Goal: Task Accomplishment & Management: Manage account settings

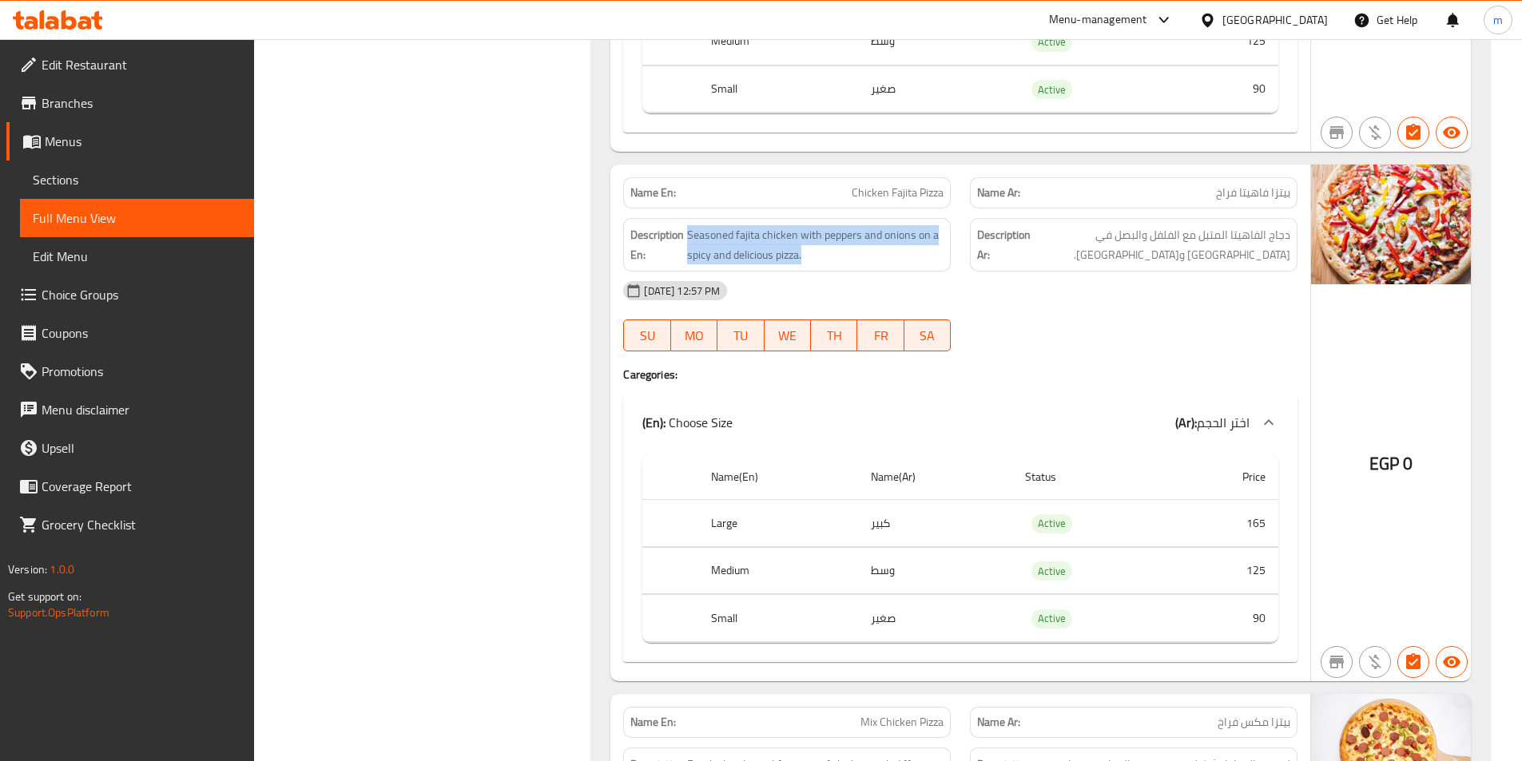
scroll to position [6375, 0]
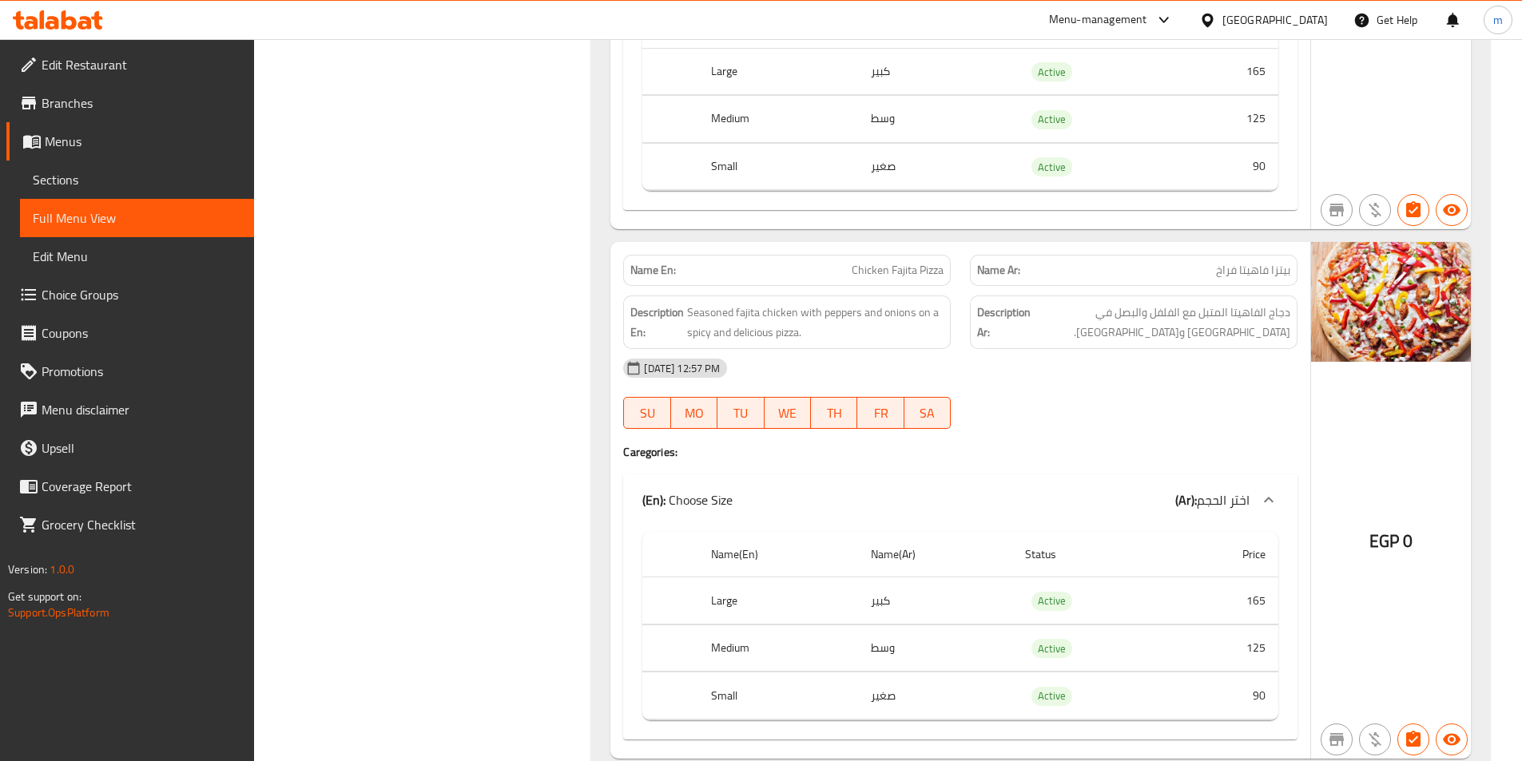
click at [1268, 304] on span "دجاج الفاهيتا المتبل مع الفلفل والبصل في [GEOGRAPHIC_DATA] و[GEOGRAPHIC_DATA]." at bounding box center [1162, 322] width 256 height 39
click at [1278, 331] on span "دجاج الفاهيتا المتبل مع الفلفل والبصل في [GEOGRAPHIC_DATA] و[GEOGRAPHIC_DATA]." at bounding box center [1162, 322] width 256 height 39
drag, startPoint x: 1278, startPoint y: 331, endPoint x: 1279, endPoint y: 318, distance: 12.8
click at [1279, 318] on span "دجاج الفاهيتا المتبل مع الفلفل والبصل في [GEOGRAPHIC_DATA] و[GEOGRAPHIC_DATA]." at bounding box center [1162, 322] width 256 height 39
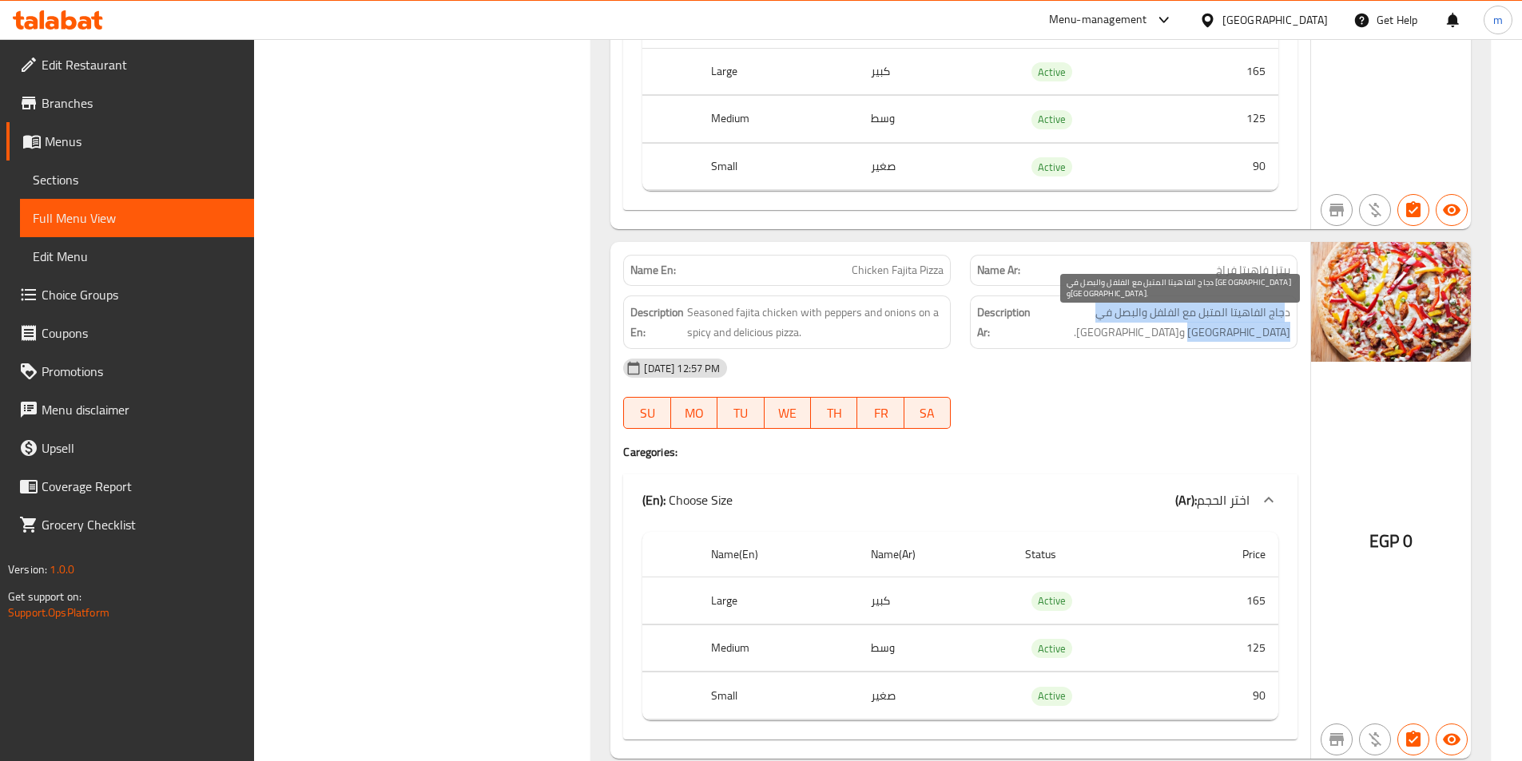
copy span "دجاج الفاهيتا المتبل مع الفلفل والبصل في [GEOGRAPHIC_DATA] و[GEOGRAPHIC_DATA]"
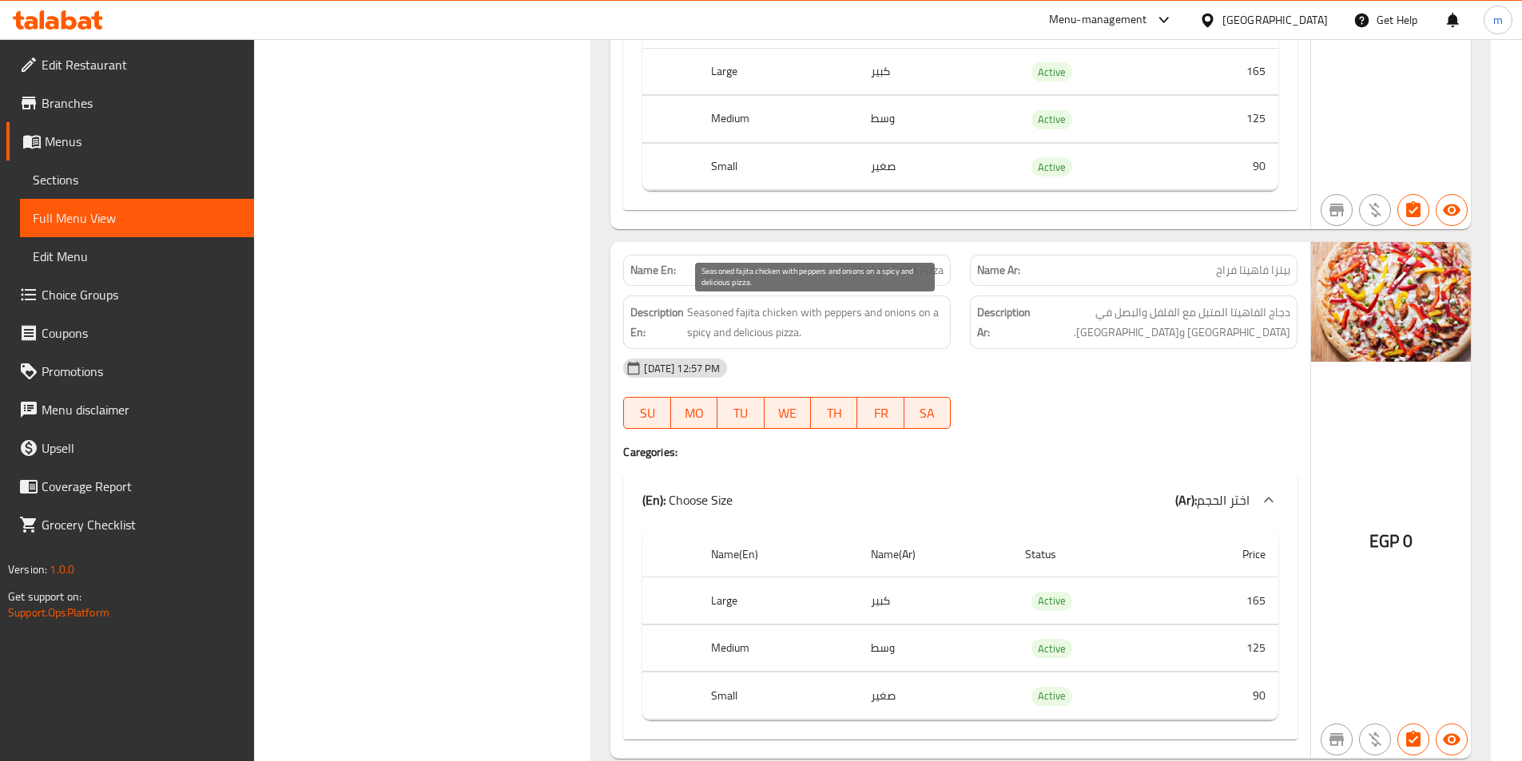
click at [840, 312] on span "Seasoned fajita chicken with peppers and onions on a spicy and delicious pizza." at bounding box center [815, 322] width 256 height 39
copy span "Seasoned fajita chicken with peppers and onions on a spicy and delicious pizza."
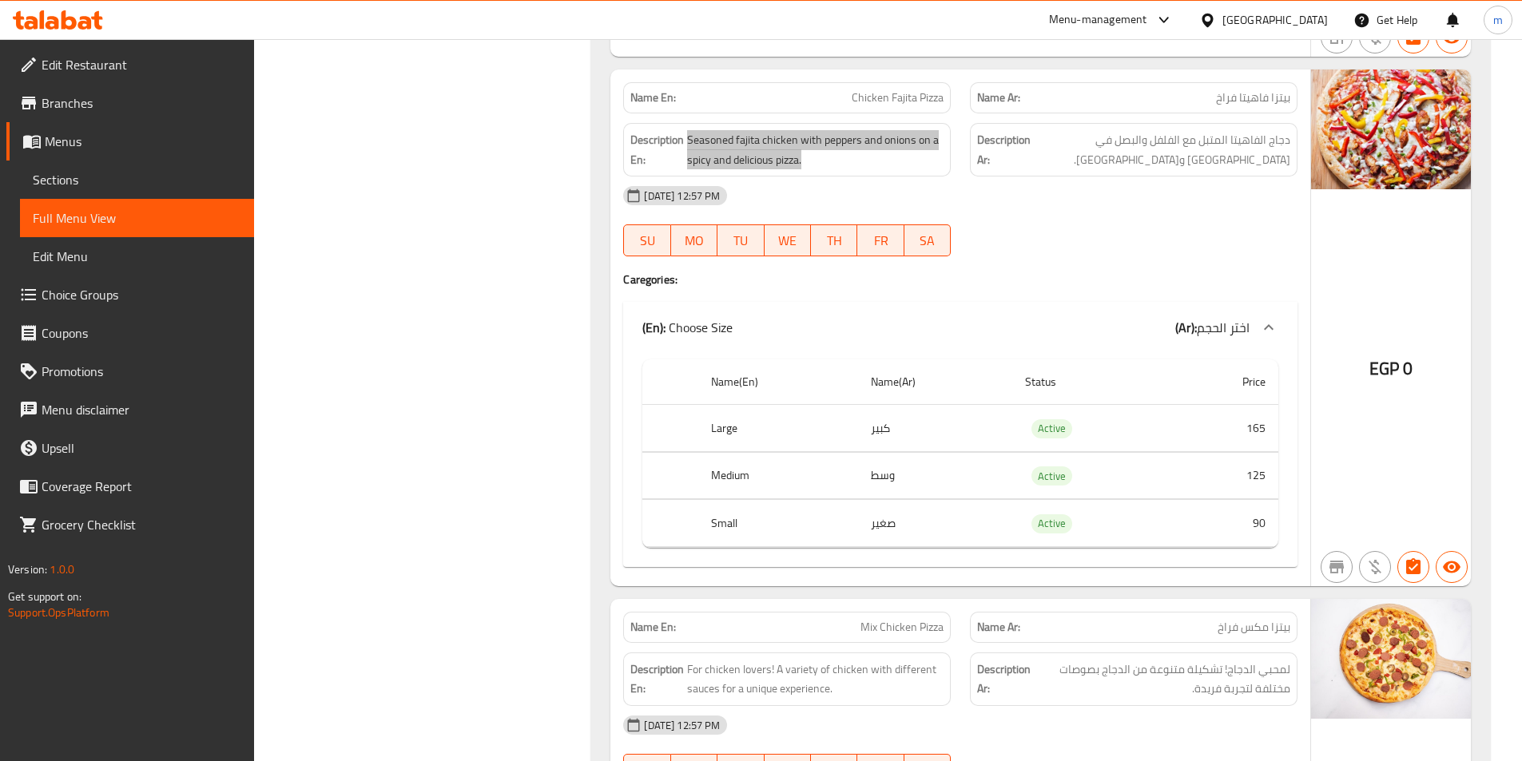
scroll to position [6854, 0]
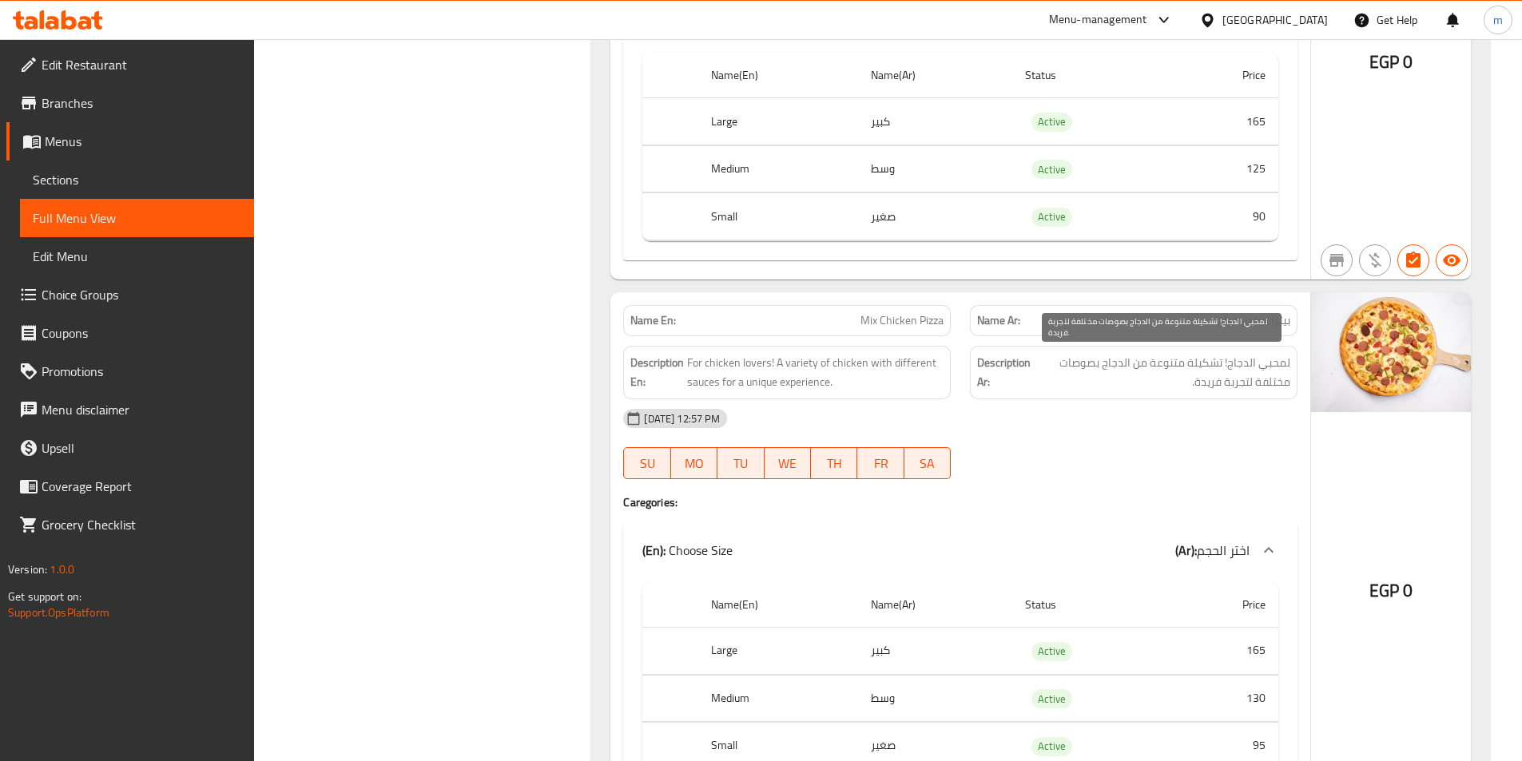
click at [1257, 376] on span "لمحبي الدجاج! تشكيلة متنوعة من الدجاج بصوصات مختلفة لتجربة فريدة." at bounding box center [1162, 372] width 256 height 39
click at [1258, 375] on span "لمحبي الدجاج! تشكيلة متنوعة من الدجاج بصوصات مختلفة لتجربة فريدة." at bounding box center [1162, 372] width 256 height 39
copy div "لمحبي الدجاج! تشكيلة متنوعة من الدجاج بصوصات مختلفة لتجربة فريدة."
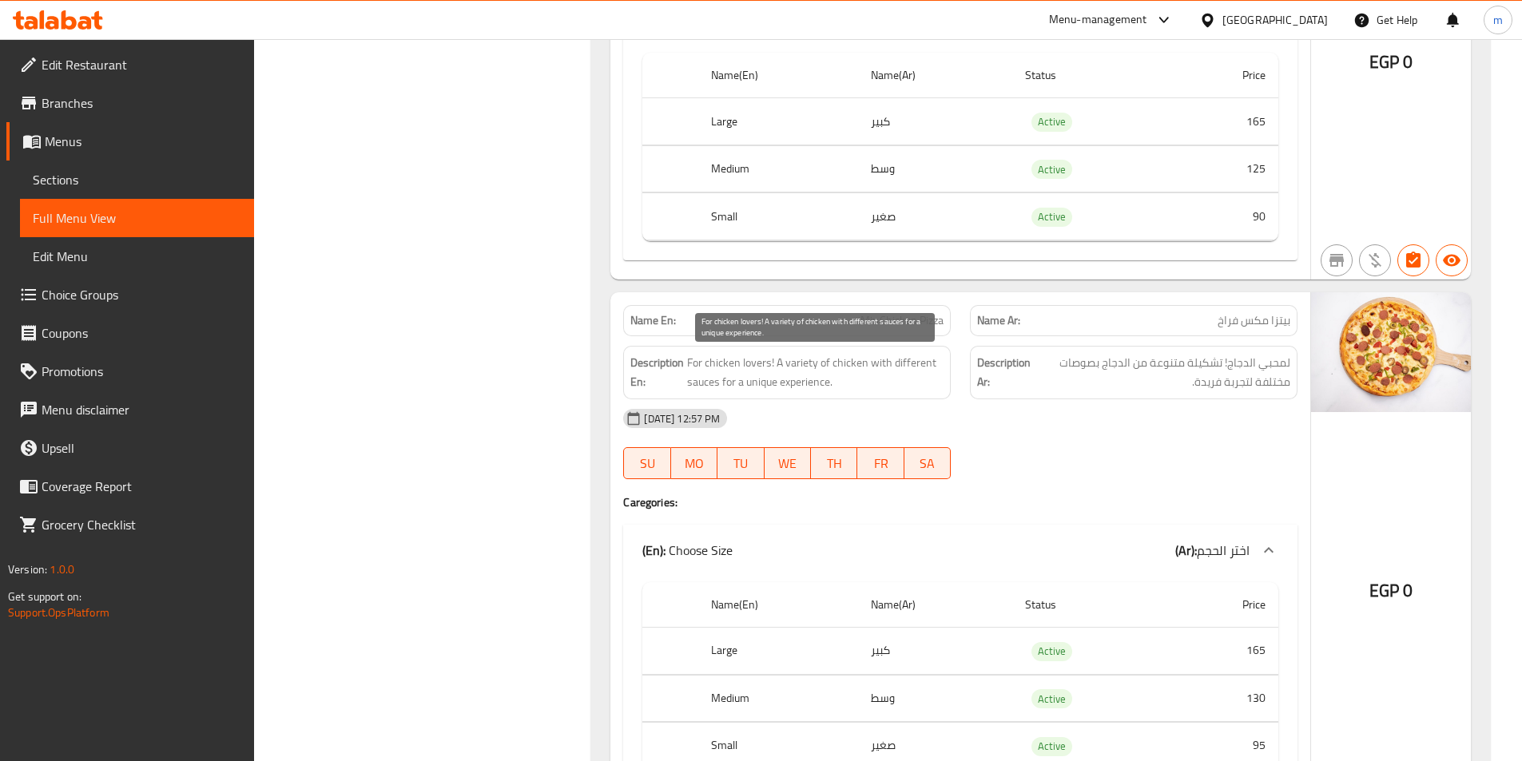
click at [836, 371] on span "For chicken lovers! A variety of chicken with different sauces for a unique exp…" at bounding box center [815, 372] width 256 height 39
copy span "For chicken lovers! A variety of chicken with different sauces for a unique exp…"
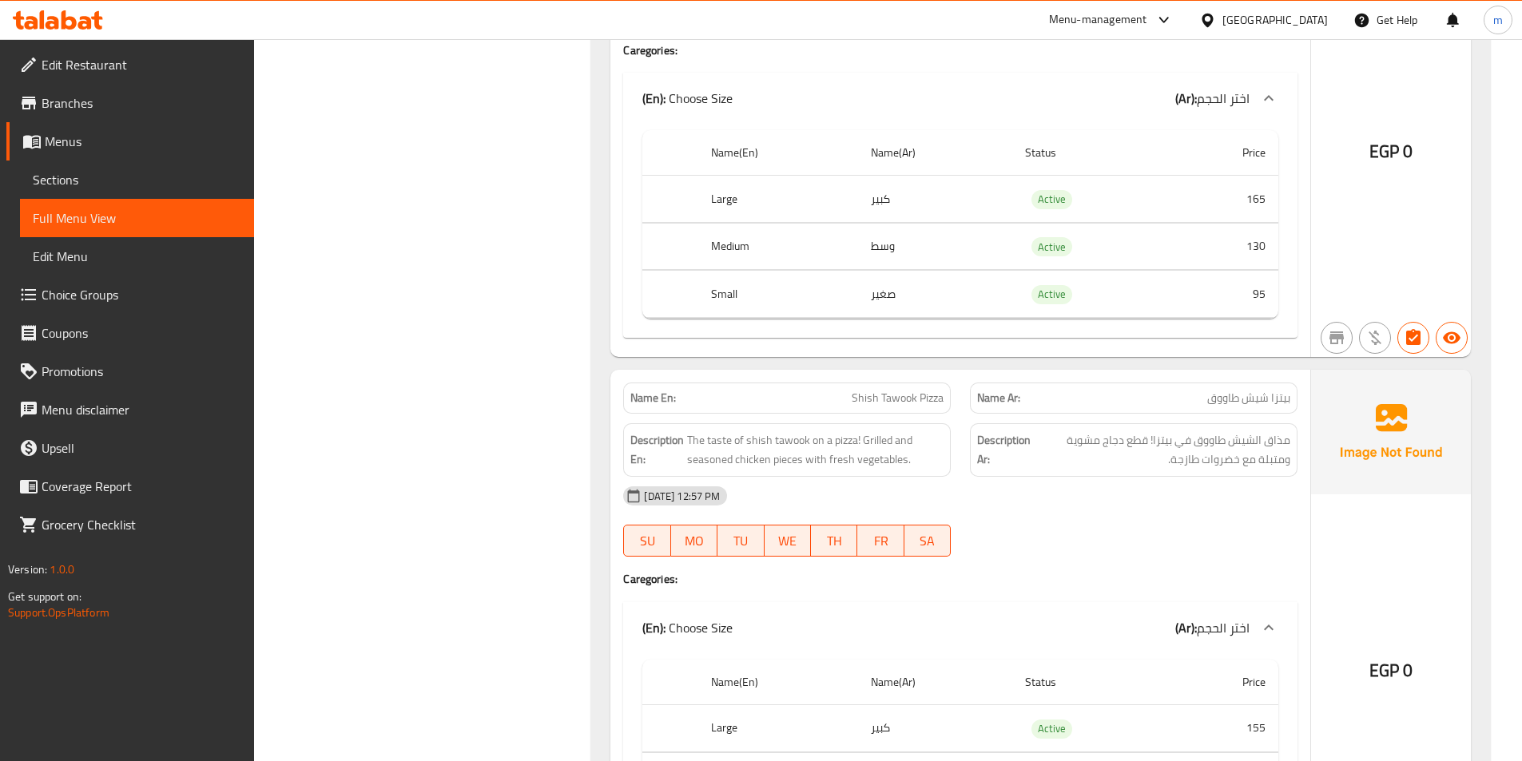
scroll to position [7893, 0]
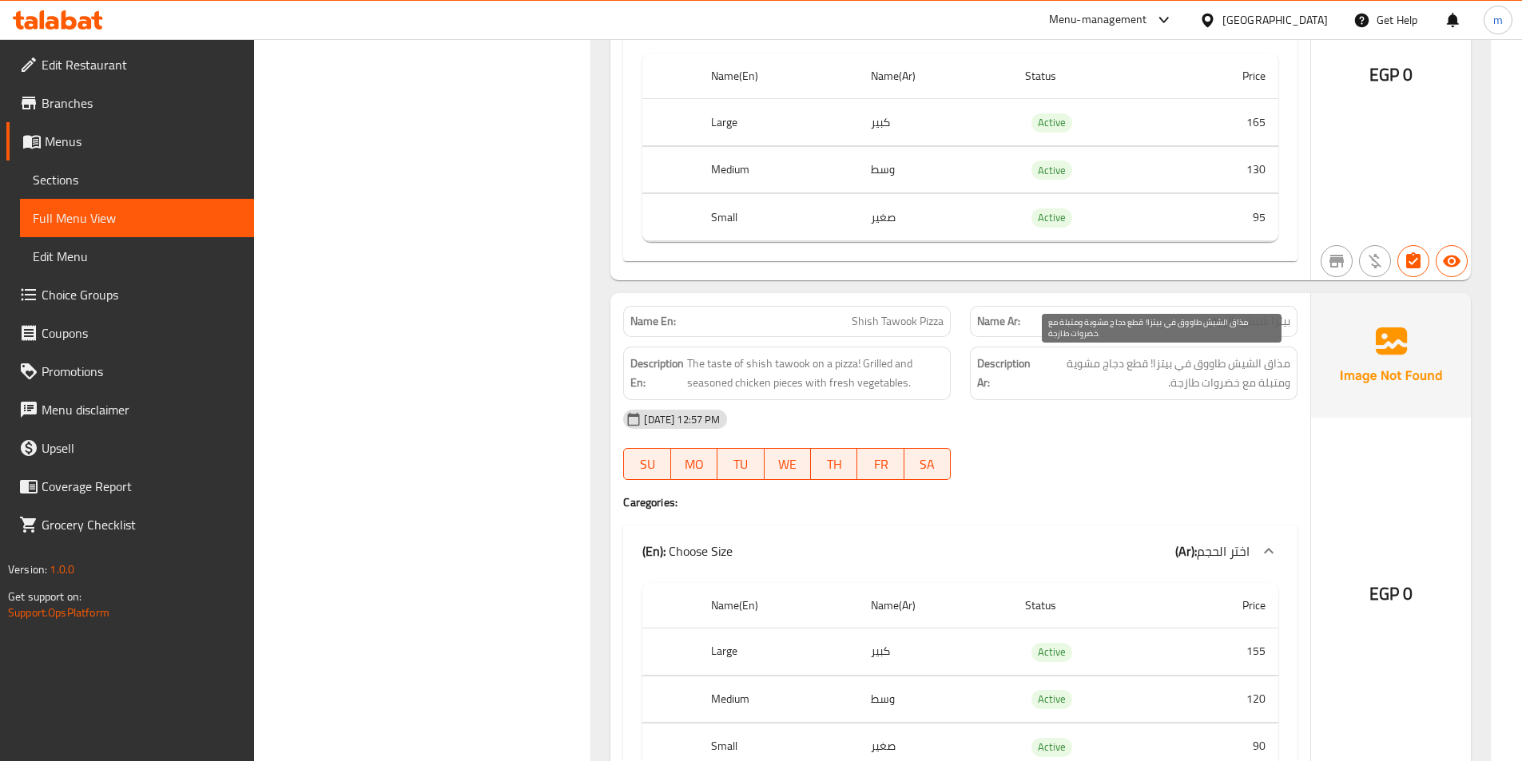
click at [1090, 375] on span "مذاق الشيش طاووق في بيتزا! قطع دجاج مشوية ومتبلة مع خضروات طازجة." at bounding box center [1162, 373] width 256 height 39
click at [1059, 354] on span "مذاق الشيش طاووق في بيتزا! قطع دجاج مشوية ومتبلة مع خضروات طازجة." at bounding box center [1162, 373] width 256 height 39
click at [1060, 375] on span "مذاق الشيش طاووق في بيتزا! قطع دجاج مشوية ومتبلة مع خضروات طازجة." at bounding box center [1162, 373] width 256 height 39
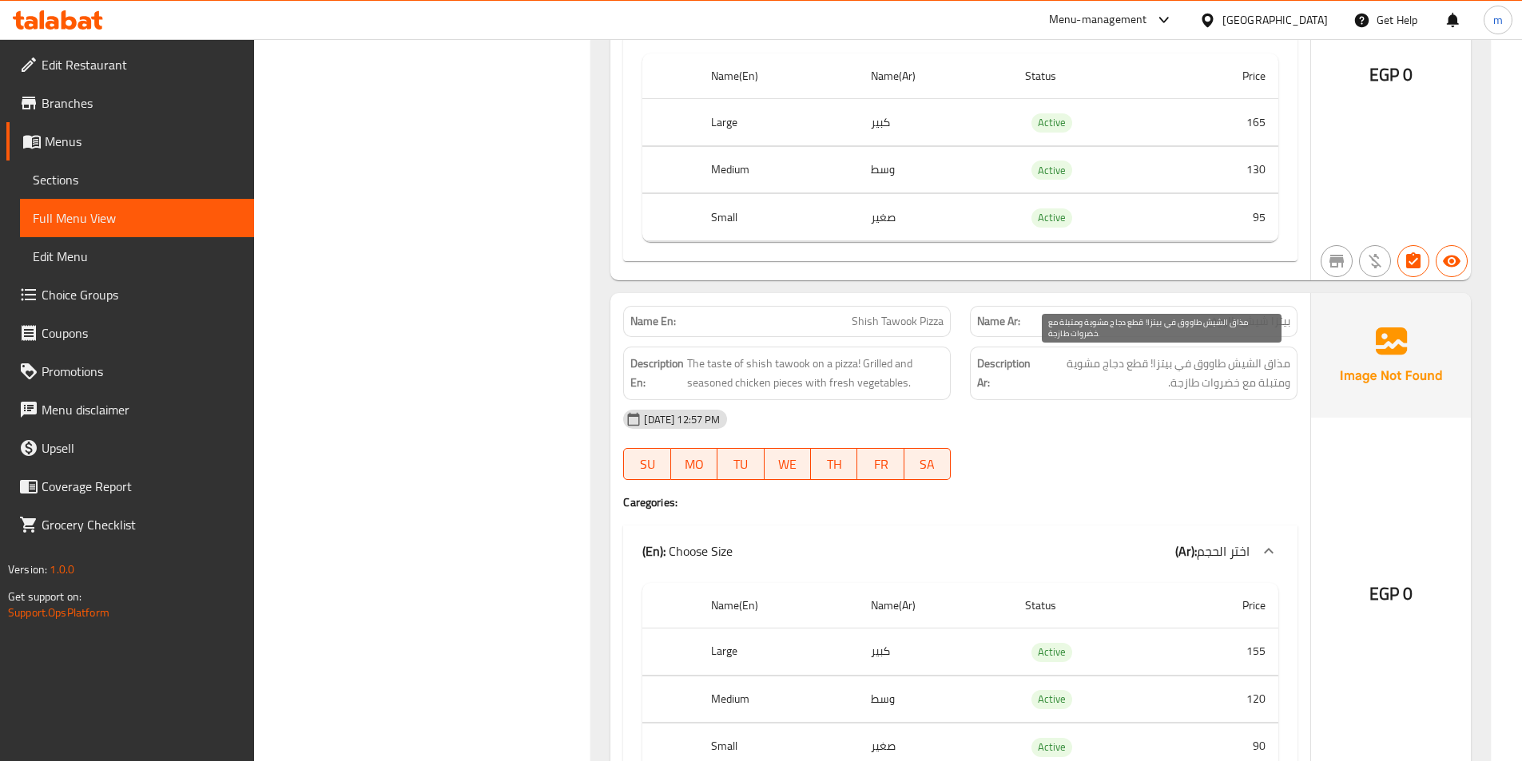
click at [1086, 371] on span "مذاق الشيش طاووق في بيتزا! قطع دجاج مشوية ومتبلة مع خضروات طازجة." at bounding box center [1162, 373] width 256 height 39
copy div "مذاق الشيش طاووق في بيتزا! قطع دجاج مشوية ومتبلة مع خضروات طازجة."
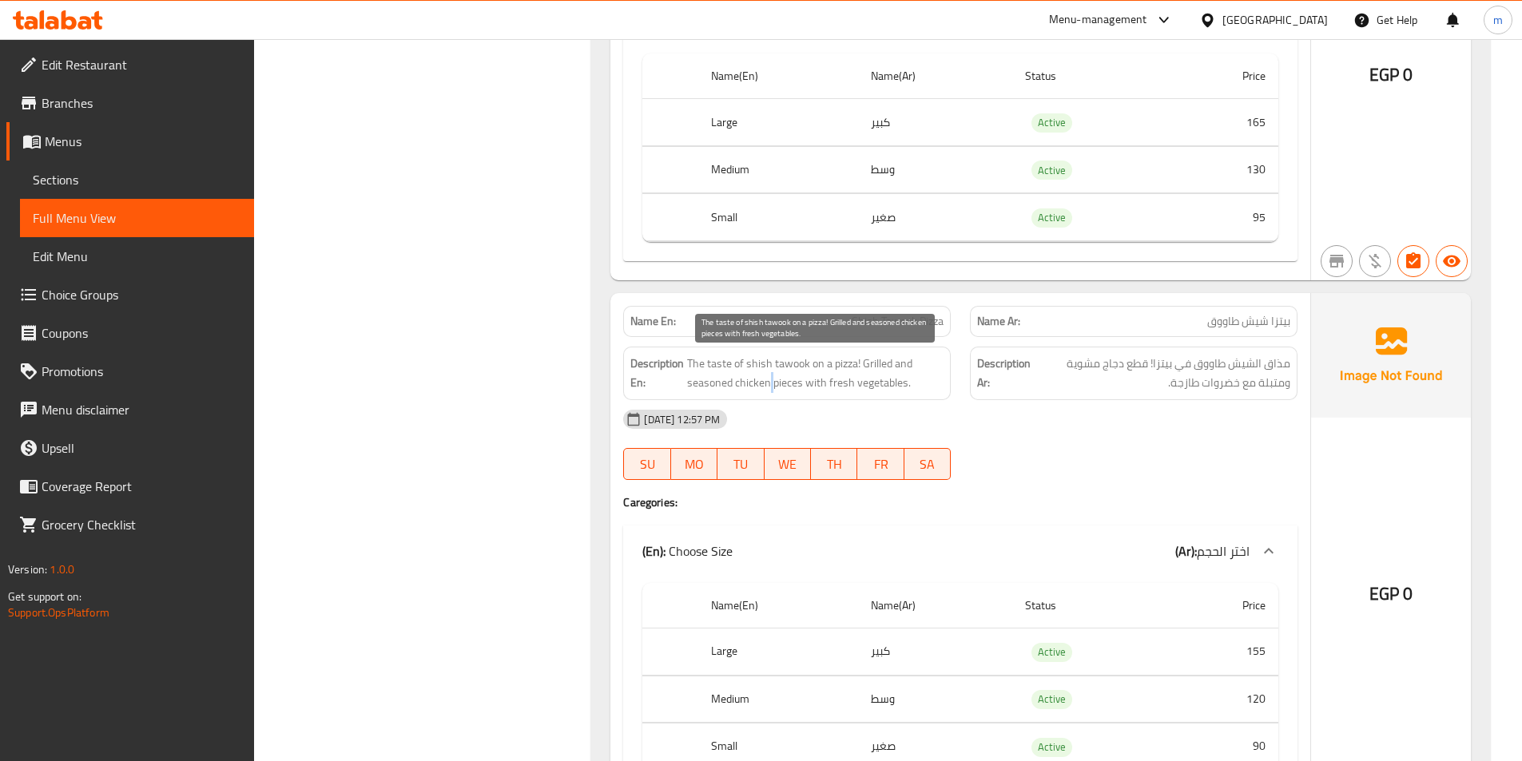
click at [768, 376] on span "The taste of shish tawook on a pizza! Grilled and seasoned chicken pieces with …" at bounding box center [815, 373] width 256 height 39
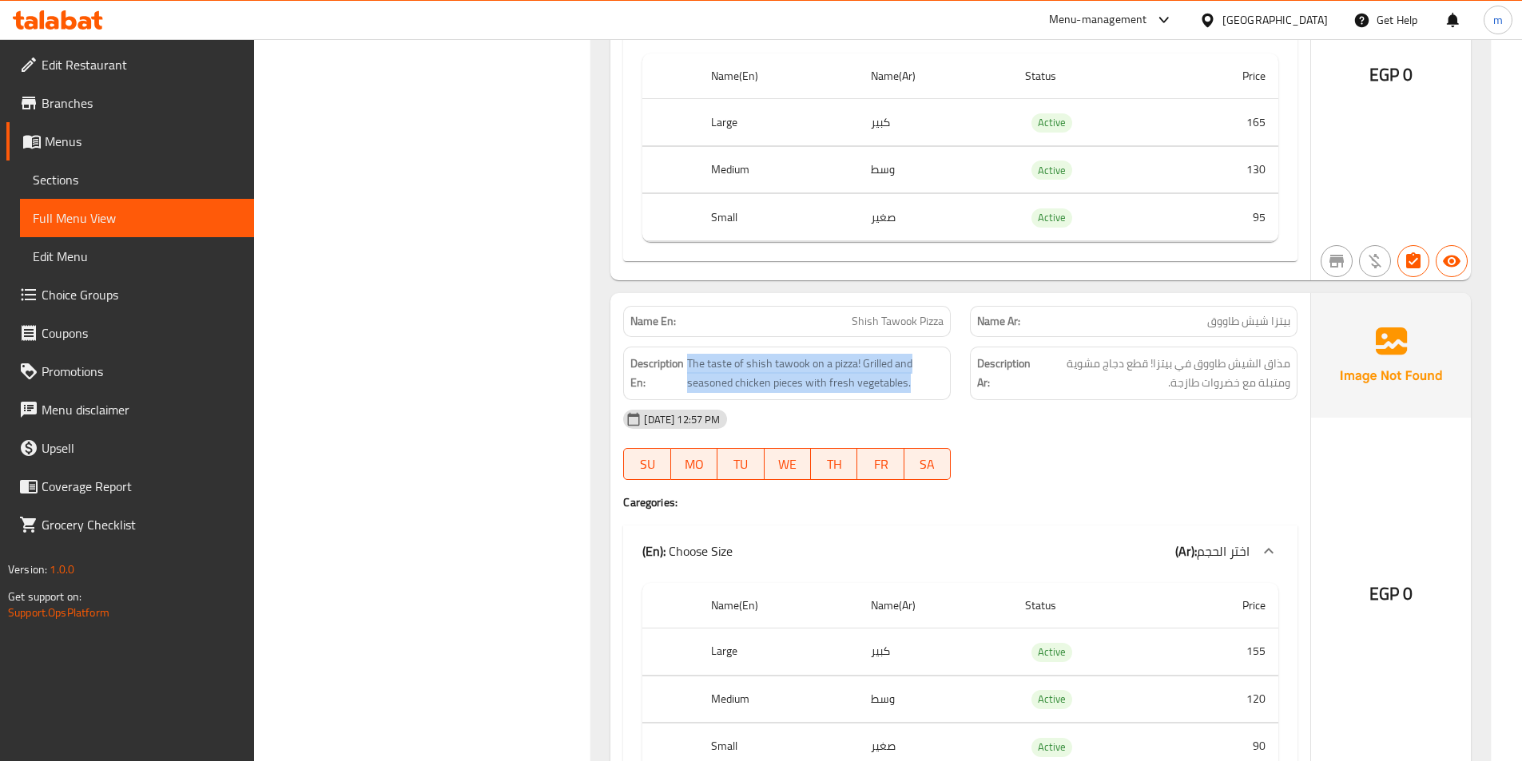
copy span "The taste of shish tawook on a pizza! Grilled and seasoned chicken pieces with …"
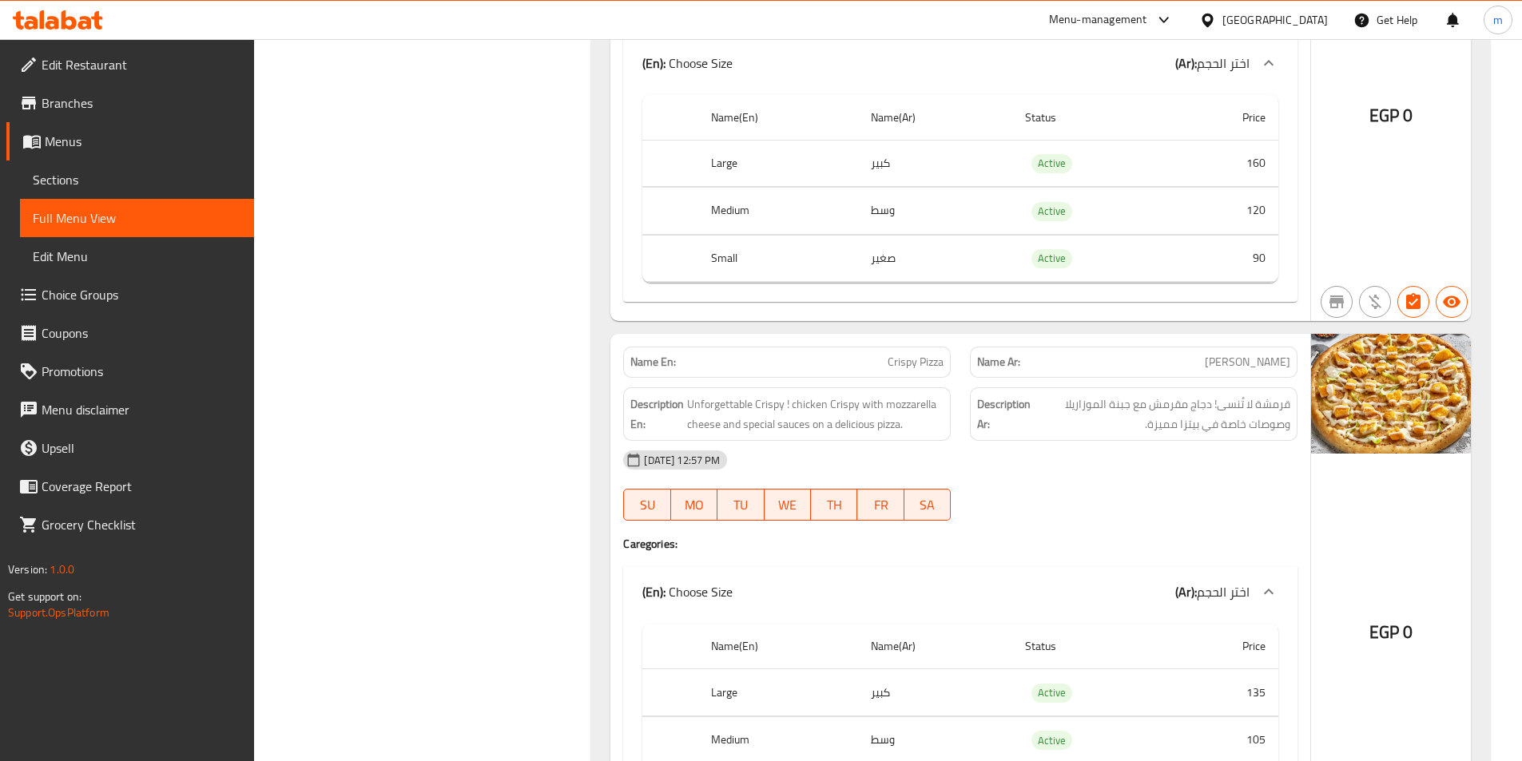
scroll to position [9570, 0]
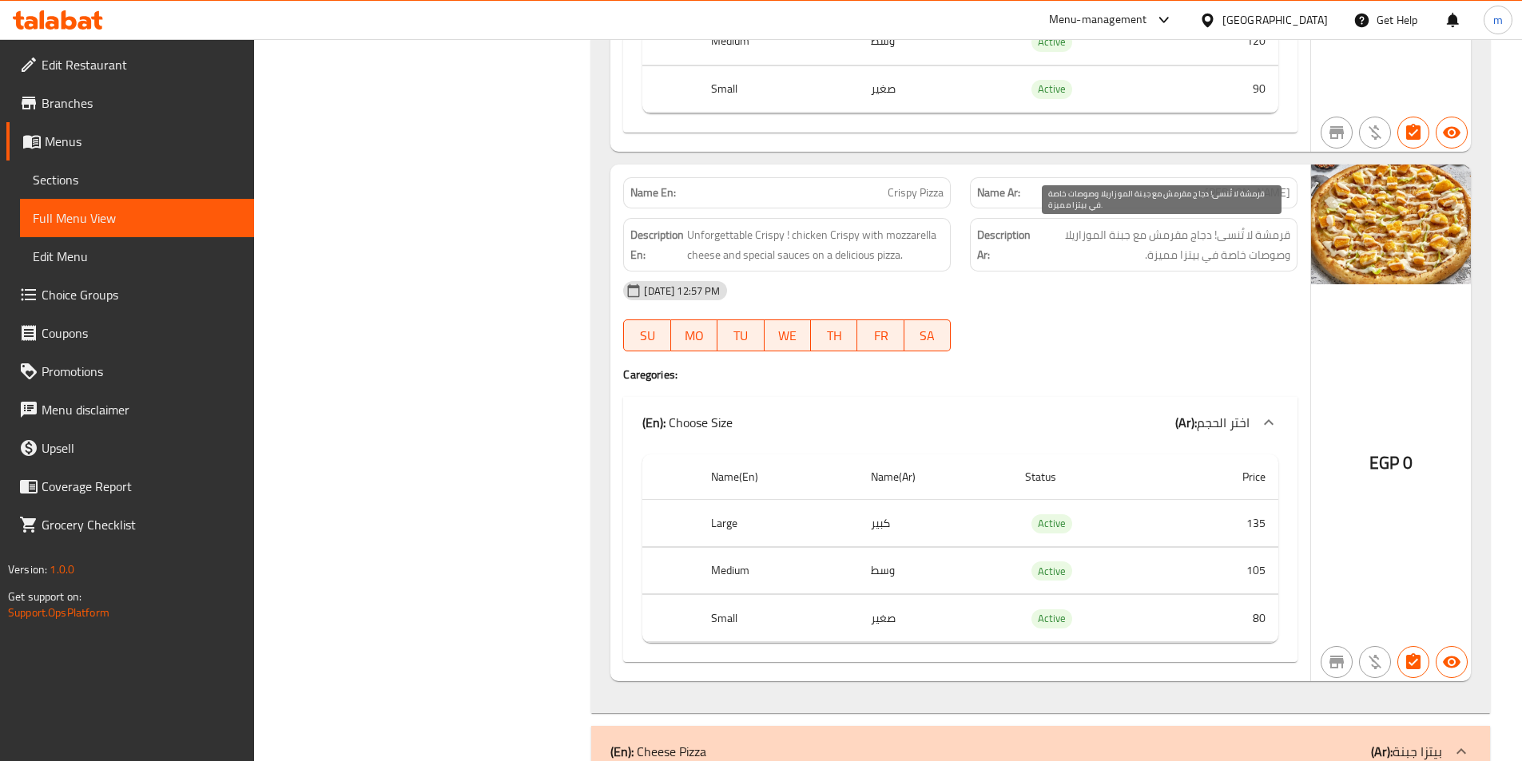
click at [1134, 247] on span "قرمشة لا تُنسى! دجاج مقرمش مع جبنة الموزاريلا وصوصات خاصة في بيتزا مميزة." at bounding box center [1162, 244] width 256 height 39
copy div "قرمشة لا تُنسى! دجاج مقرمش مع جبنة الموزاريلا وصوصات خاصة في بيتزا مميزة."
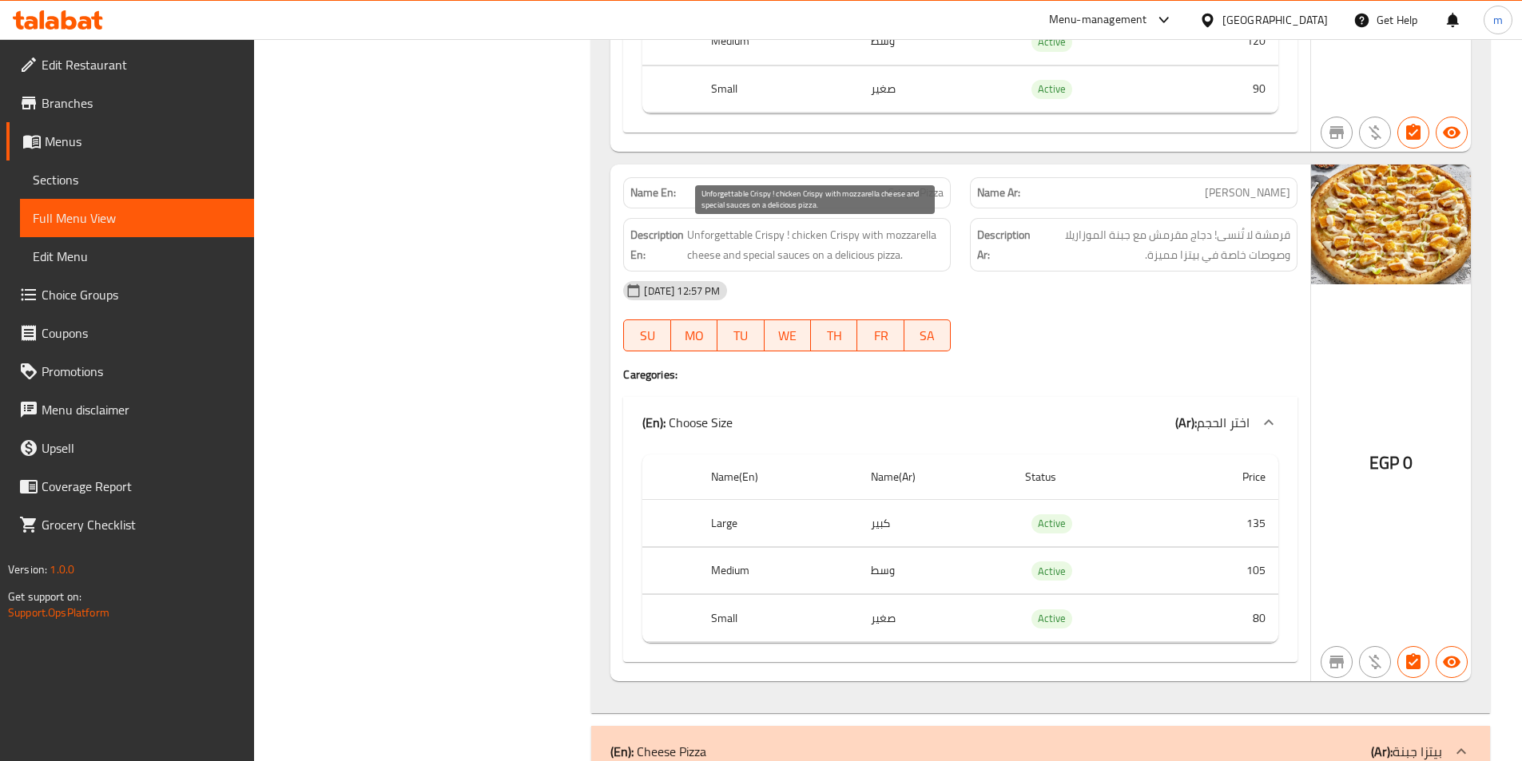
click at [761, 242] on span "Unforgettable Crispy ! chicken Crispy with mozzarella cheese and special sauces…" at bounding box center [815, 244] width 256 height 39
copy span "Unforgettable Crispy ! chicken Crispy with mozzarella cheese and special sauces…"
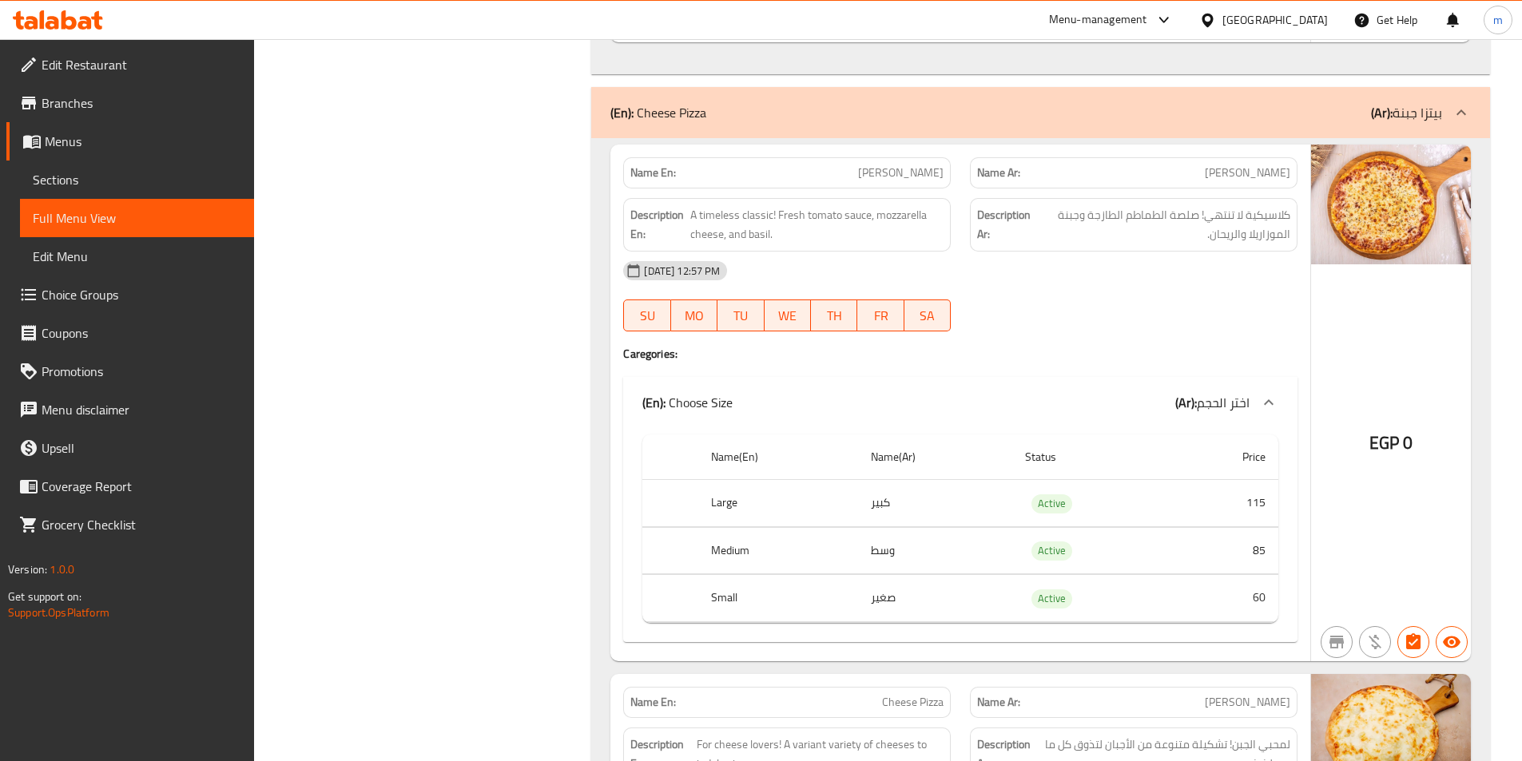
scroll to position [10289, 0]
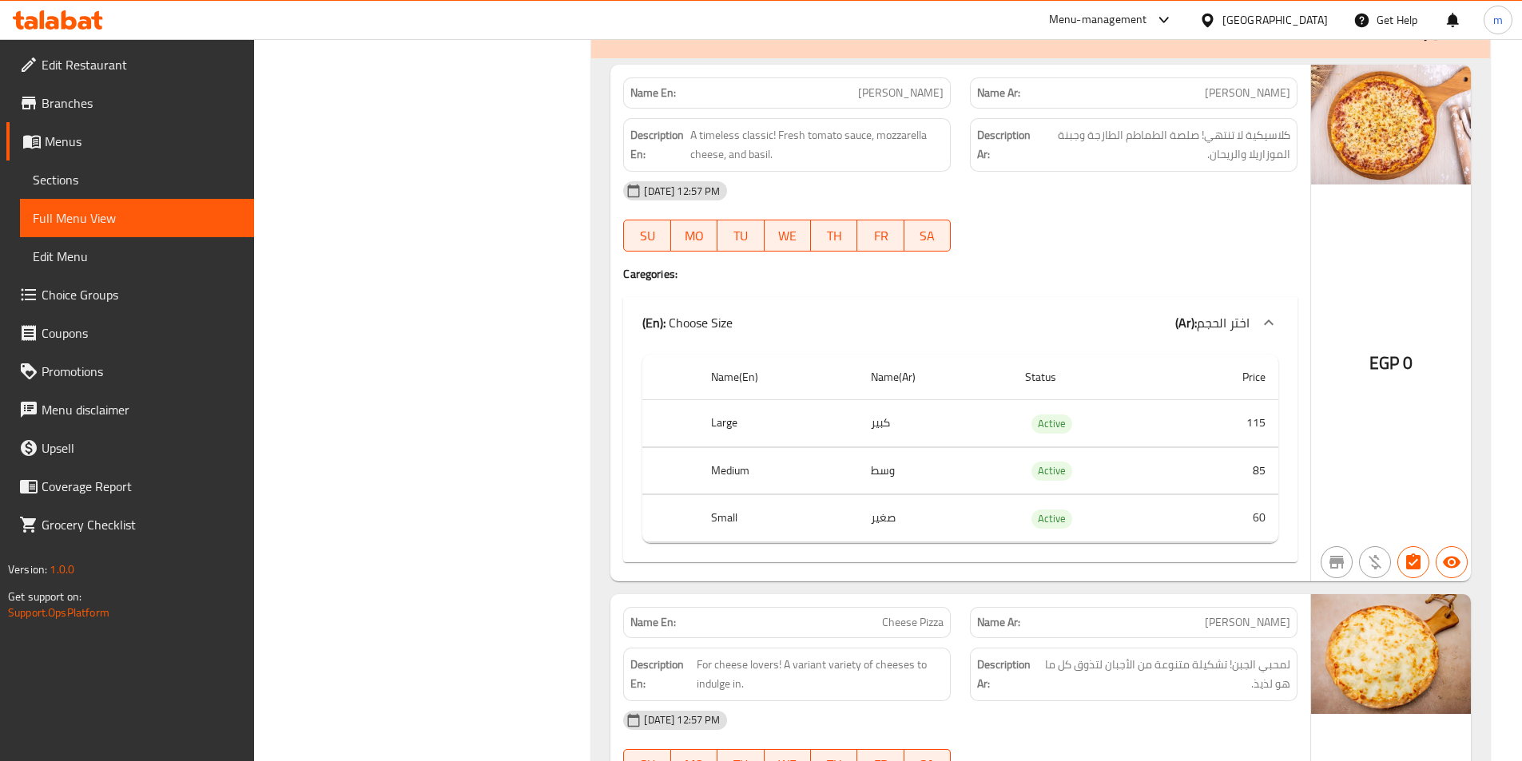
click at [1111, 136] on span "كلاسيكية لا تنتهي! صلصة الطماطم الطازجة وجبنة الموزاريلا والريحان." at bounding box center [1162, 144] width 255 height 39
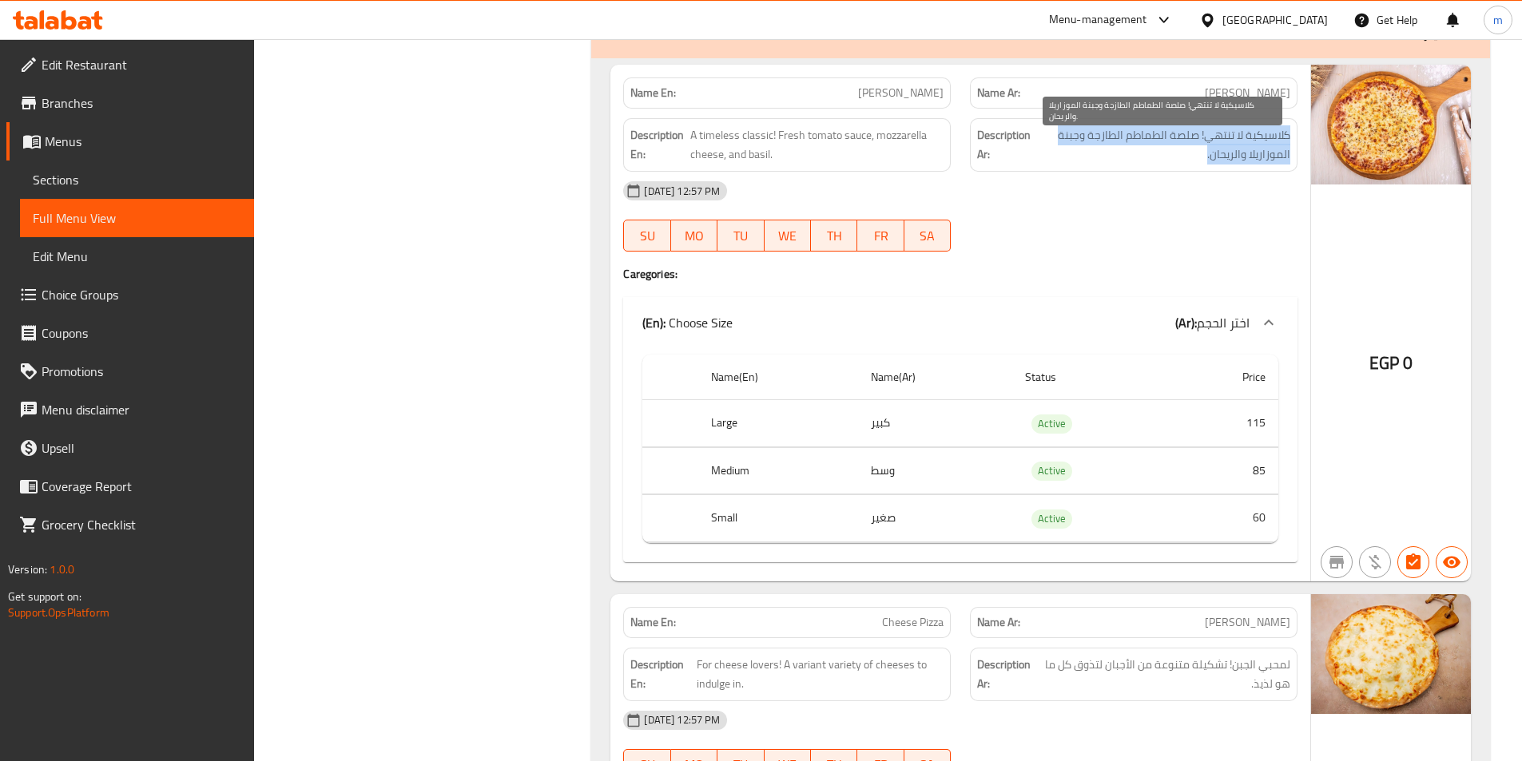
copy div "كلاسيكية لا تنتهي! صلصة الطماطم الطازجة وجبنة الموزاريلا والريحان."
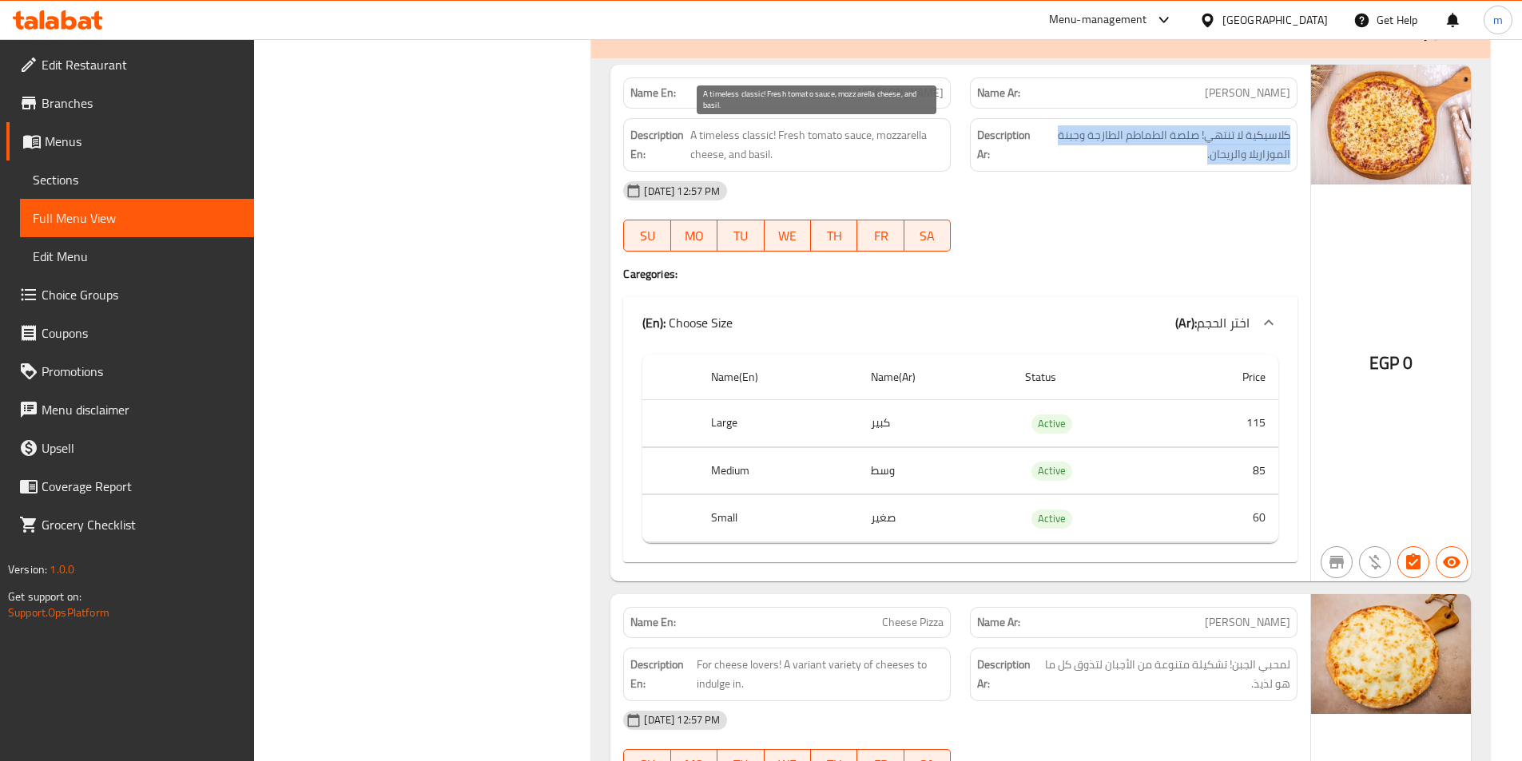
click at [770, 131] on span "A timeless classic! Fresh tomato sauce, mozzarella cheese, and basil." at bounding box center [817, 144] width 254 height 39
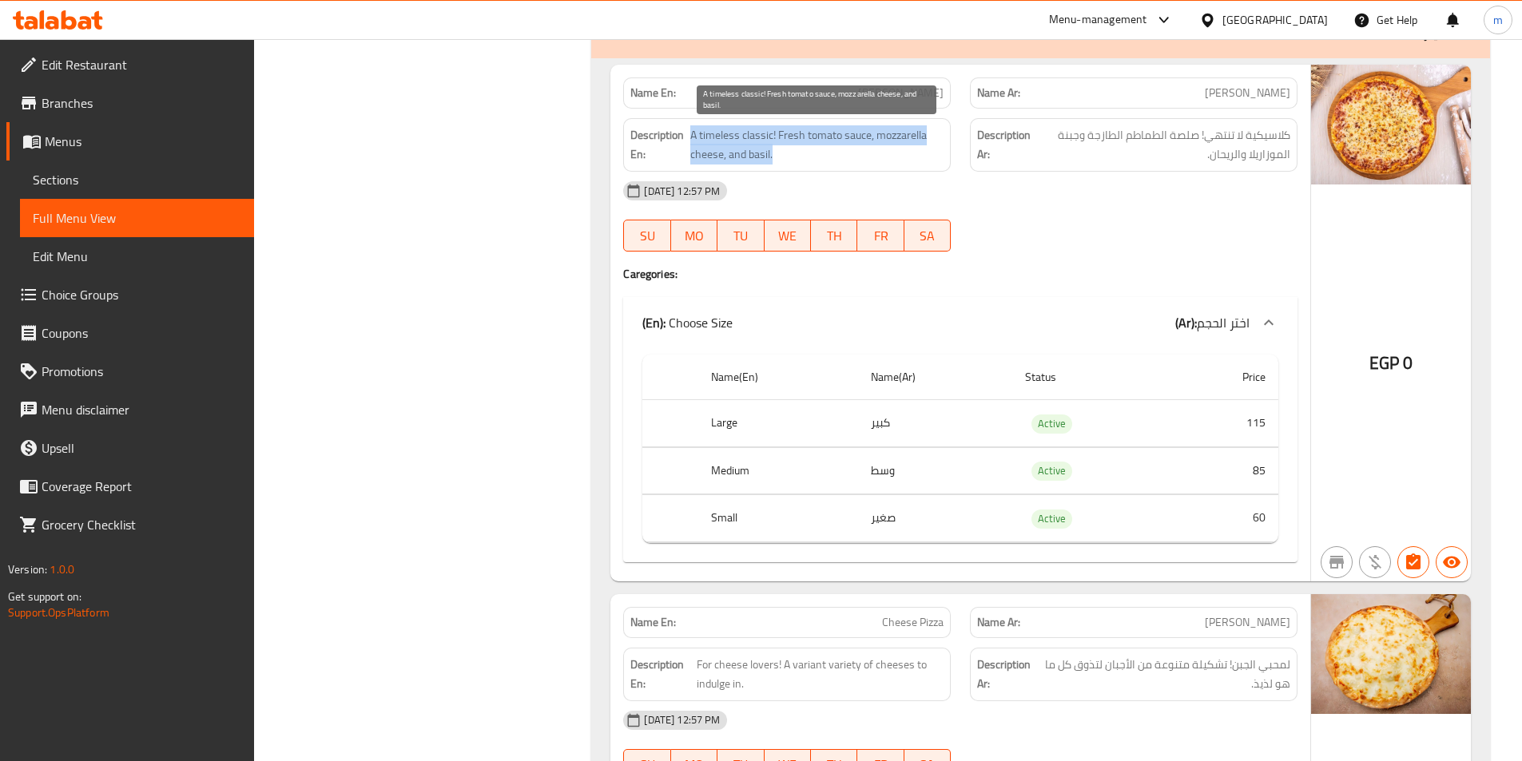
click at [770, 131] on span "A timeless classic! Fresh tomato sauce, mozzarella cheese, and basil." at bounding box center [817, 144] width 254 height 39
copy span "A timeless classic! Fresh tomato sauce, mozzarella cheese, and basil."
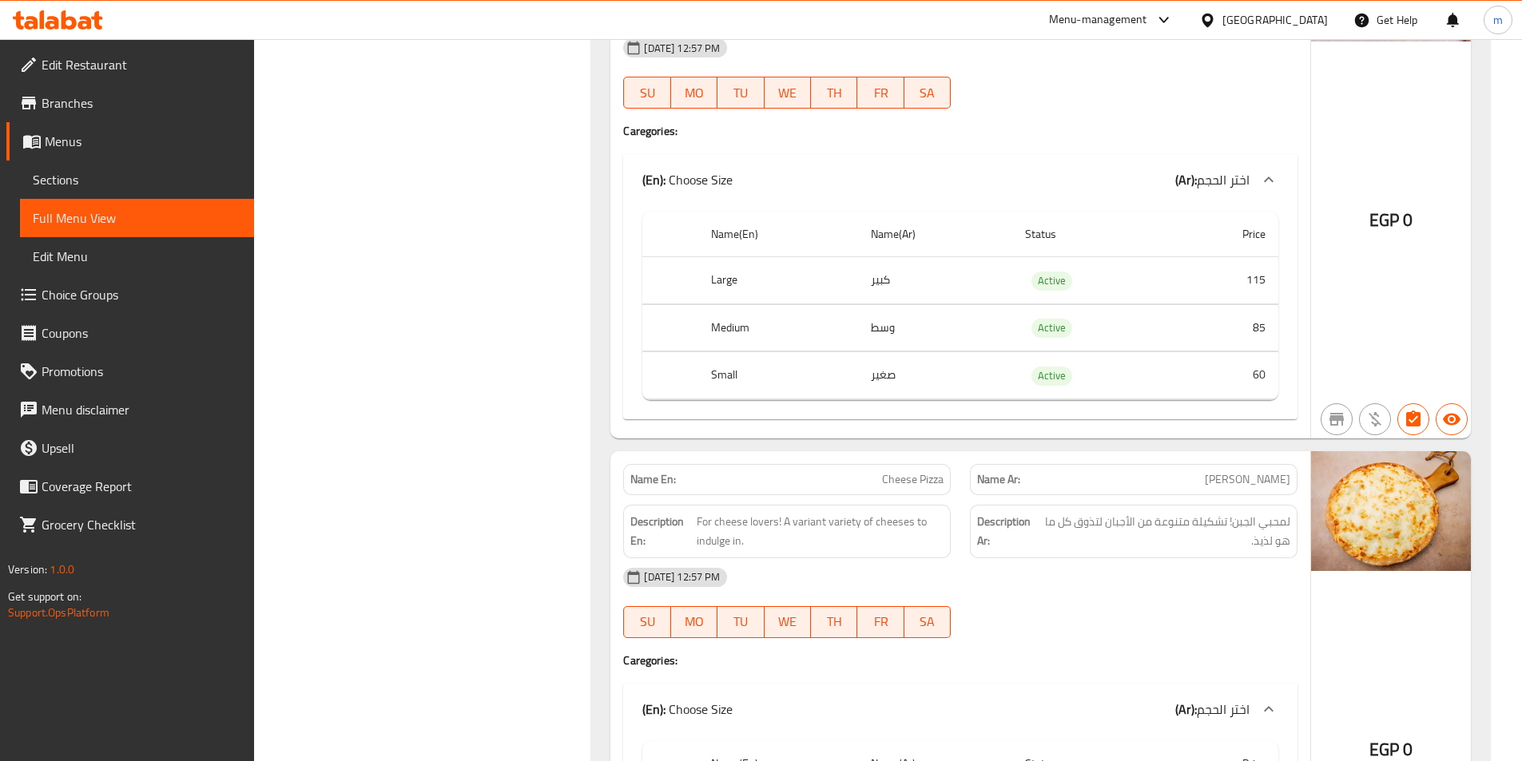
scroll to position [10609, 0]
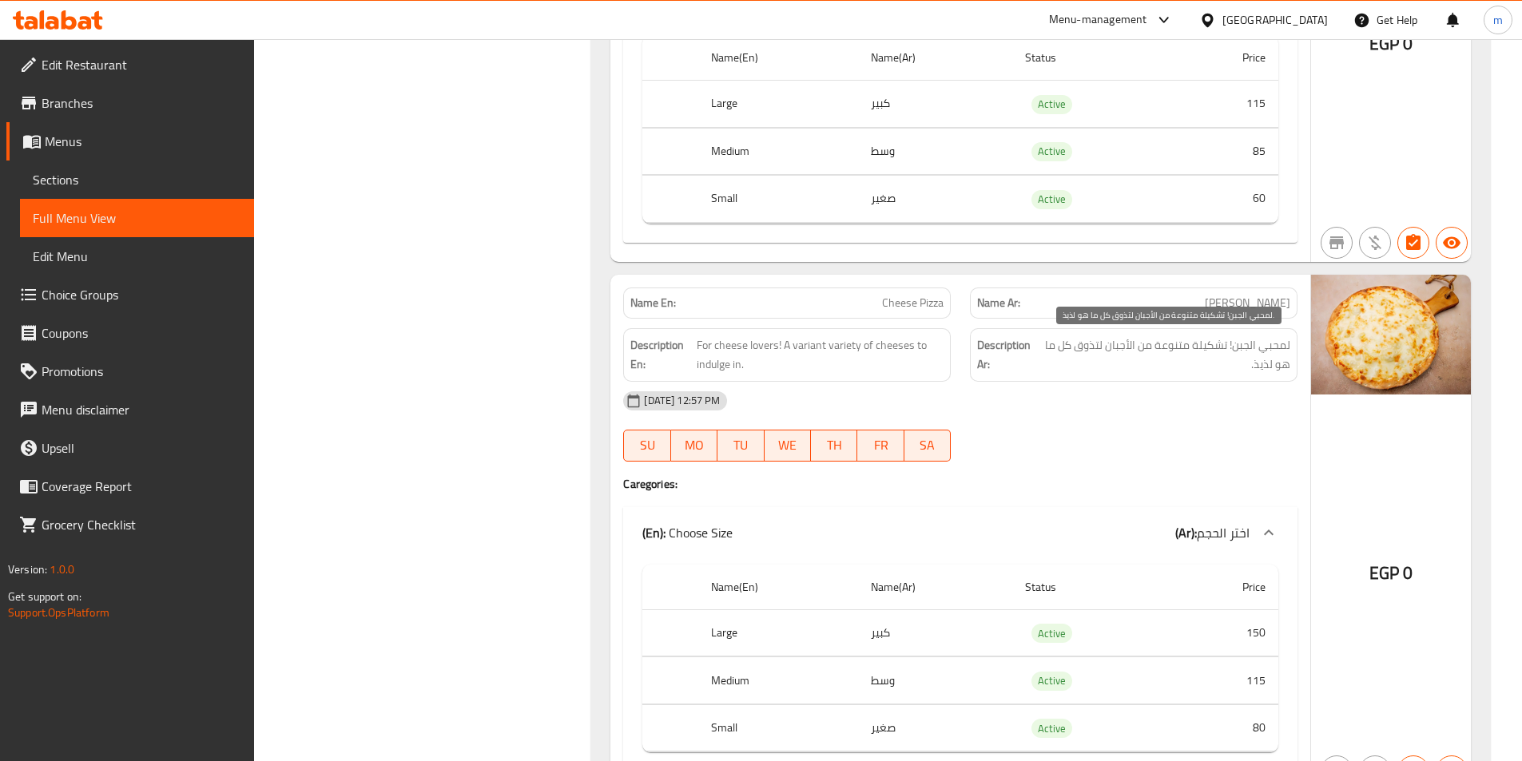
click at [1115, 354] on span "لمحبي الجبن! تشكيلة متنوعة من الأجبان لتذوق كل ما هو لذيذ." at bounding box center [1165, 355] width 250 height 39
click at [834, 360] on span "For cheese lovers! A variant variety of cheeses to indulge in." at bounding box center [820, 355] width 247 height 39
click at [805, 349] on span "For cheese lovers! A variant variety of cheeses to indulge in." at bounding box center [820, 355] width 247 height 39
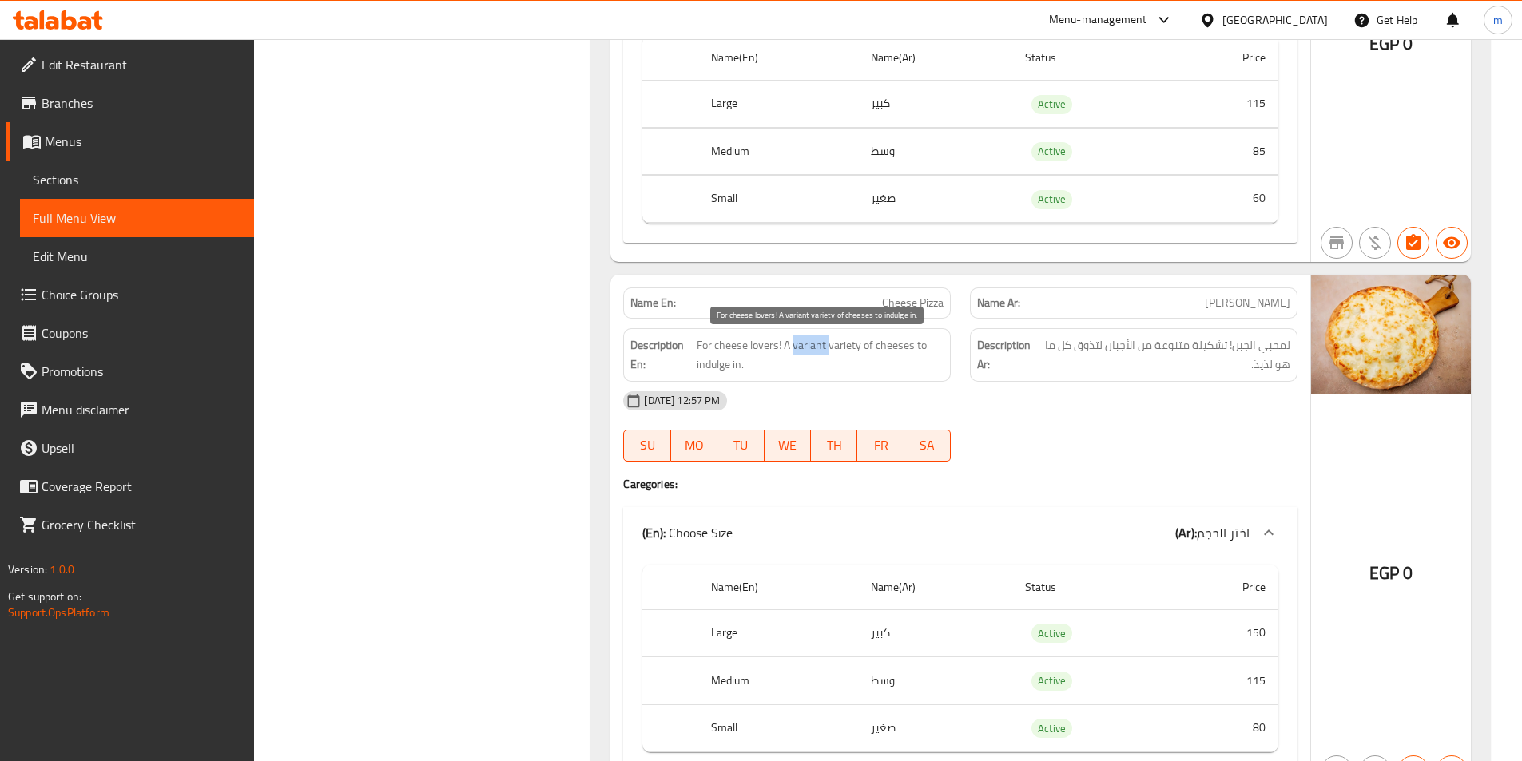
click at [805, 349] on span "For cheese lovers! A variant variety of cheeses to indulge in." at bounding box center [820, 355] width 247 height 39
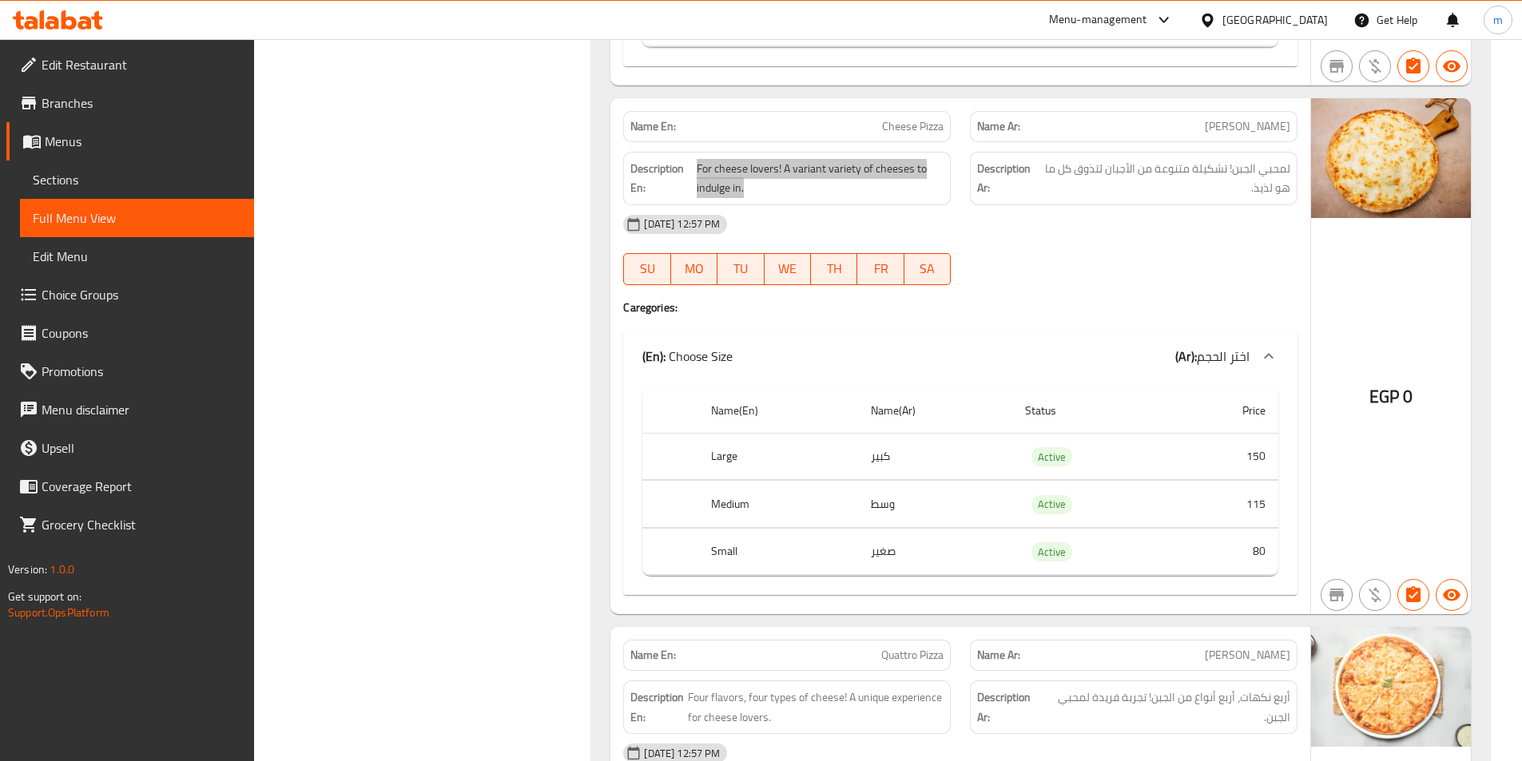
scroll to position [11008, 0]
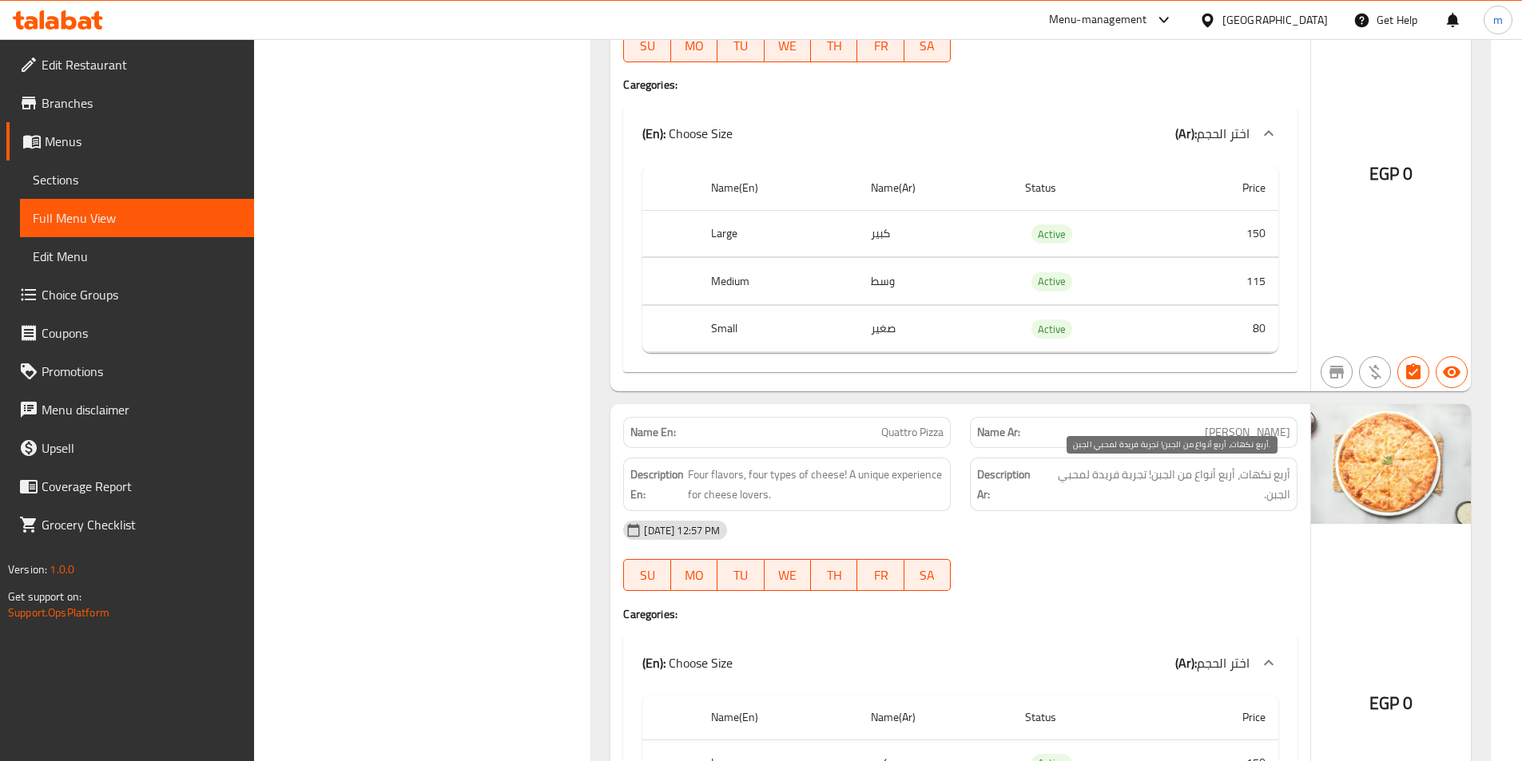
click at [1071, 477] on span "أربع نكهات، أربع أنواع من الجبن! تجربة فريدة لمحبي الجبن." at bounding box center [1167, 484] width 245 height 39
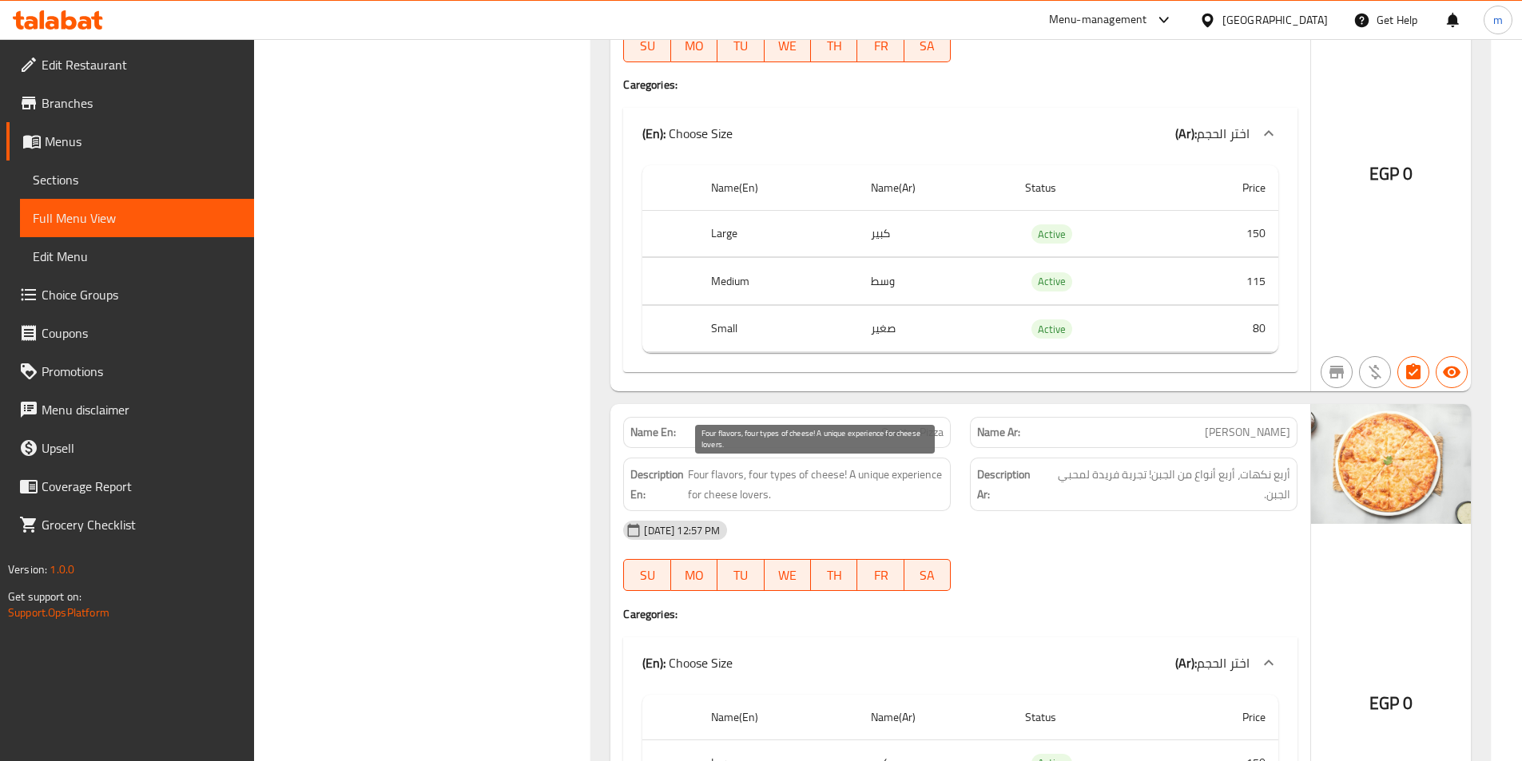
click at [817, 480] on span "Four flavors, four types of cheese! A unique experience for cheese lovers." at bounding box center [816, 484] width 256 height 39
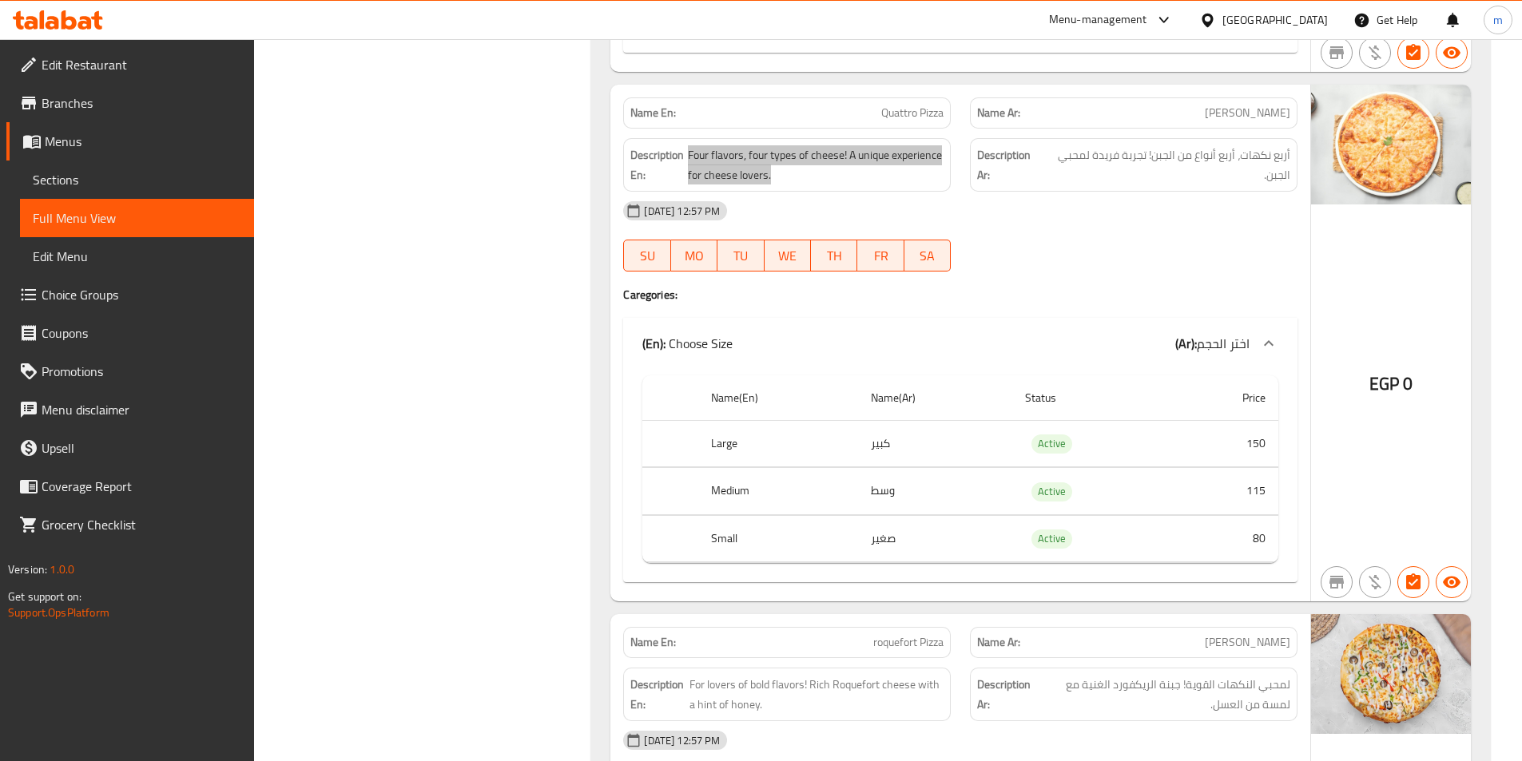
scroll to position [11567, 0]
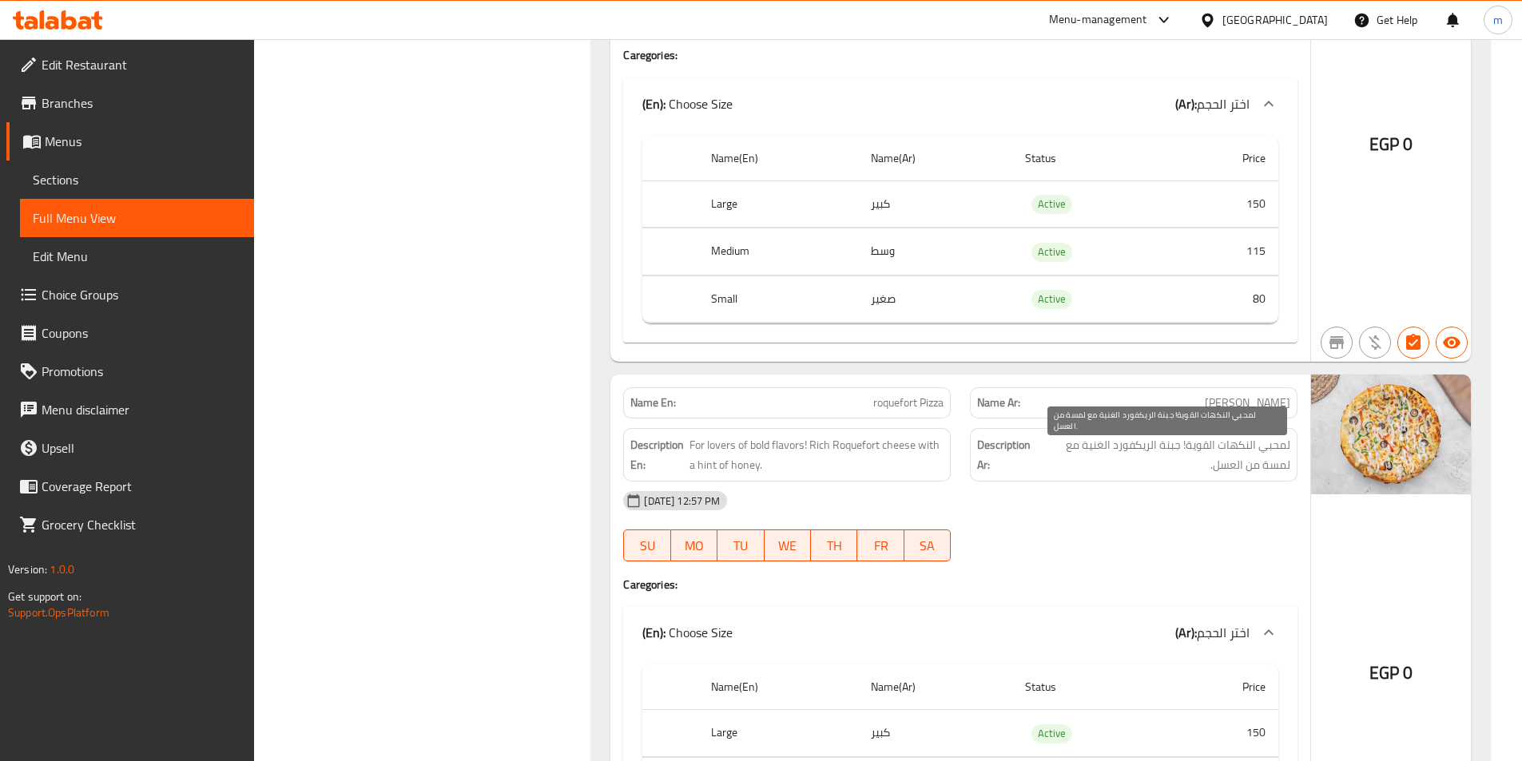
click at [1217, 457] on span "لمحبي النكهات القوية! جبنة الريكفورد الغنية مع لمسة من العسل." at bounding box center [1163, 454] width 253 height 39
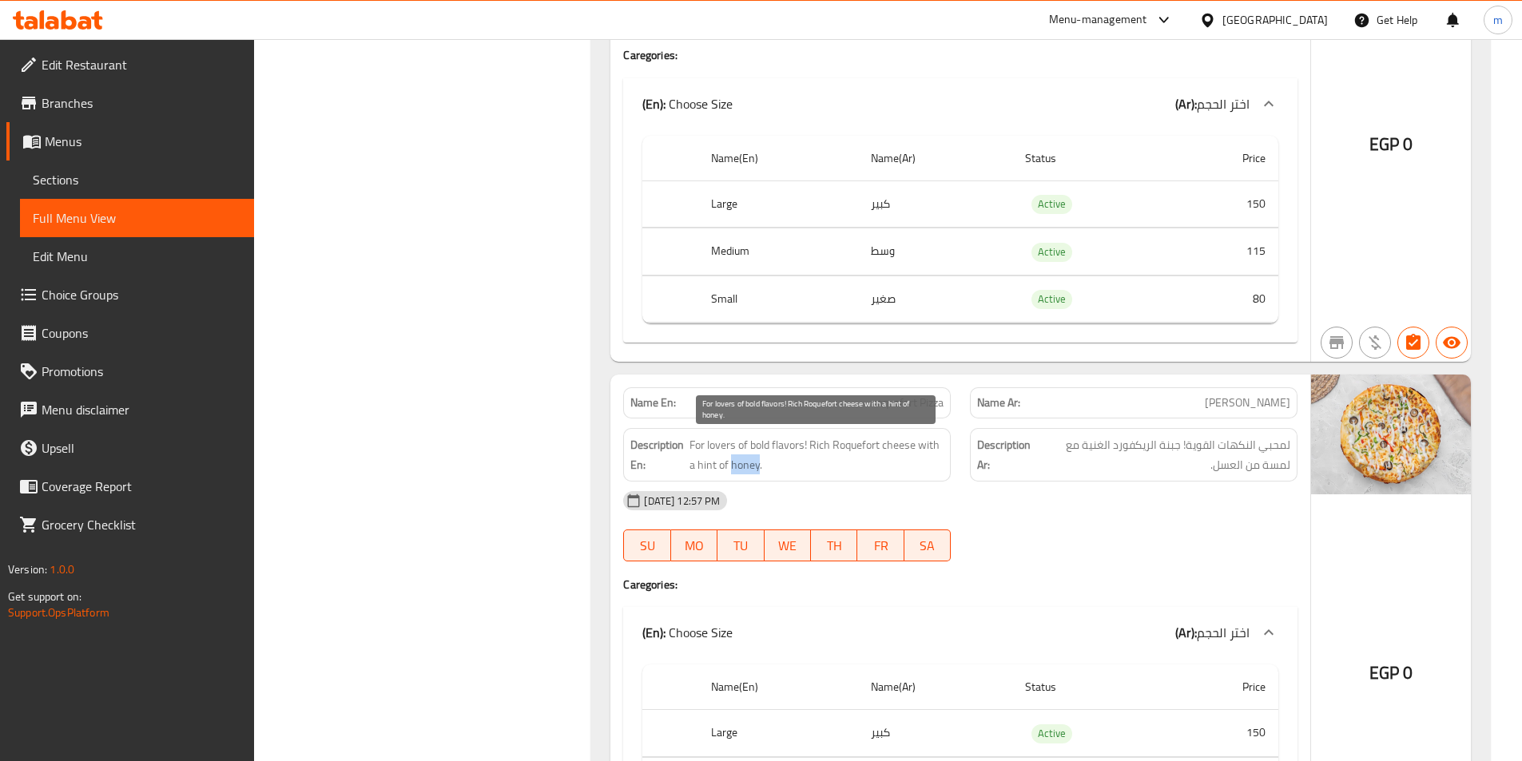
click at [750, 462] on span "For lovers of bold flavors! Rich Roquefort cheese with a hint of honey." at bounding box center [816, 454] width 254 height 39
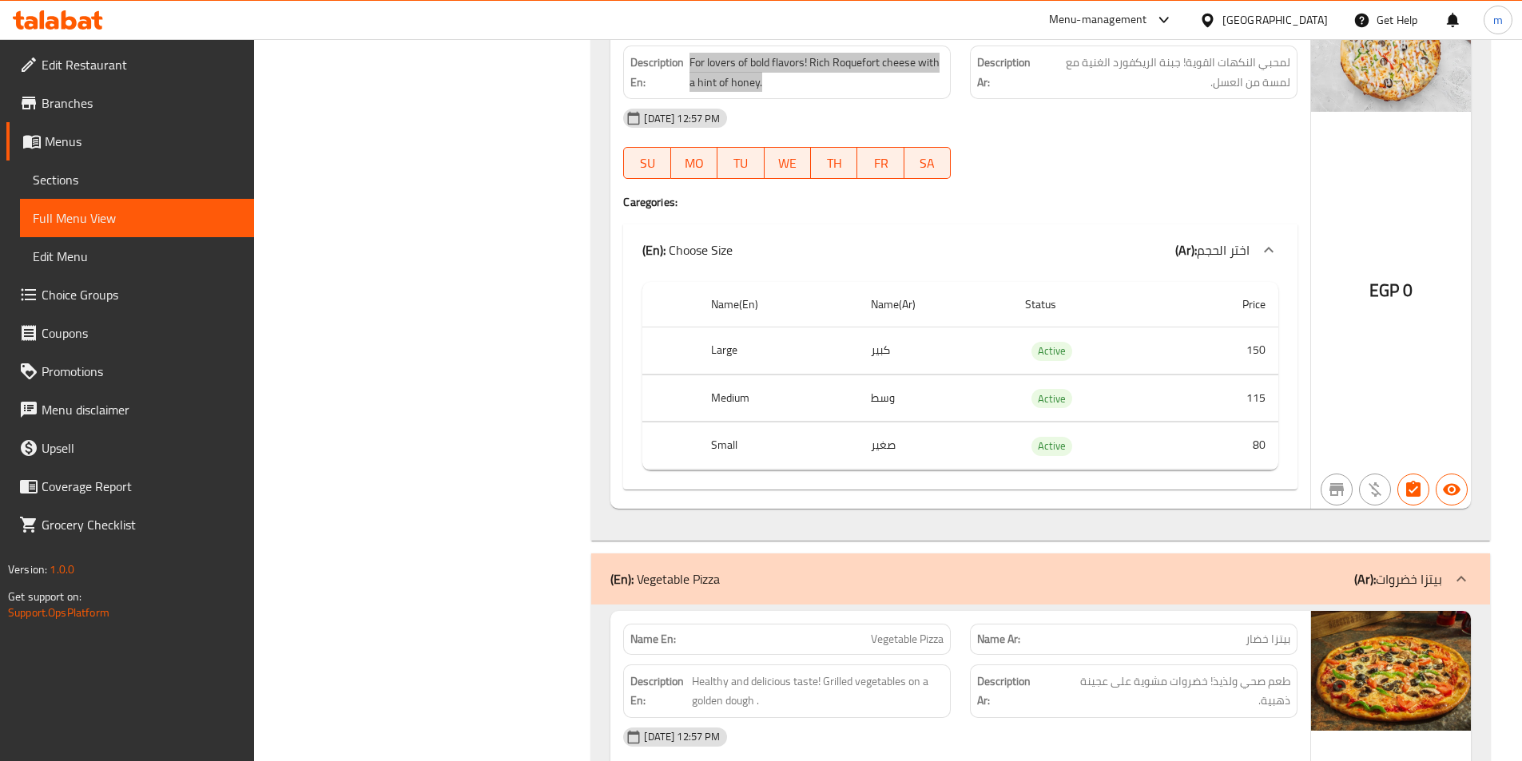
scroll to position [12047, 0]
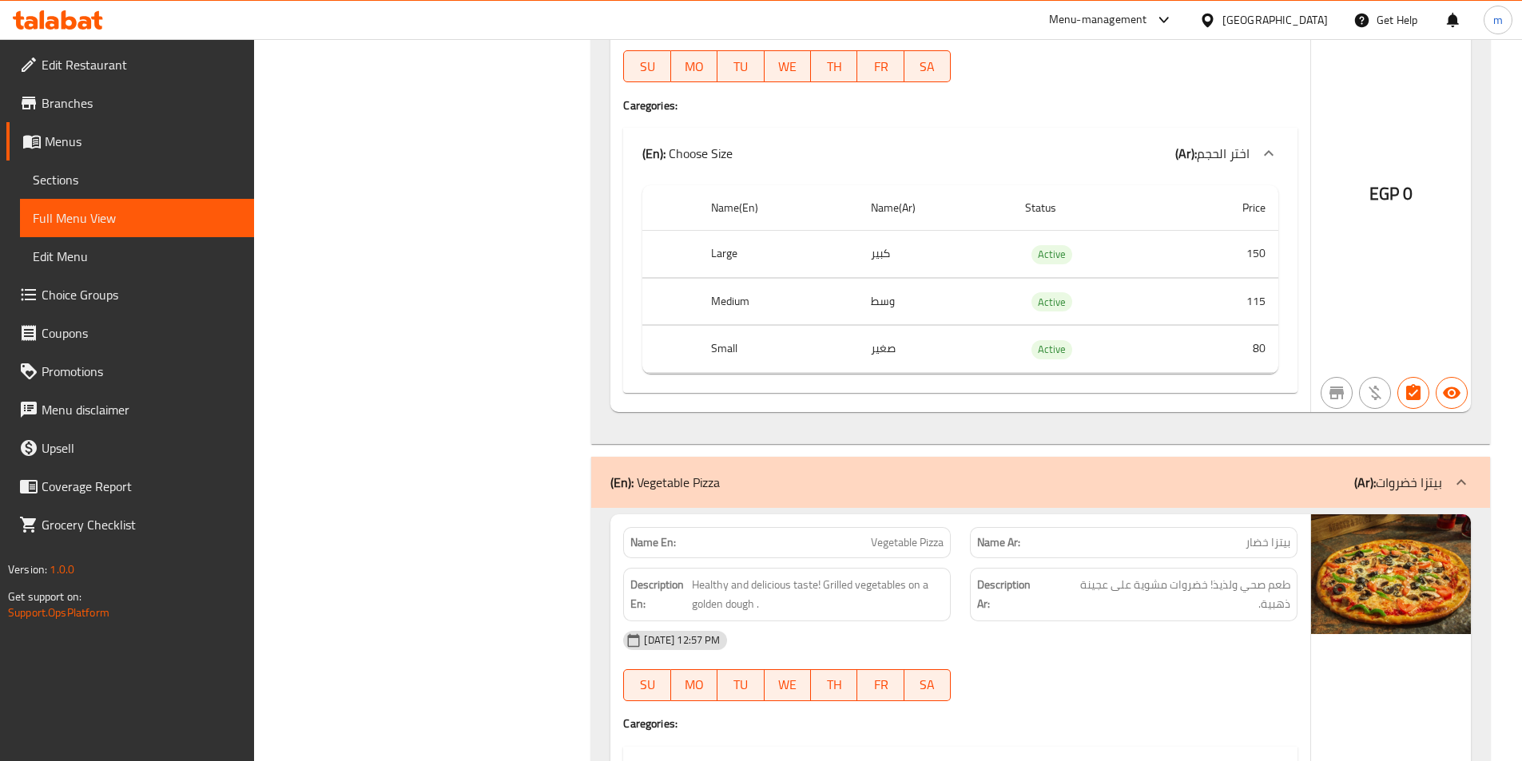
click at [1103, 586] on span "طعم صحي ولذيذ! خضروات مشوية على عجينة ذهبية." at bounding box center [1169, 594] width 242 height 39
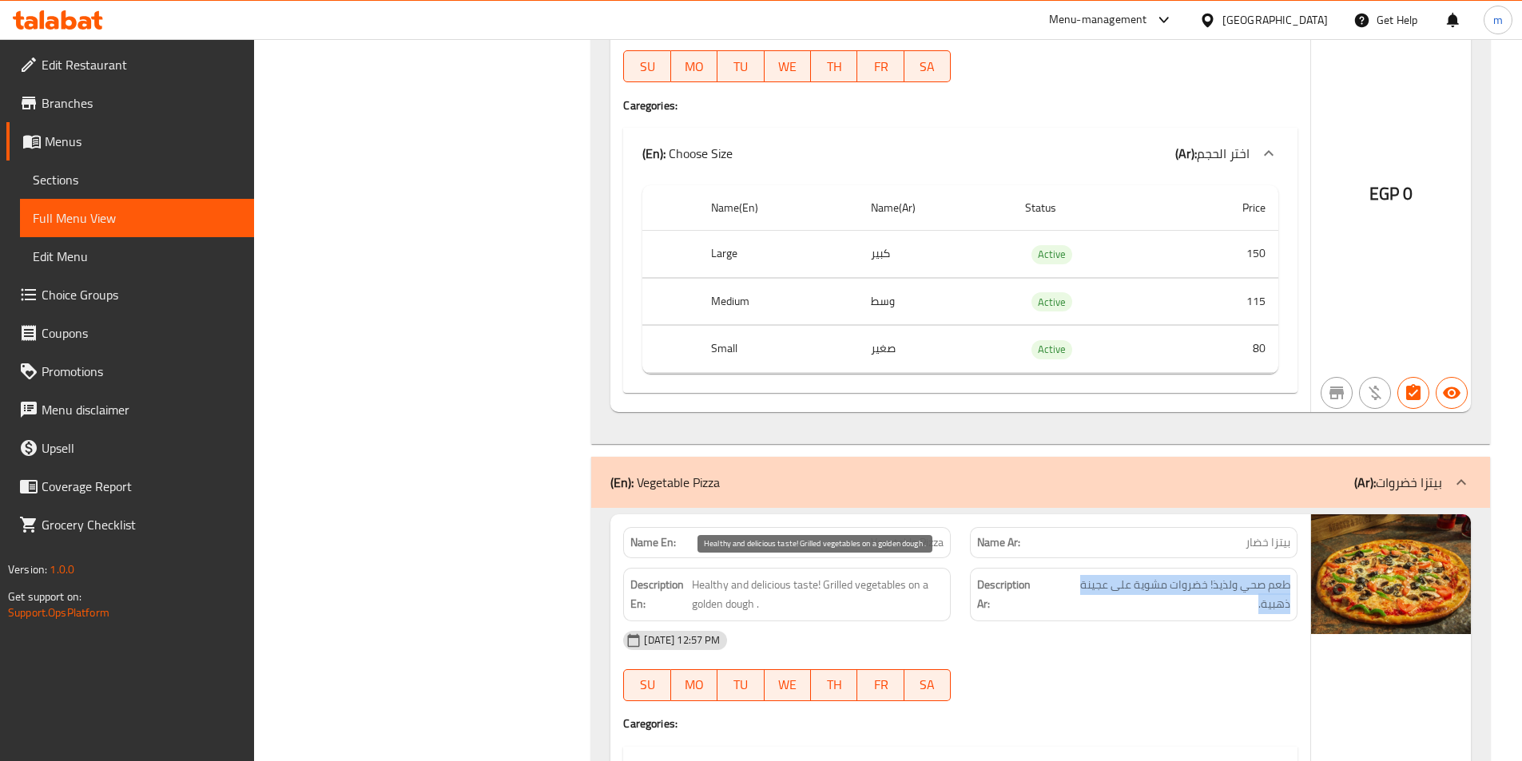
click at [823, 582] on span "Healthy and delicious taste! Grilled vegetables on a golden dough ." at bounding box center [818, 594] width 252 height 39
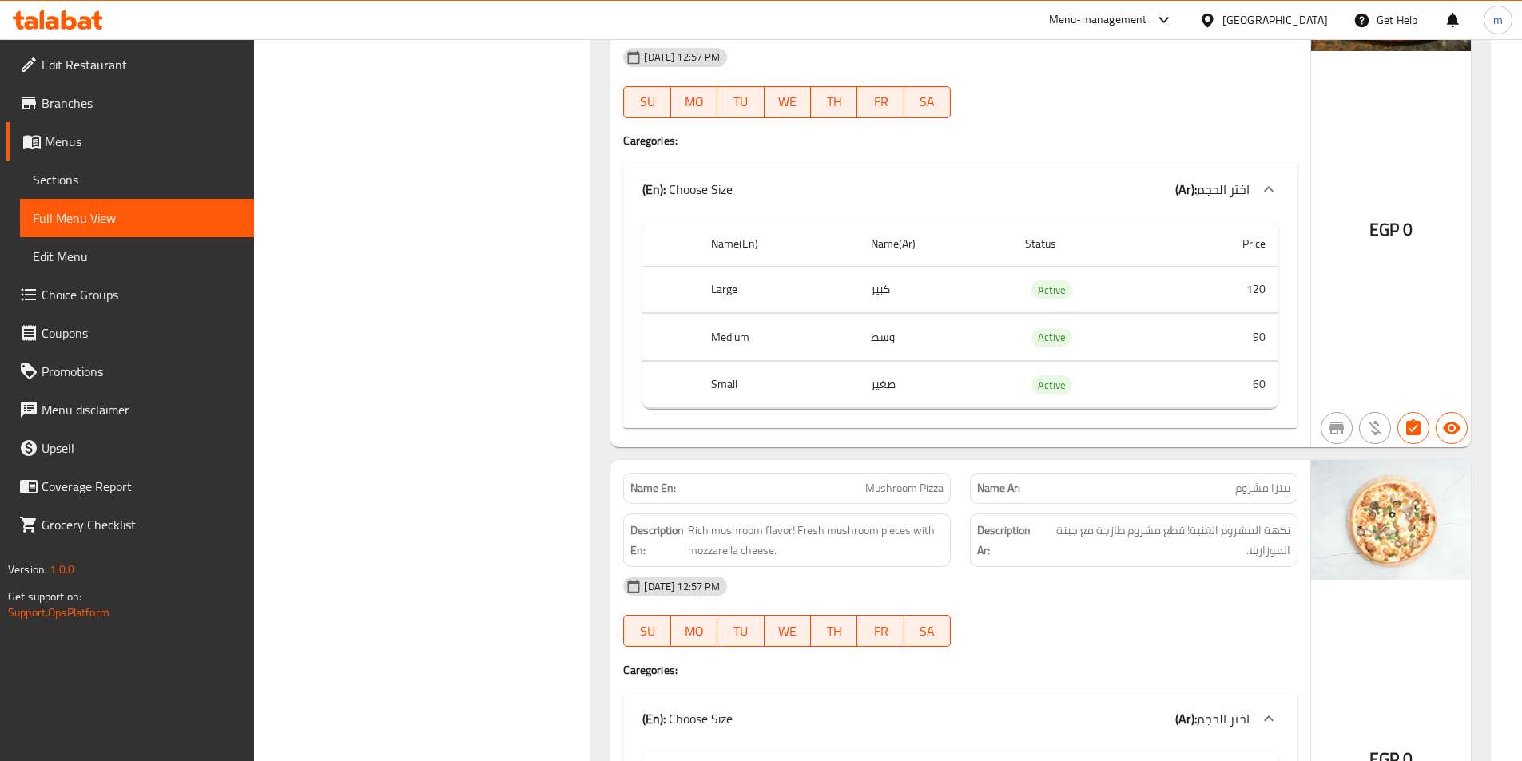
scroll to position [12766, 0]
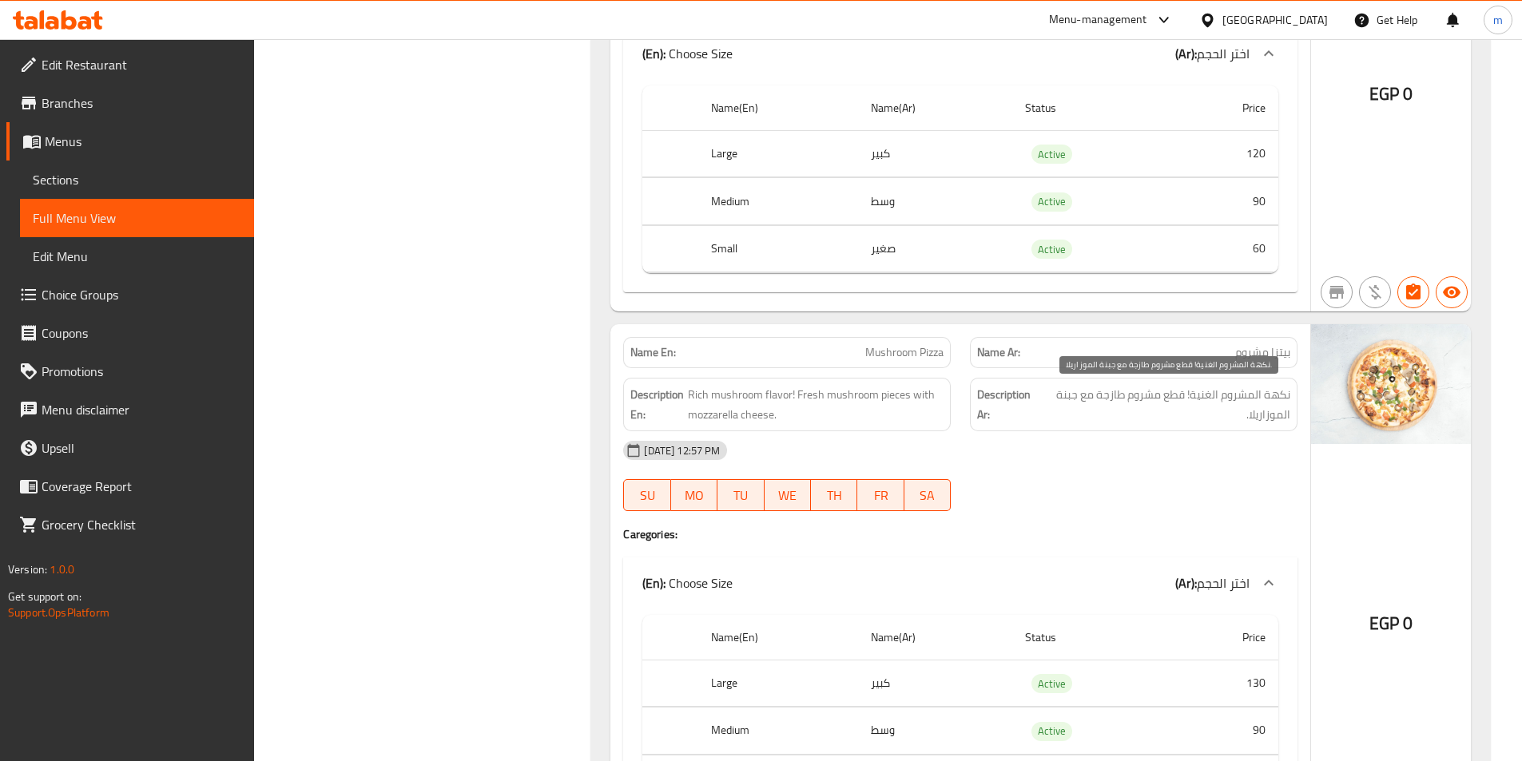
click at [1206, 391] on span "نكهة المشروم الغنية! قطع مشروم طازجة مع جبنة الموزاريلا." at bounding box center [1165, 404] width 248 height 39
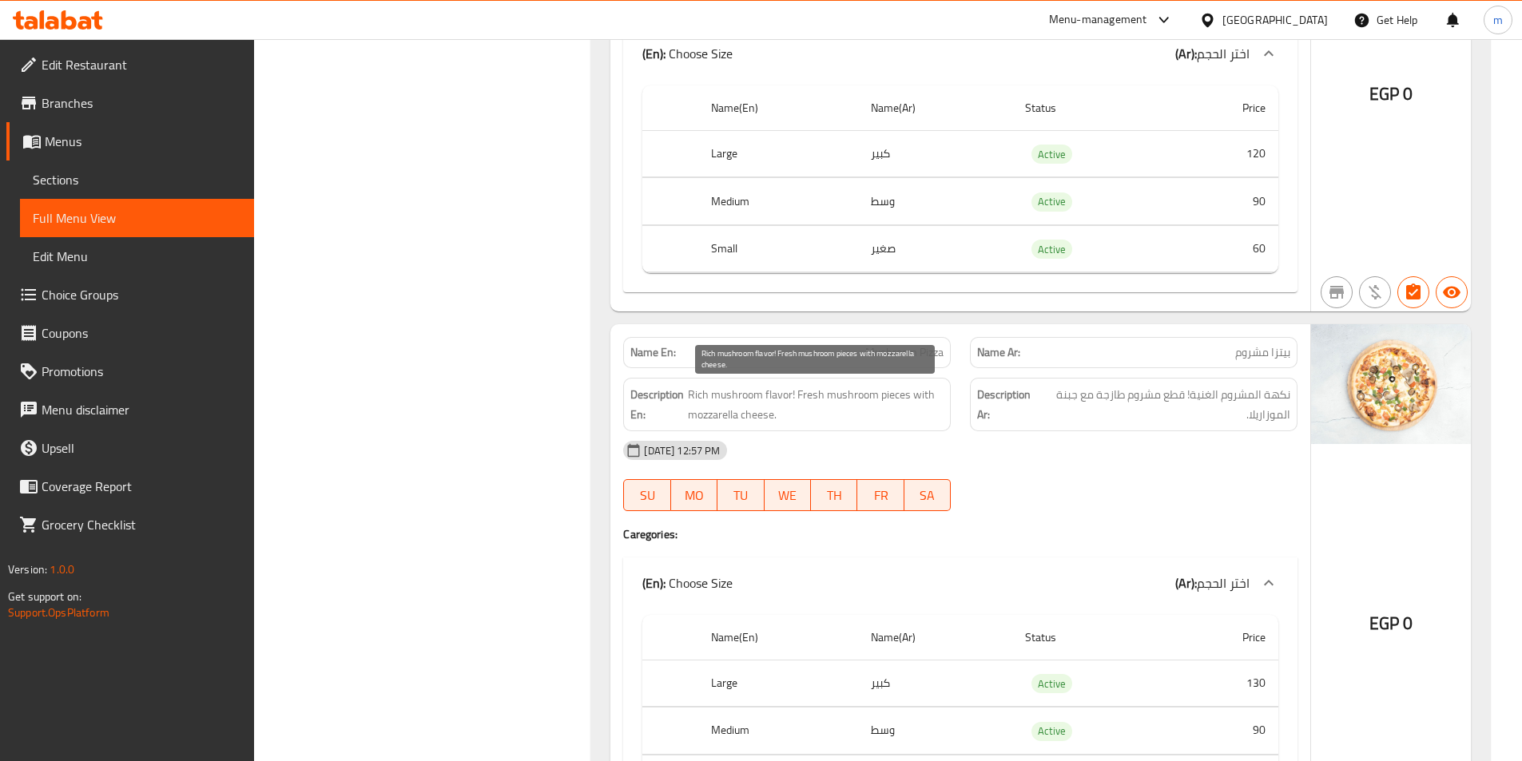
click at [764, 400] on span "Rich mushroom flavor! Fresh mushroom pieces with mozzarella cheese." at bounding box center [816, 404] width 256 height 39
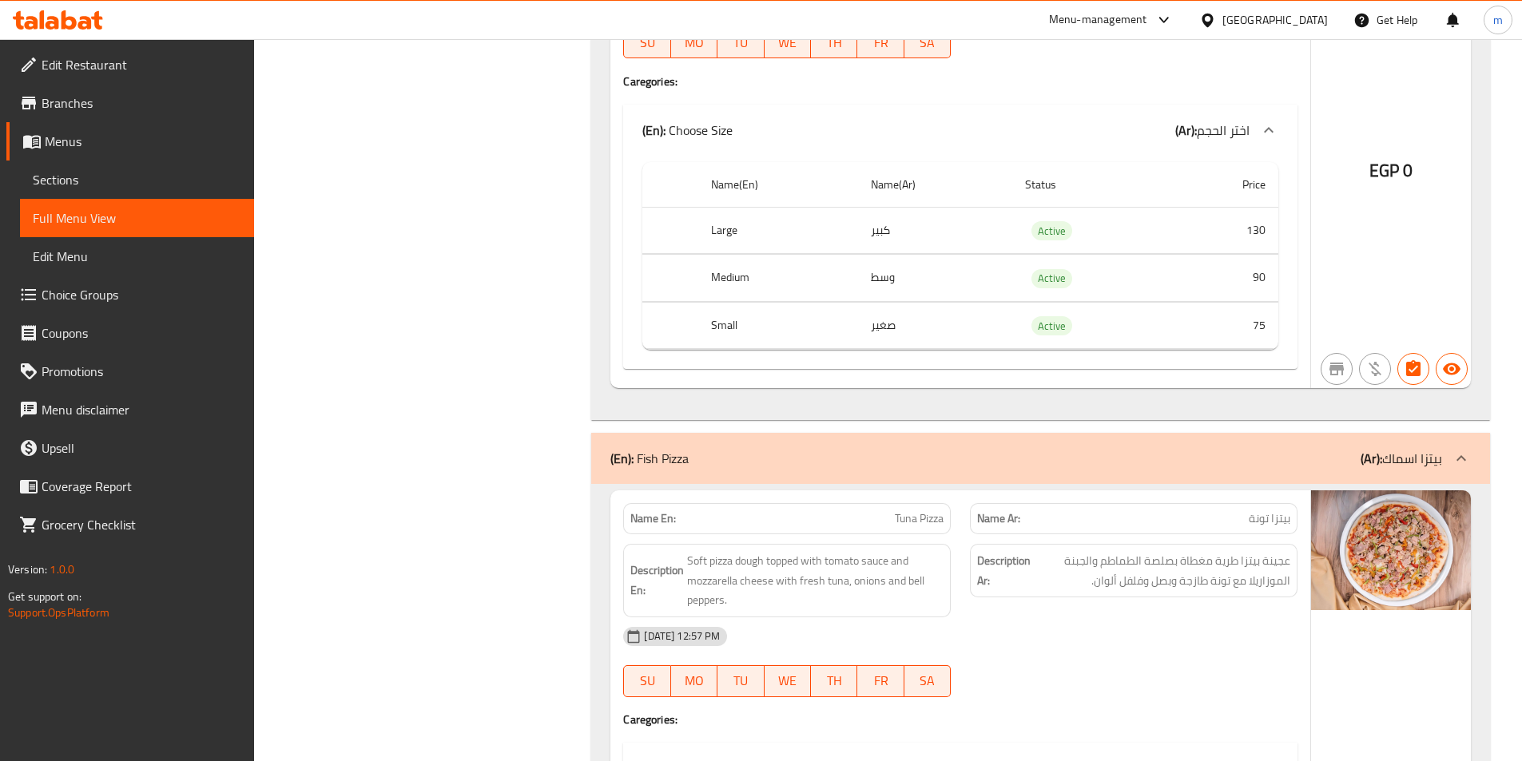
scroll to position [13325, 0]
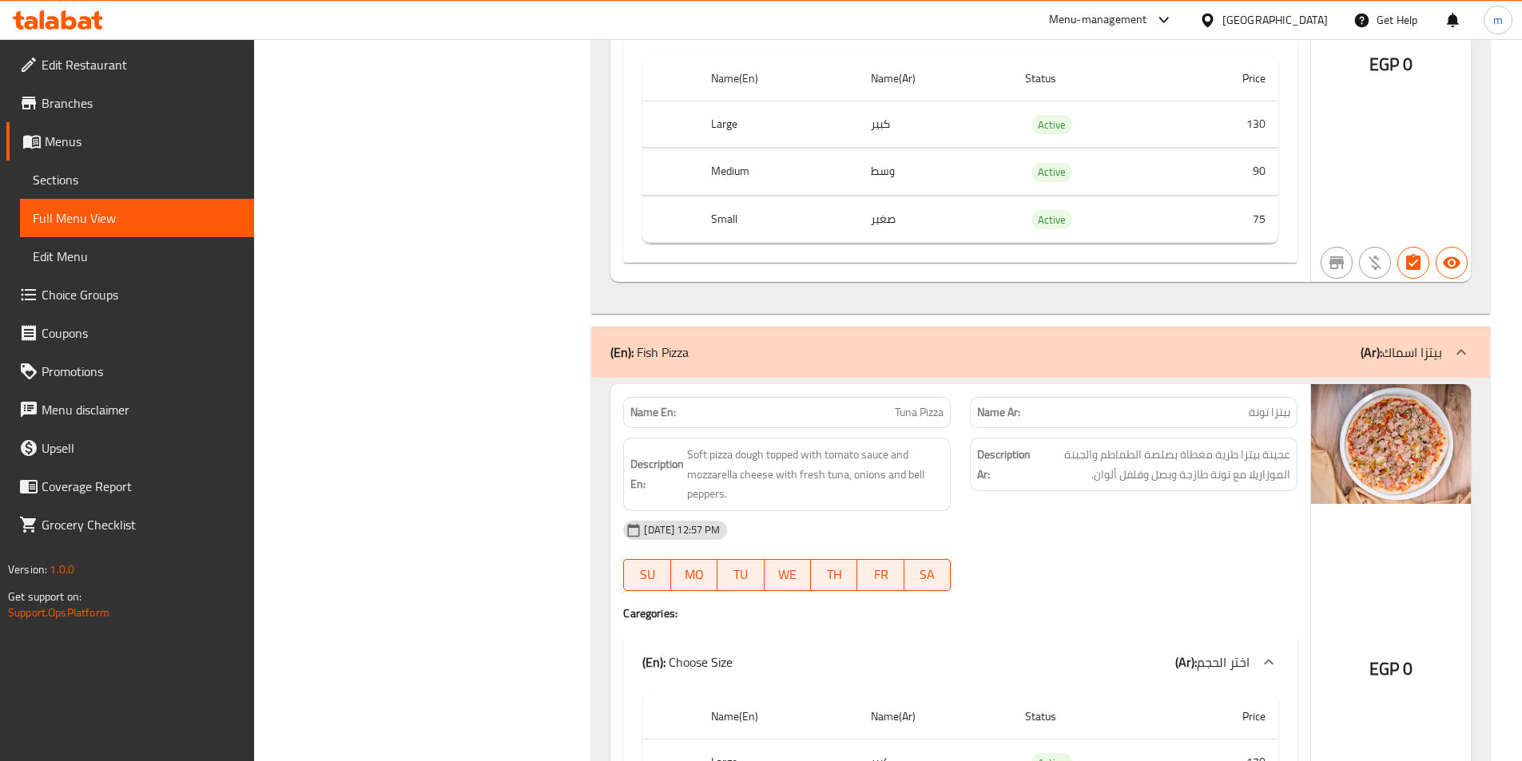
click at [1131, 465] on span "عجينة بيتزا طرية مغطاة بصلصة الطماطم والجبنة الموزاريلا مع تونة طازجة وبصل وفلف…" at bounding box center [1162, 464] width 256 height 39
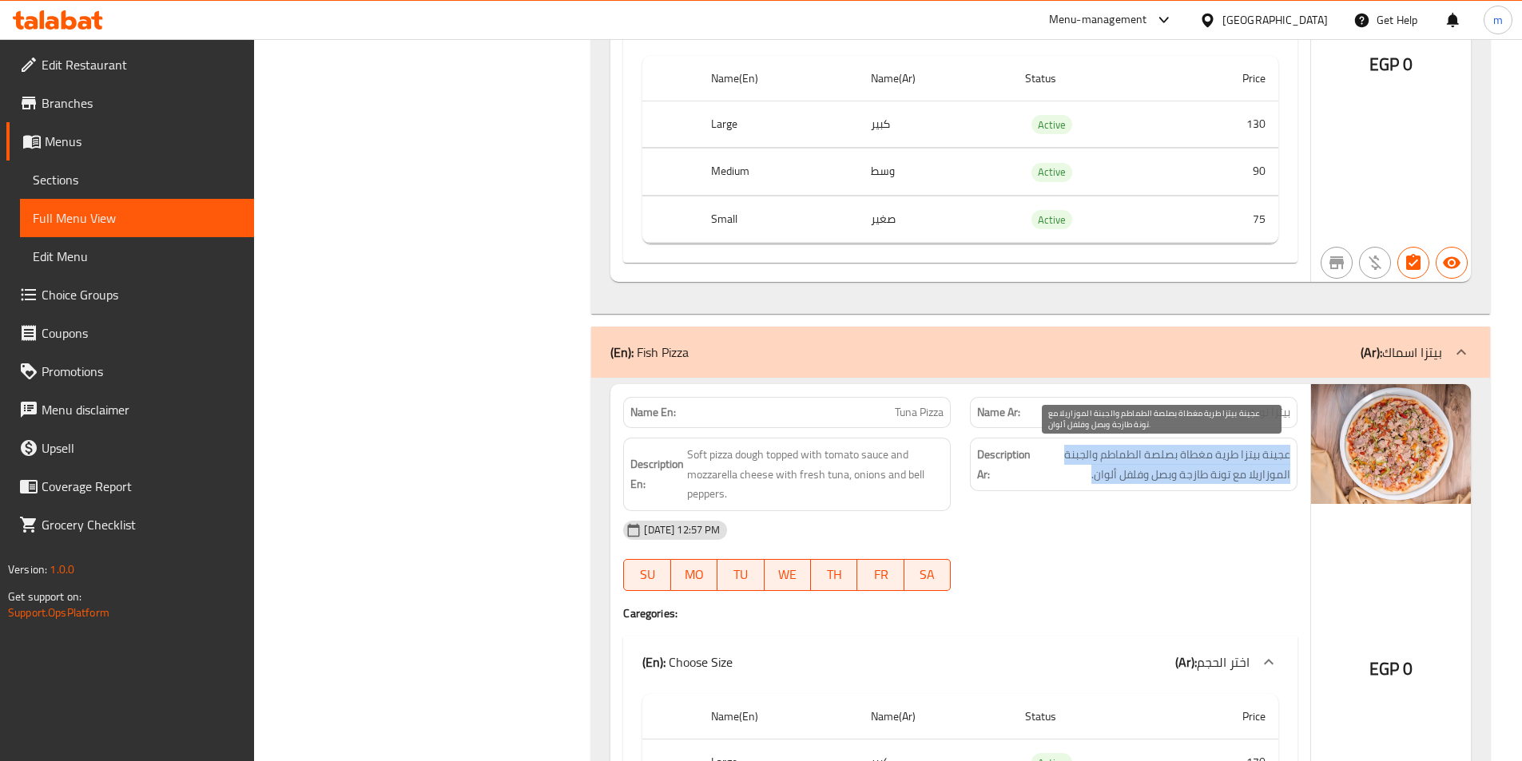
click at [1131, 465] on span "عجينة بيتزا طرية مغطاة بصلصة الطماطم والجبنة الموزاريلا مع تونة طازجة وبصل وفلف…" at bounding box center [1162, 464] width 256 height 39
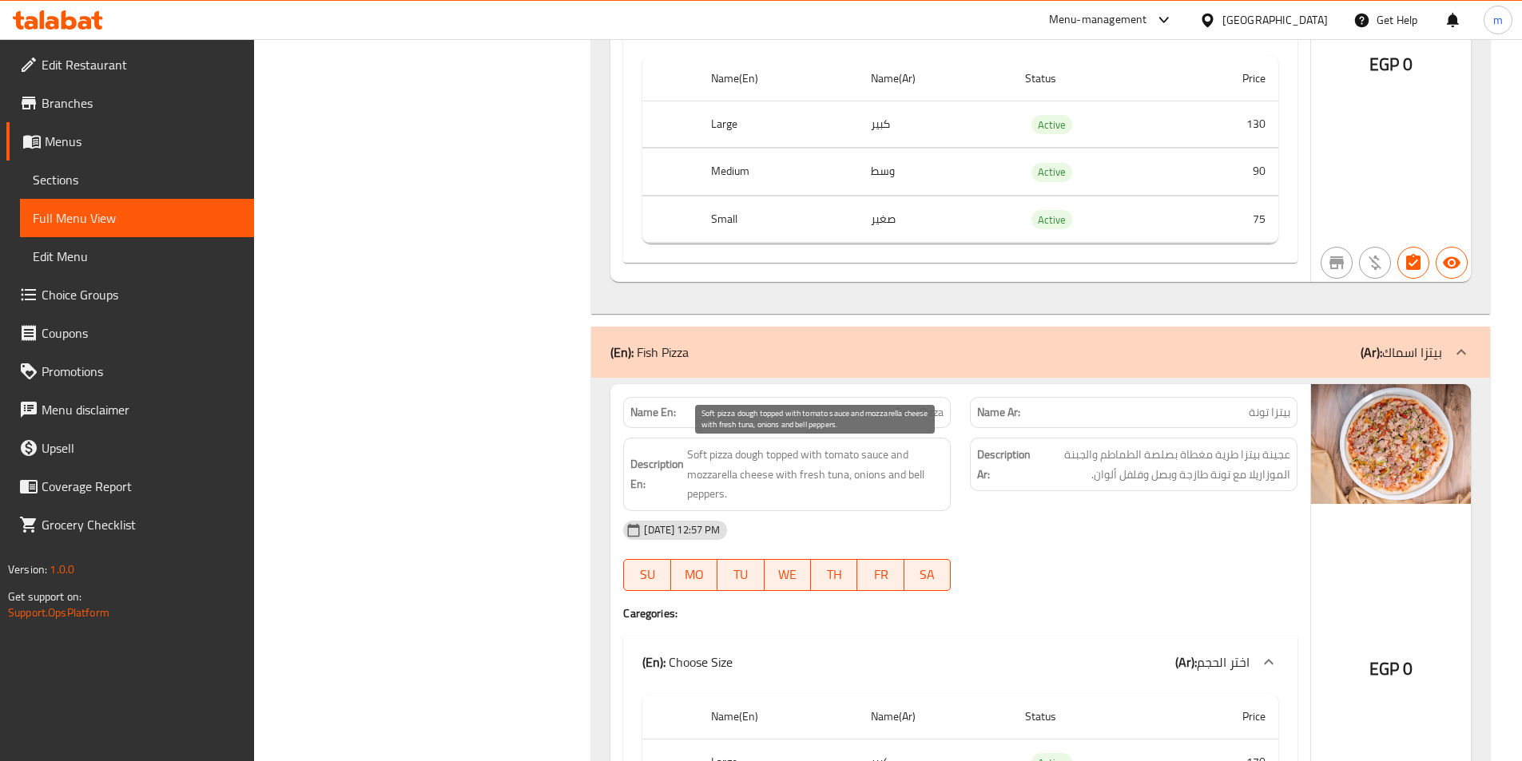
click at [749, 480] on span "Soft pizza dough topped with tomato sauce and mozzarella cheese with fresh tuna…" at bounding box center [815, 474] width 256 height 59
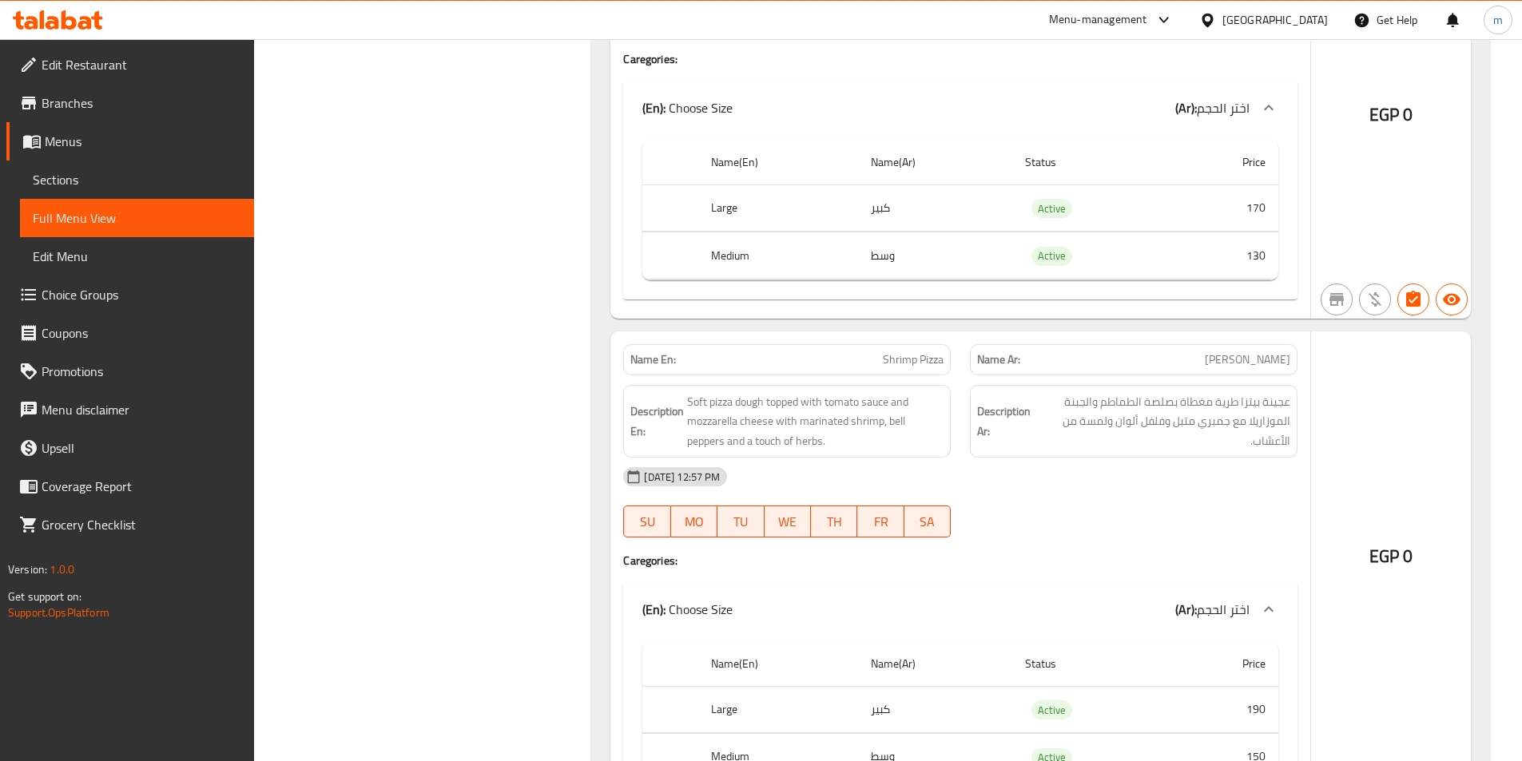
scroll to position [13964, 0]
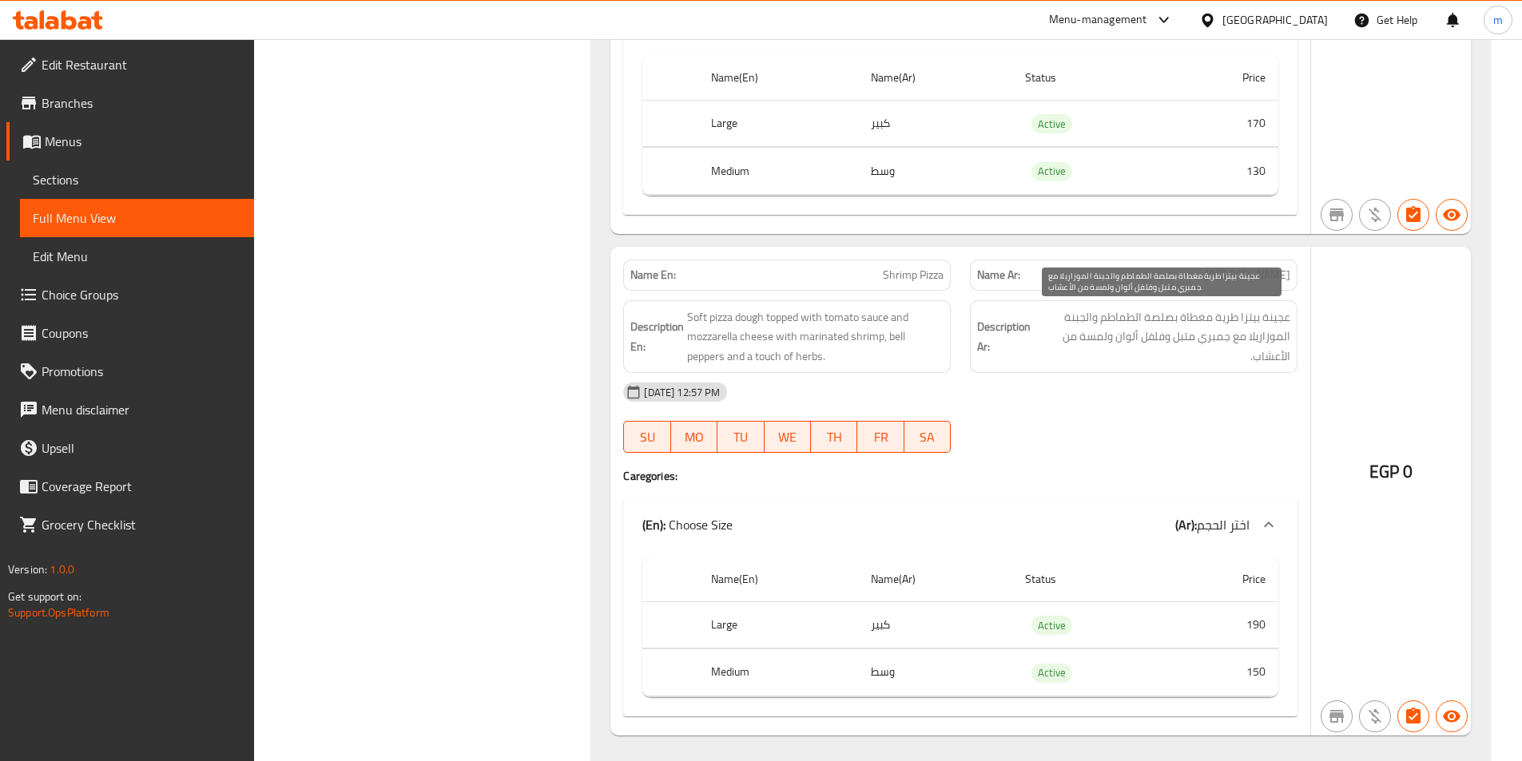
click at [1138, 344] on span "عجينة بيتزا طرية مغطاة بصلصة الطماطم والجبنة الموزاريلا مع جمبري متبل وفلفل ألو…" at bounding box center [1162, 337] width 256 height 59
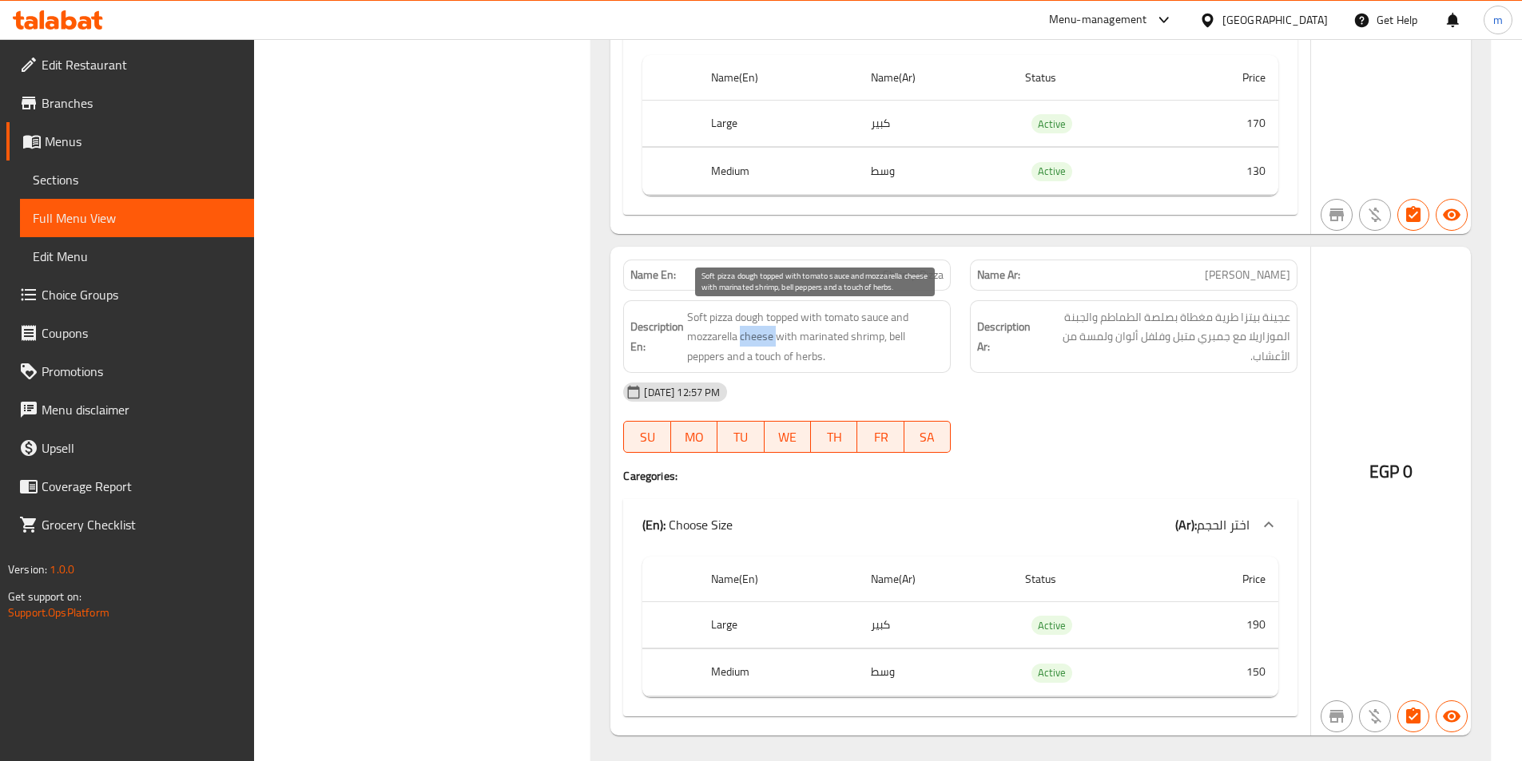
click at [753, 340] on span "Soft pizza dough topped with tomato sauce and mozzarella cheese with marinated …" at bounding box center [815, 337] width 256 height 59
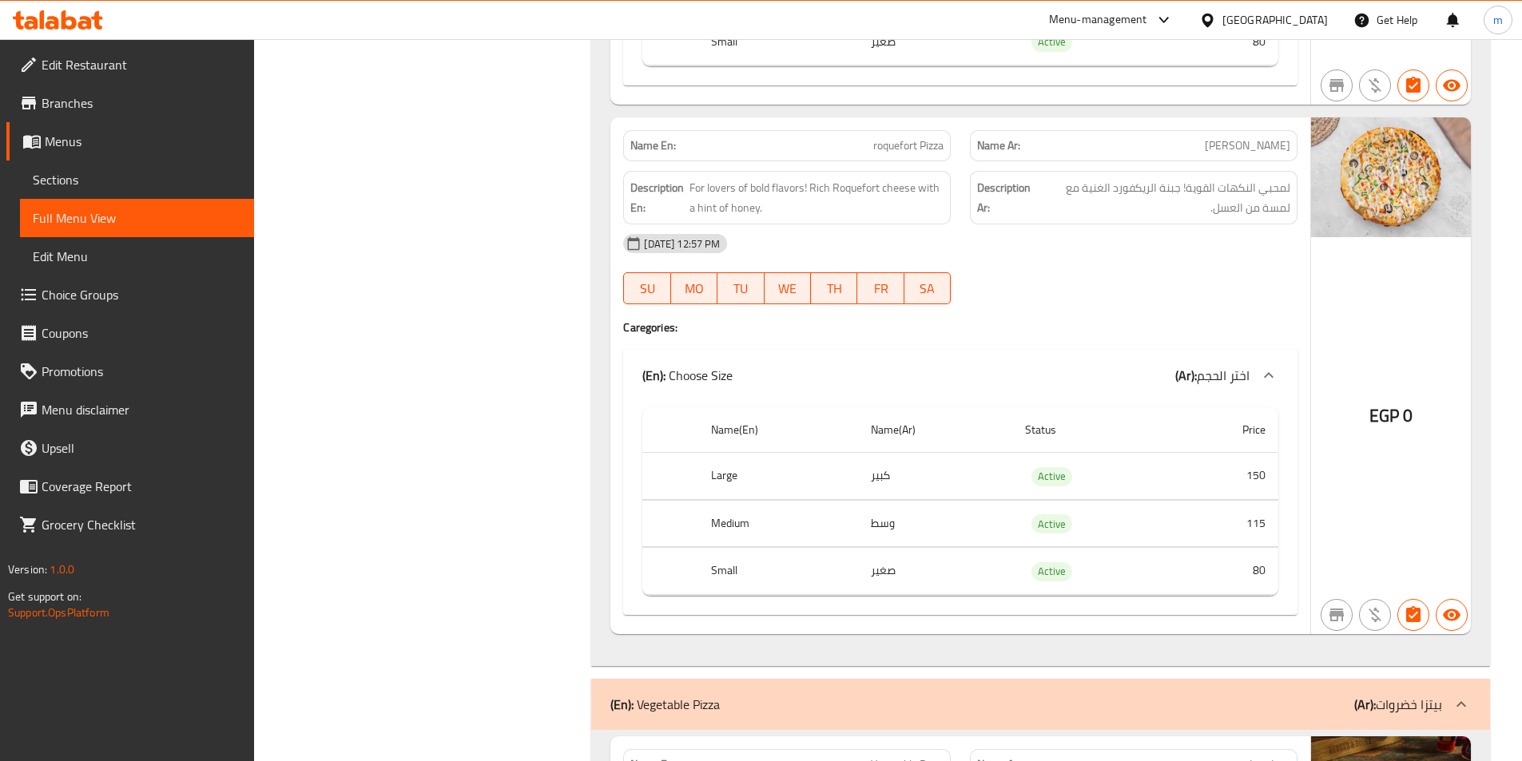
scroll to position [11567, 0]
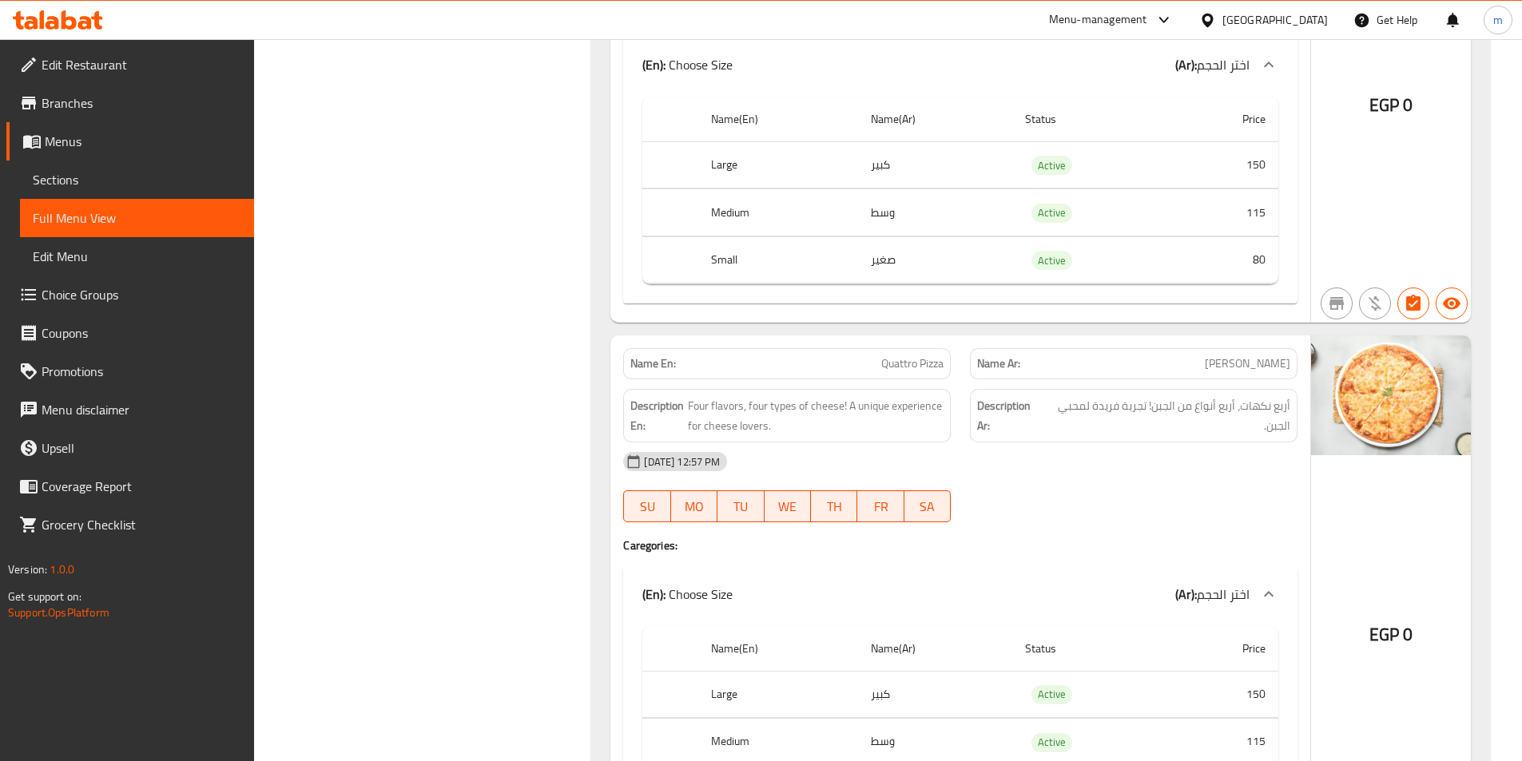
scroll to position [11008, 0]
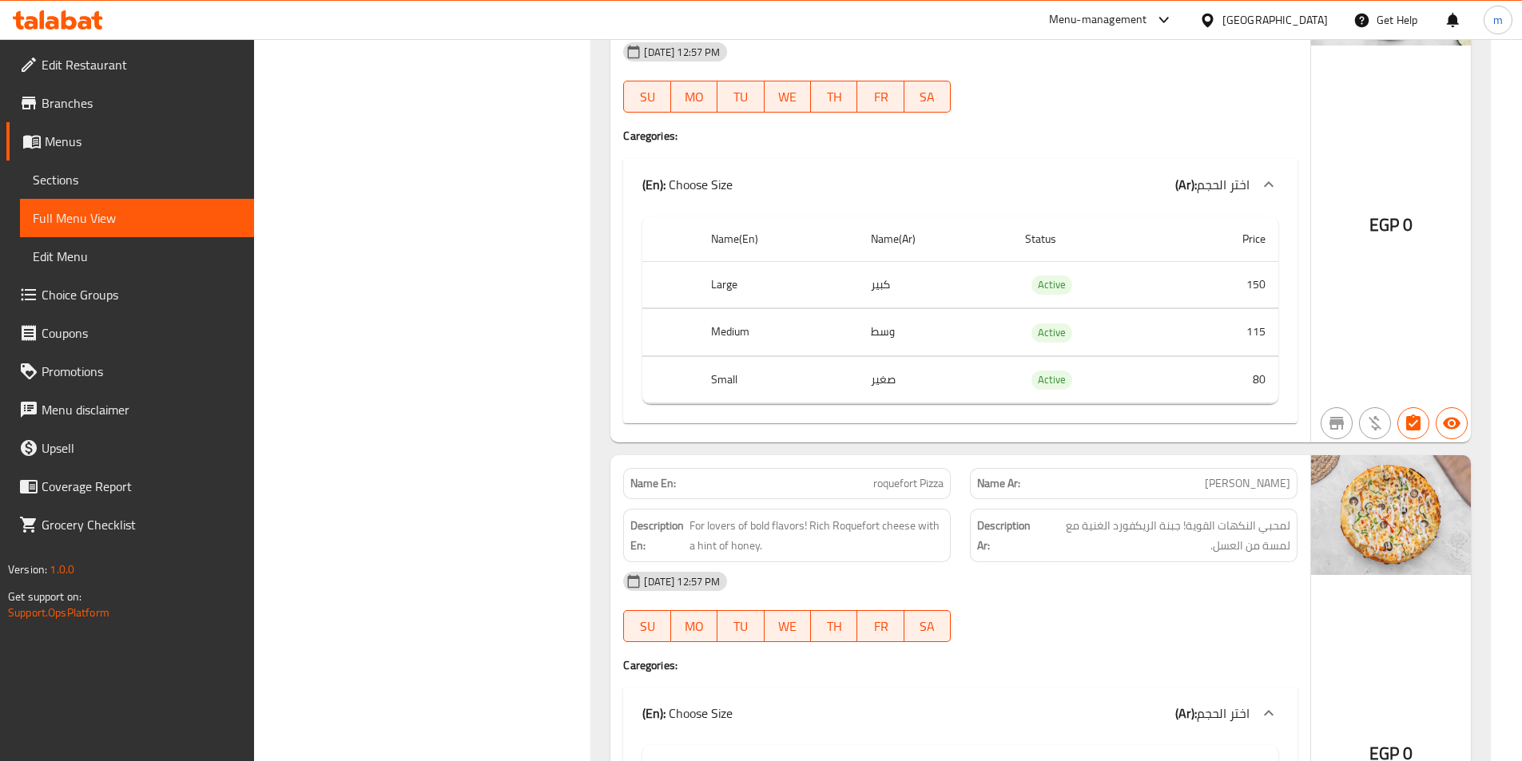
scroll to position [11487, 0]
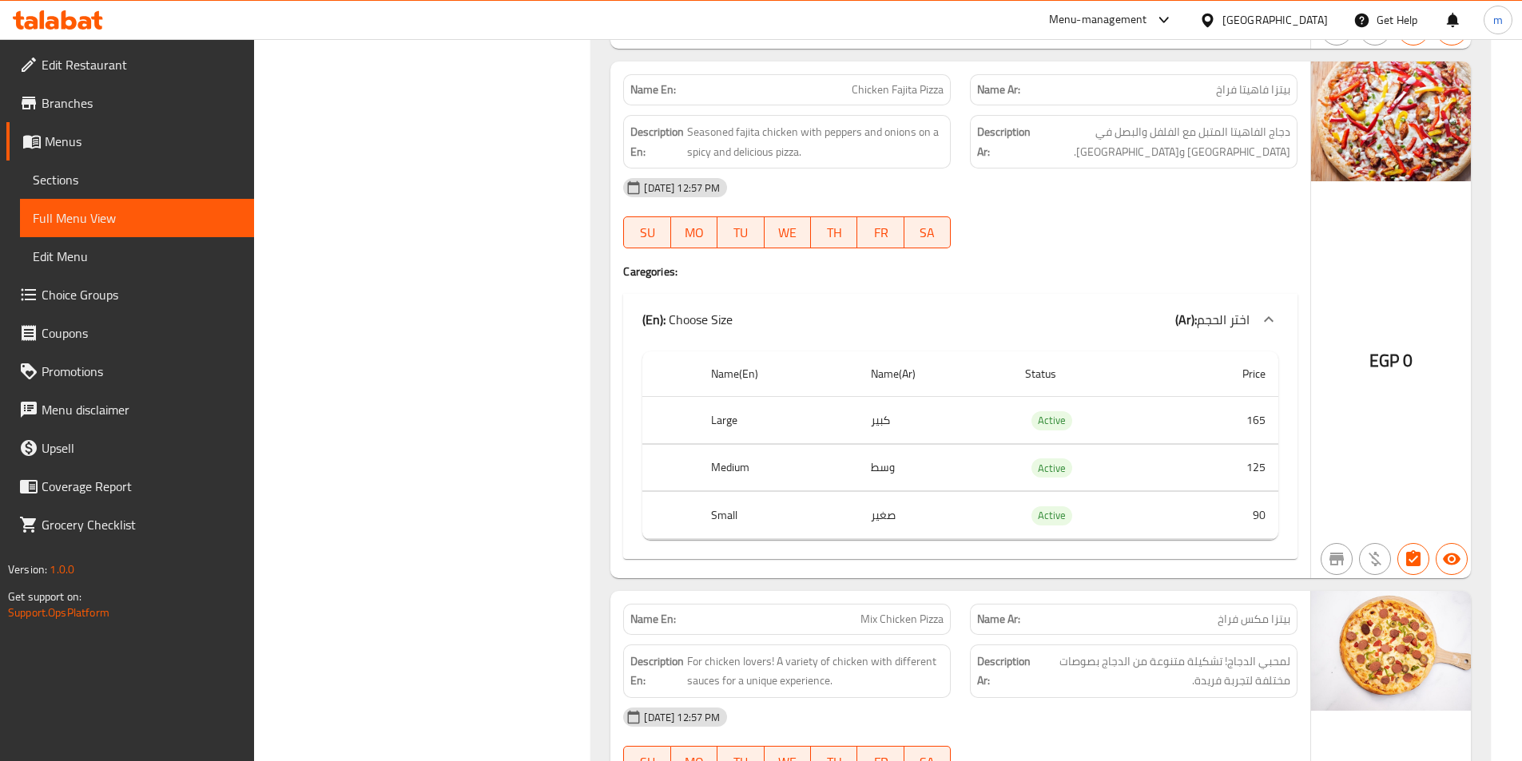
scroll to position [6375, 0]
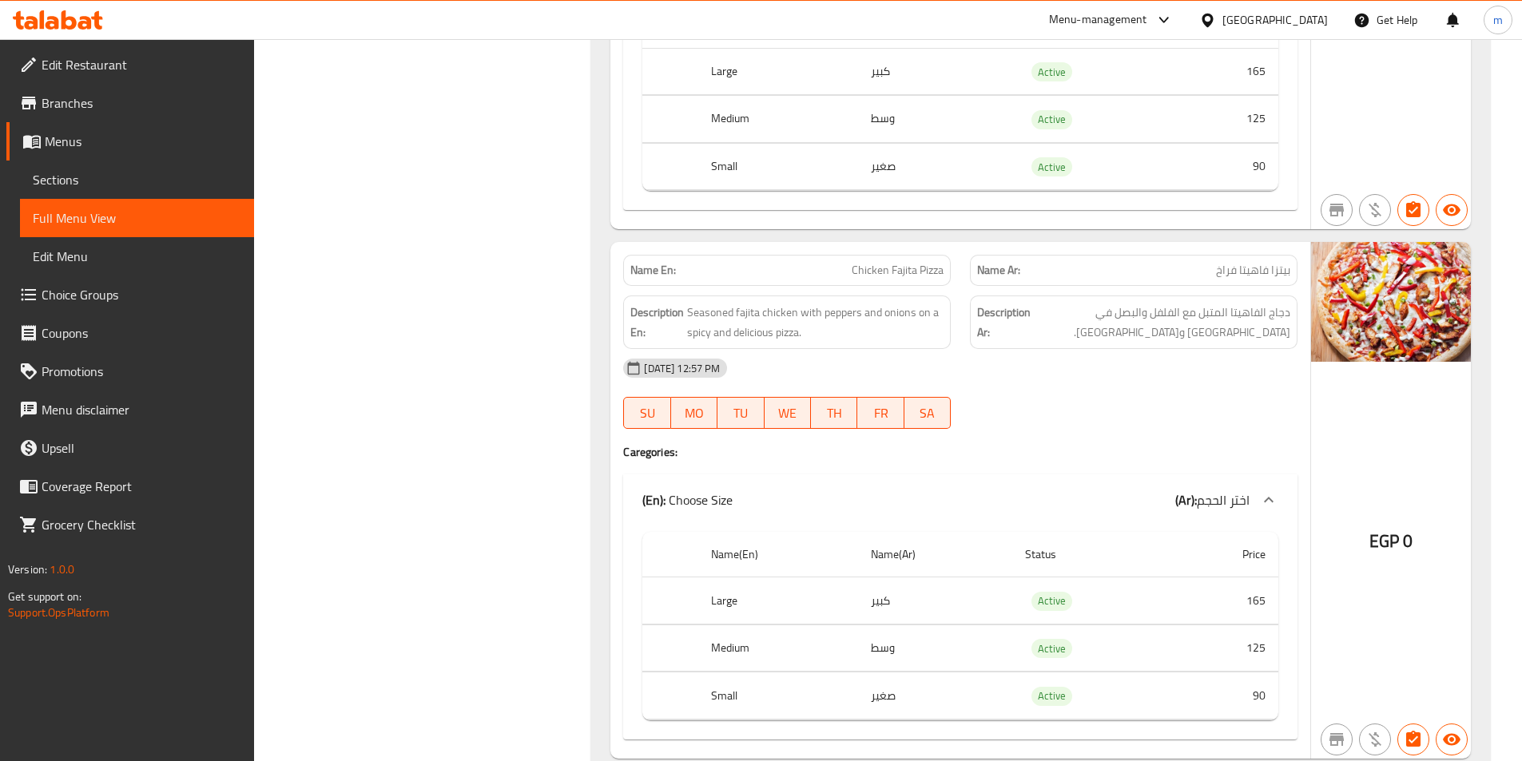
click at [60, 140] on span "Menus" at bounding box center [143, 141] width 197 height 19
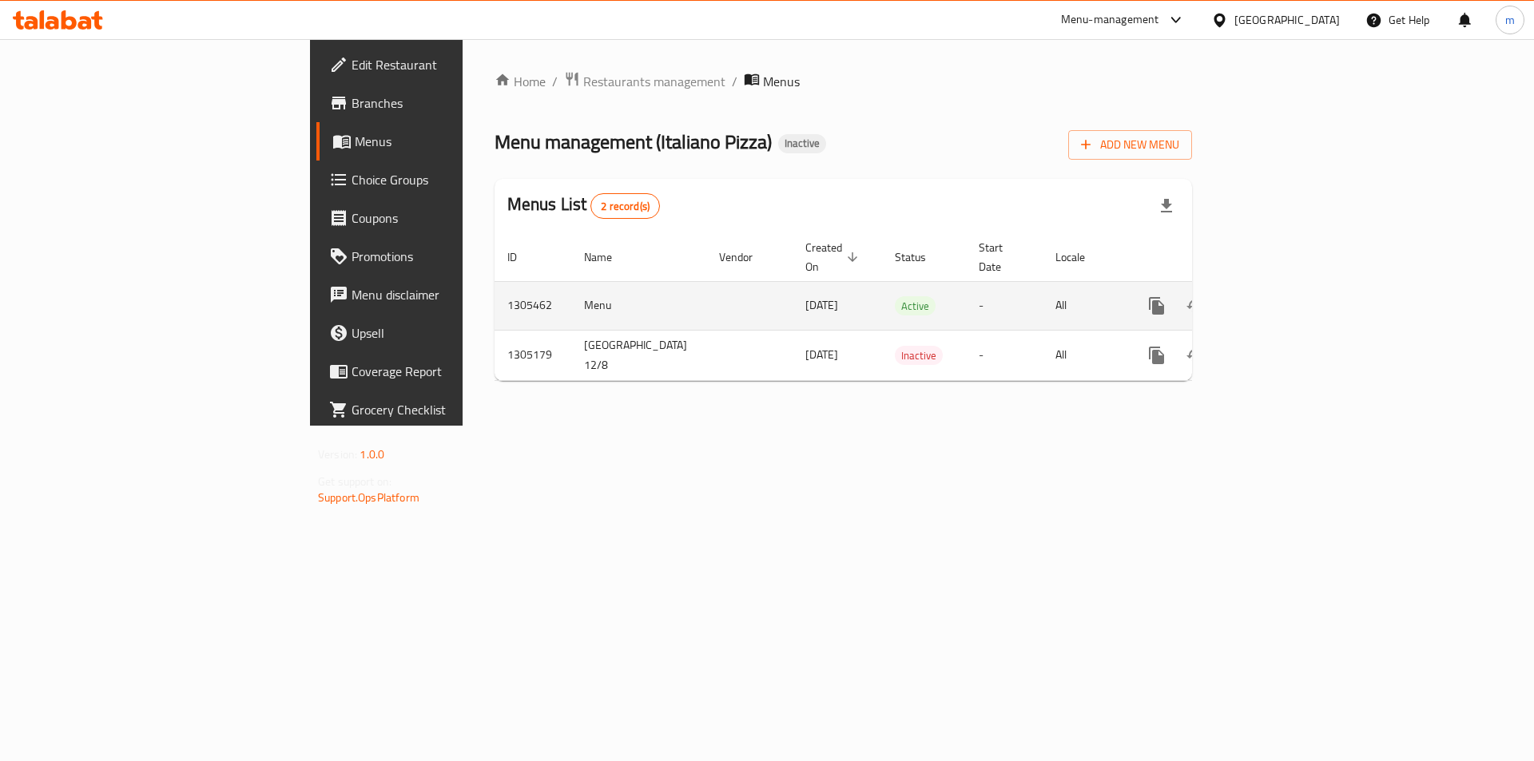
click at [1291, 287] on link "enhanced table" at bounding box center [1272, 306] width 38 height 38
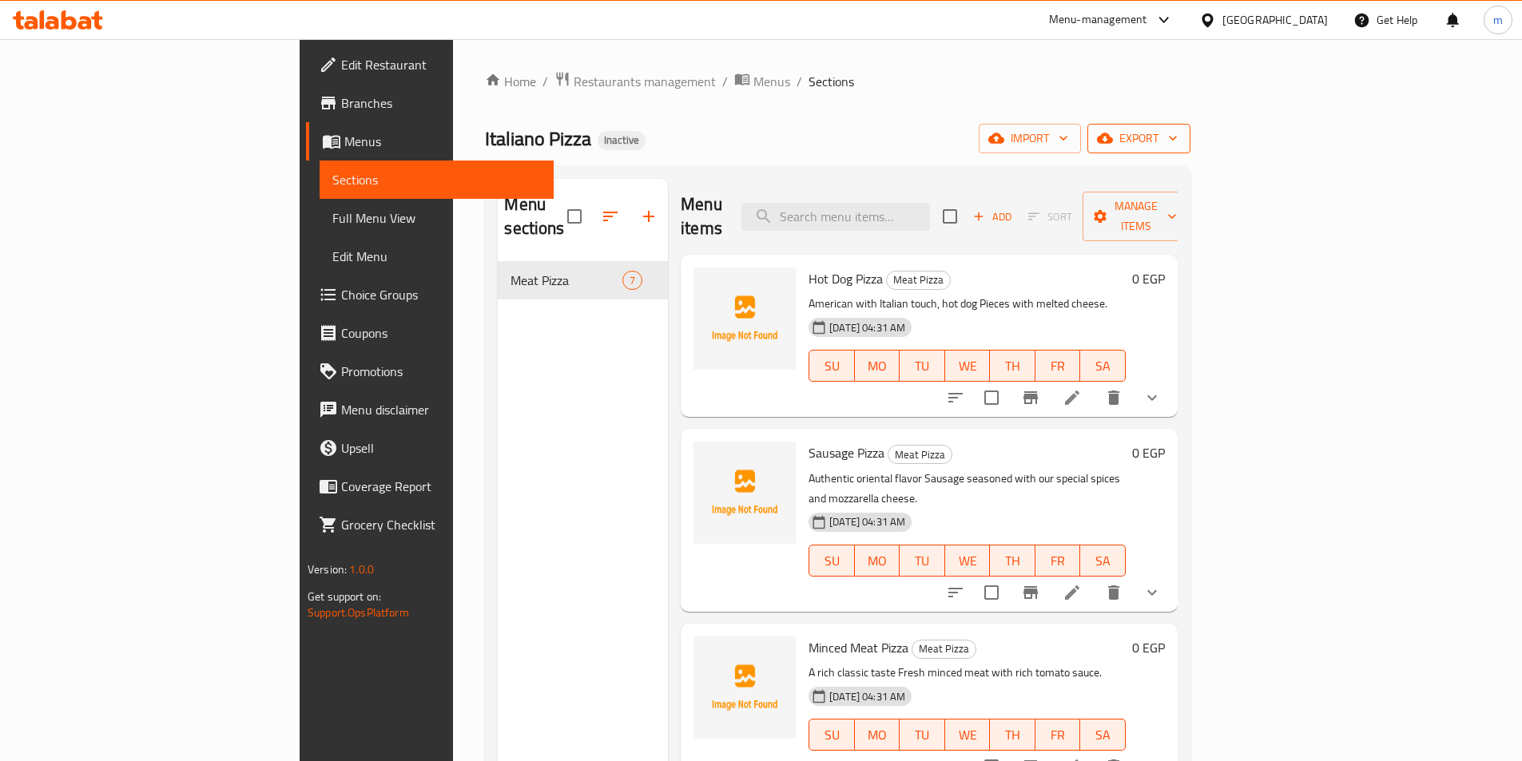
click at [1177, 148] on span "export" at bounding box center [1138, 139] width 77 height 20
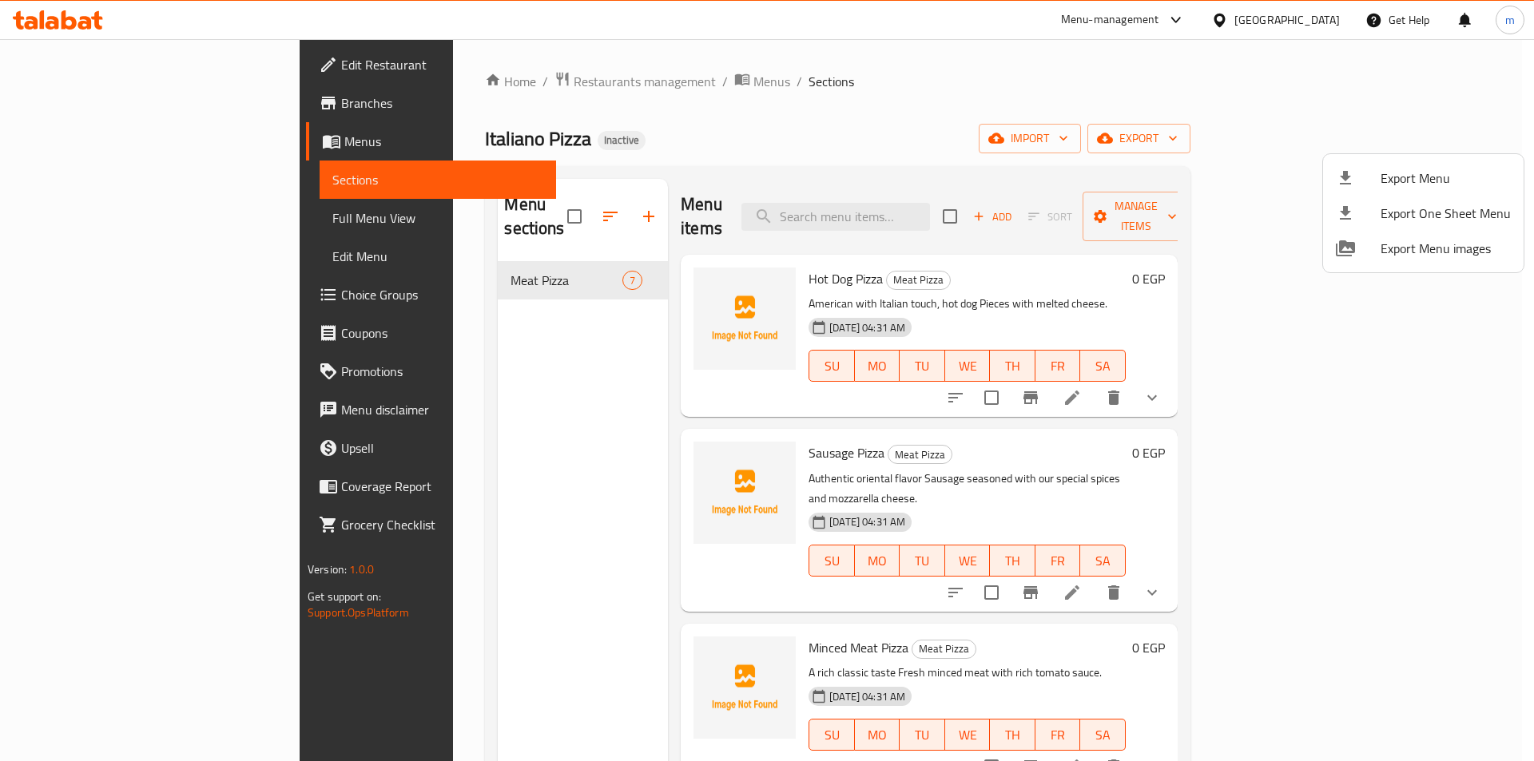
click at [1298, 139] on div at bounding box center [767, 380] width 1534 height 761
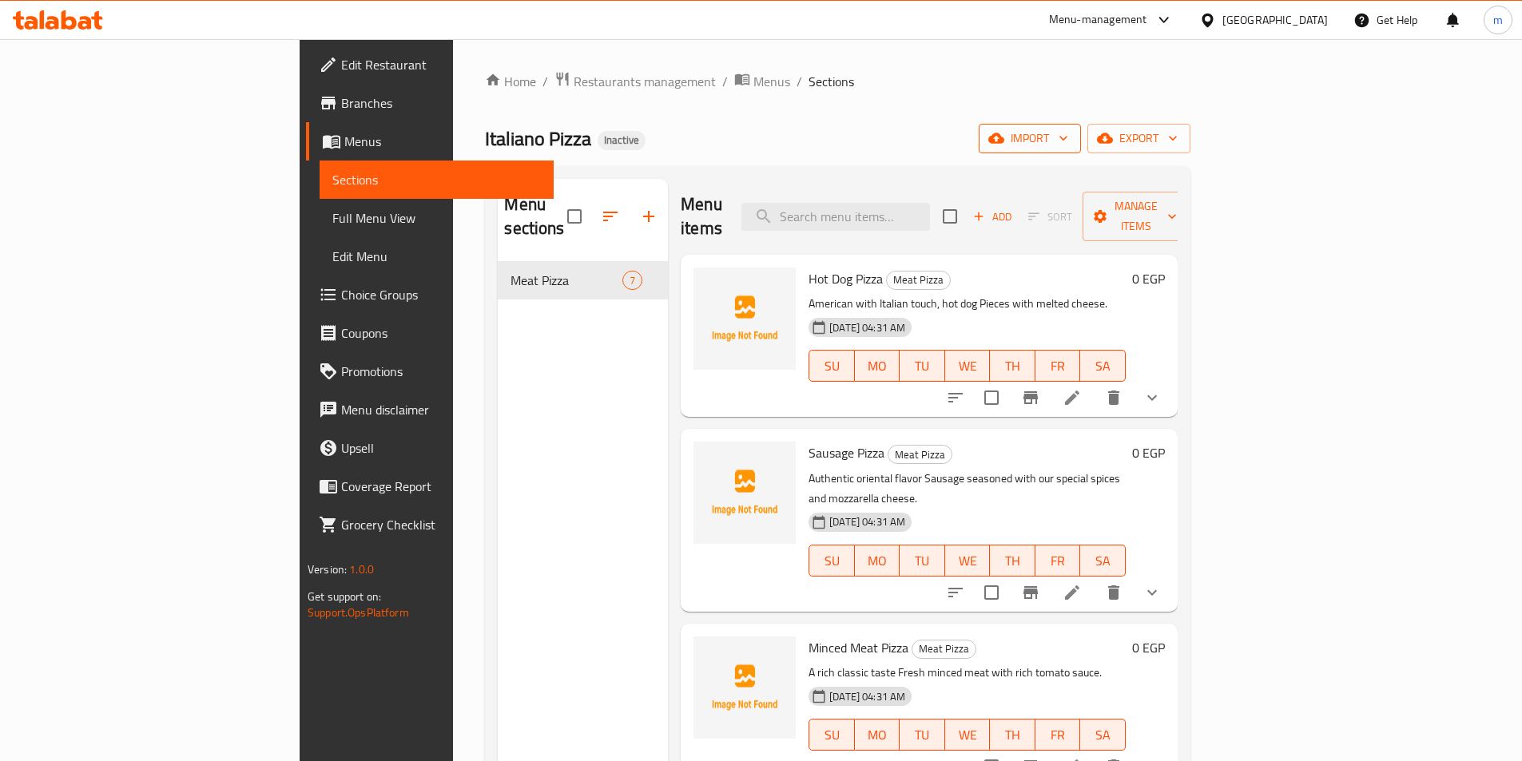
click at [1004, 142] on icon "button" at bounding box center [996, 138] width 16 height 10
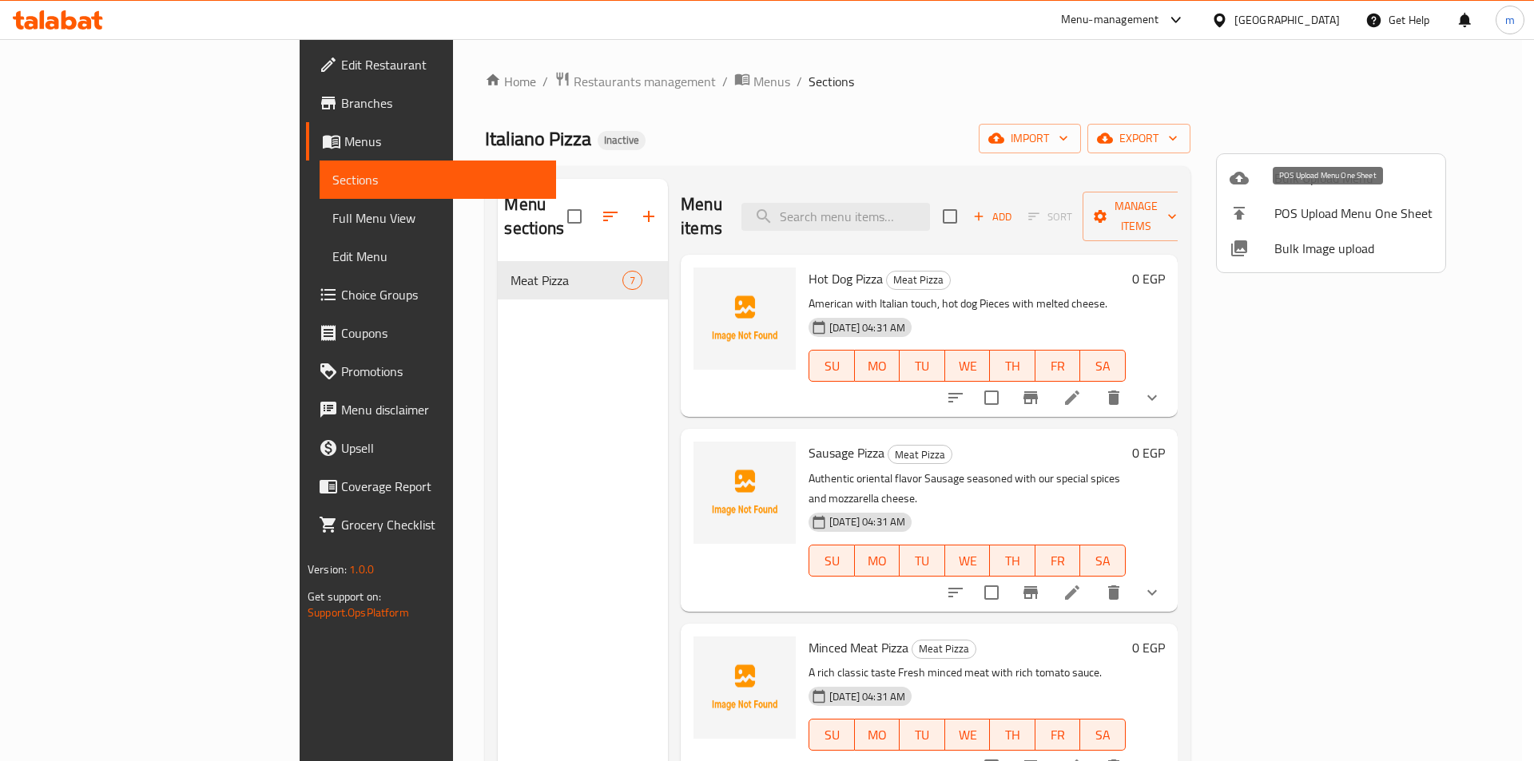
click at [1245, 169] on icon at bounding box center [1238, 178] width 19 height 19
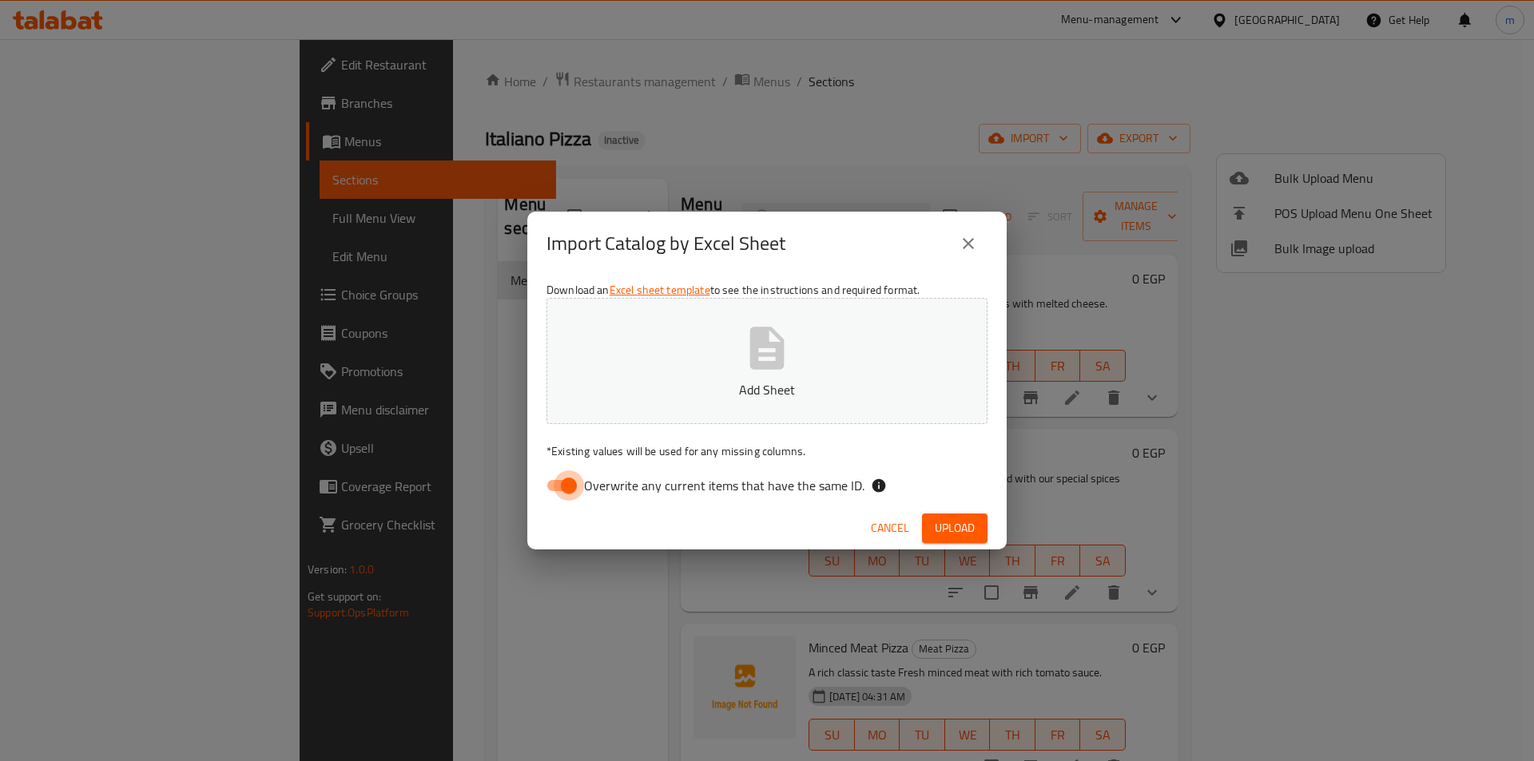
click at [566, 481] on input "Overwrite any current items that have the same ID." at bounding box center [568, 486] width 91 height 30
checkbox input "false"
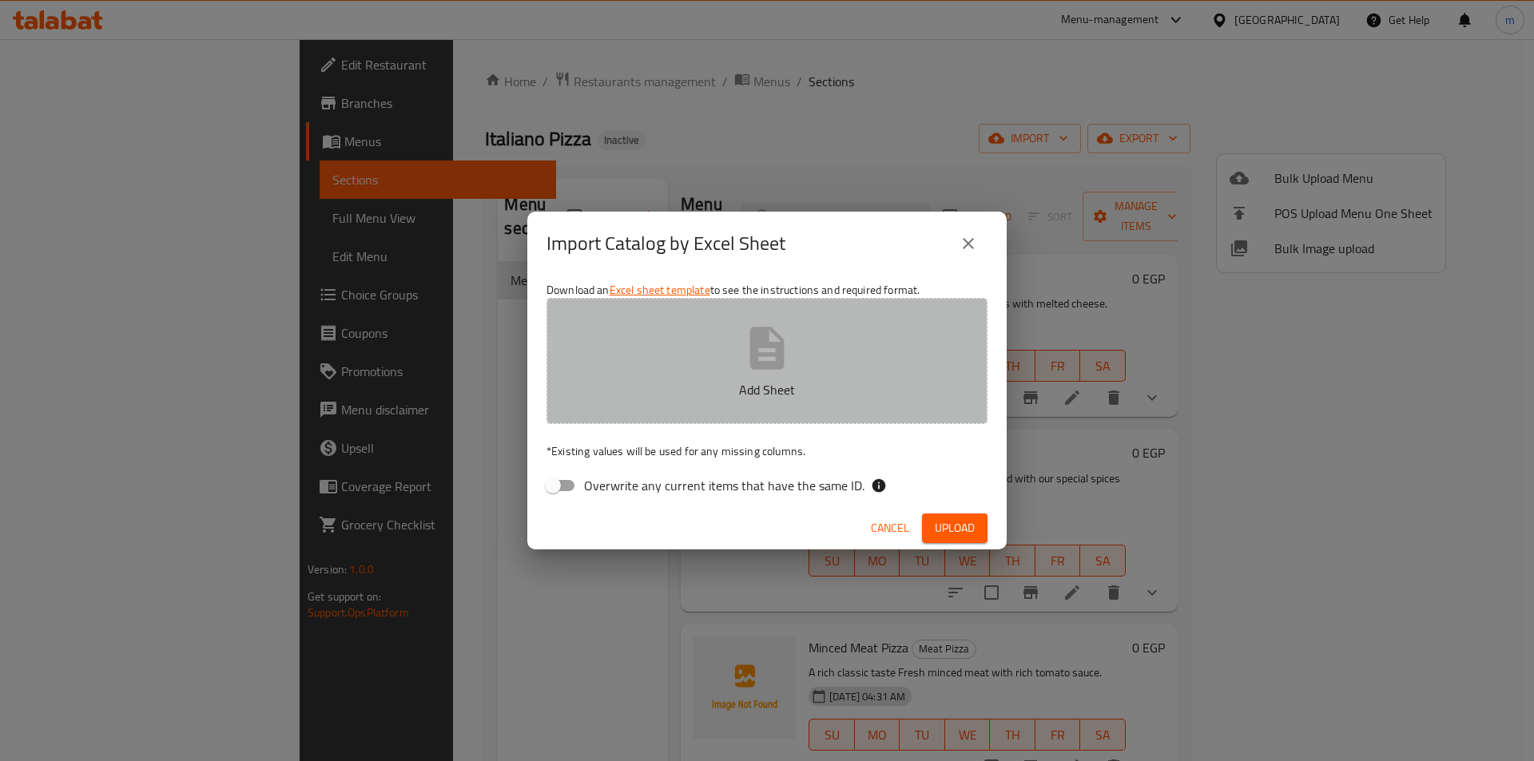
click at [634, 383] on p "Add Sheet" at bounding box center [766, 389] width 391 height 19
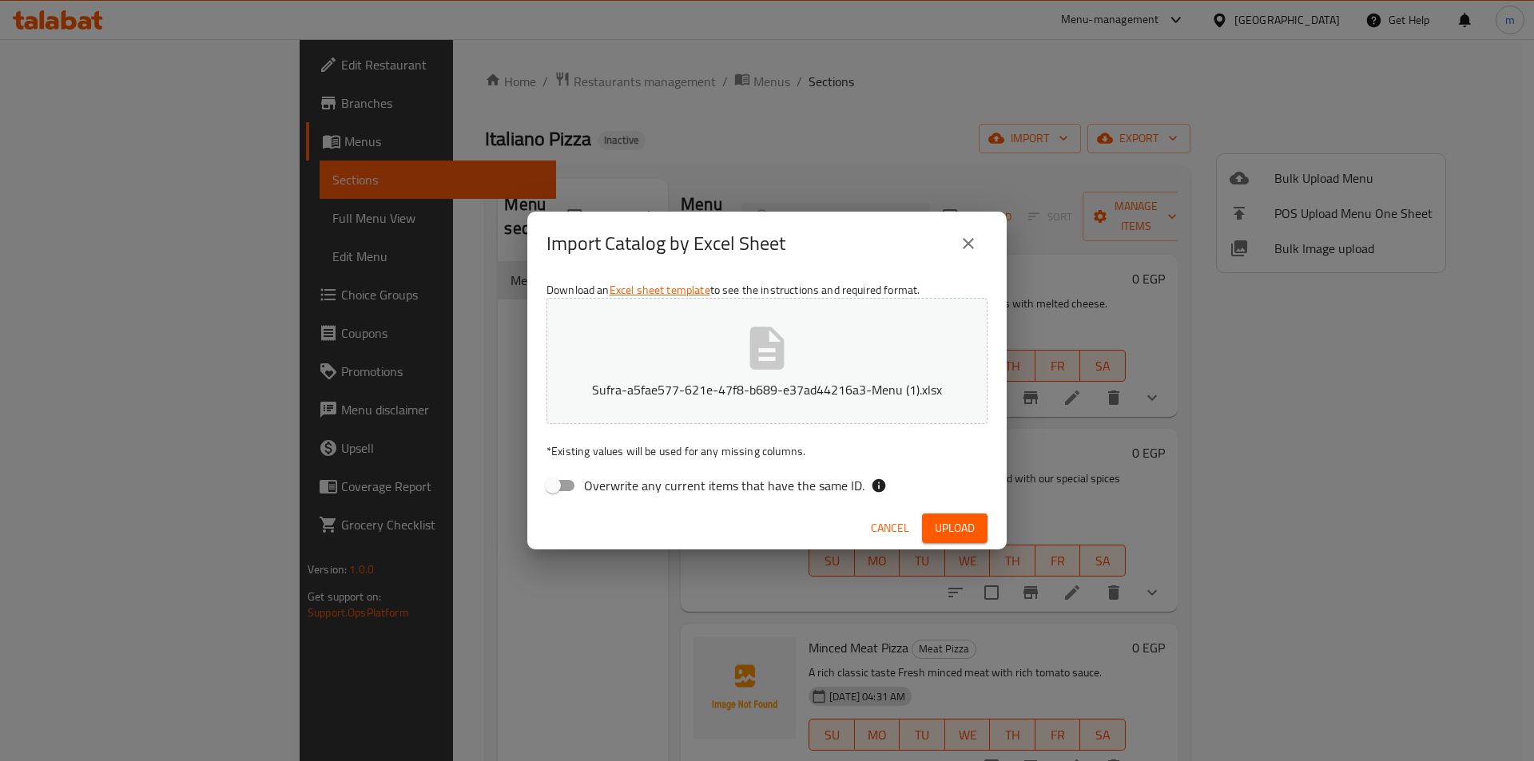
click at [927, 511] on div "Cancel Upload" at bounding box center [766, 528] width 479 height 42
click at [928, 514] on button "Upload" at bounding box center [955, 529] width 66 height 30
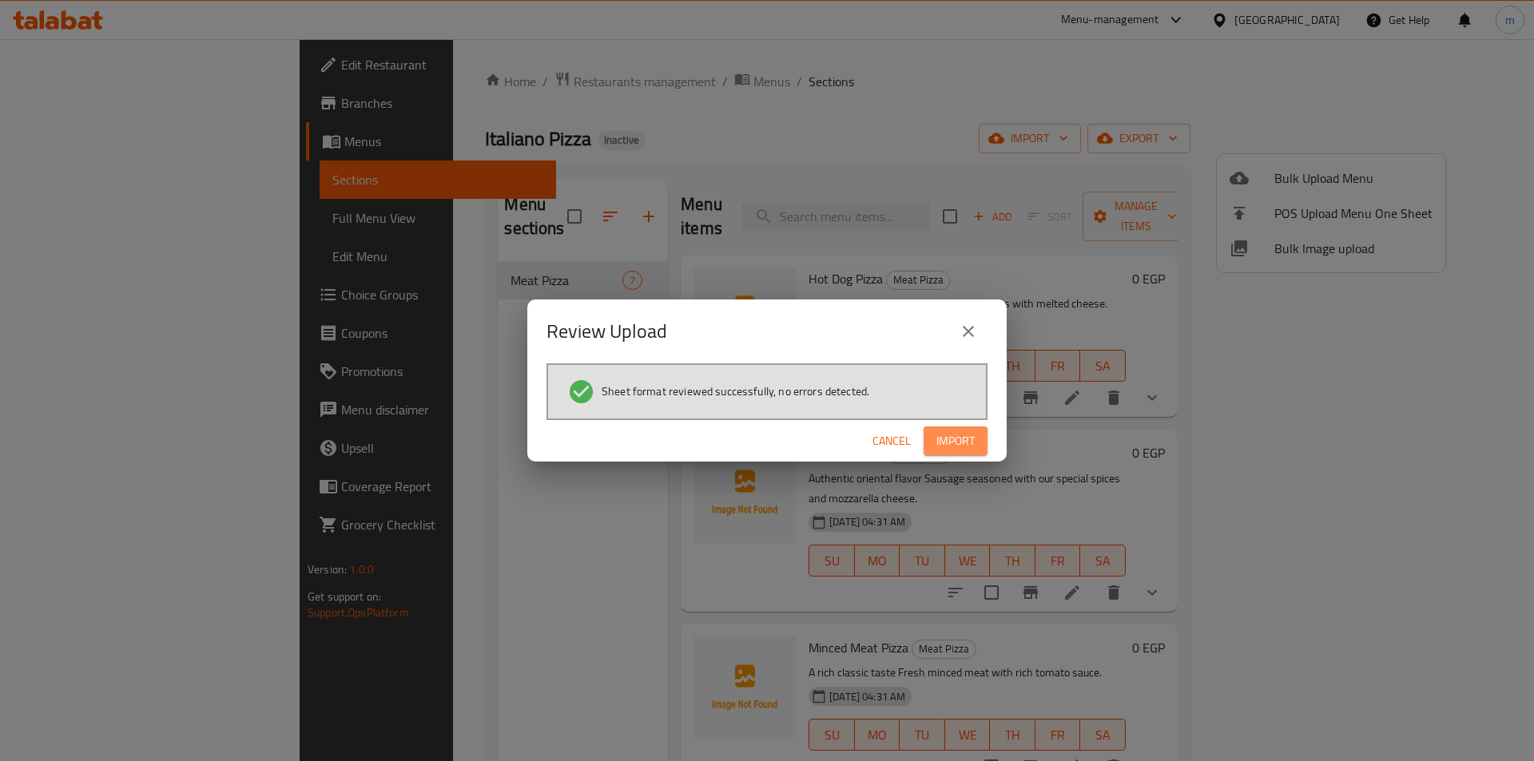
click at [963, 434] on span "Import" at bounding box center [955, 441] width 38 height 20
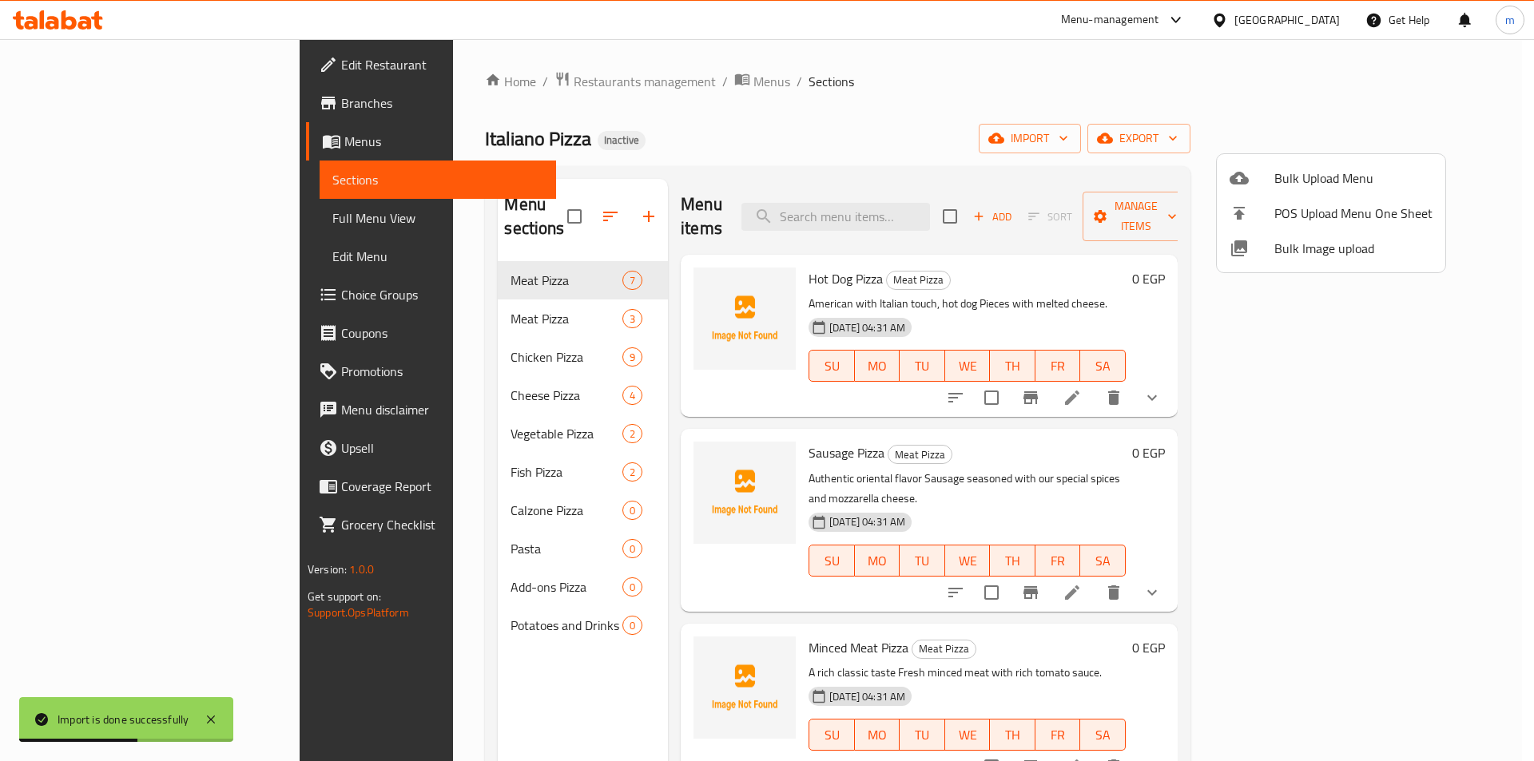
click at [426, 302] on div at bounding box center [767, 380] width 1534 height 761
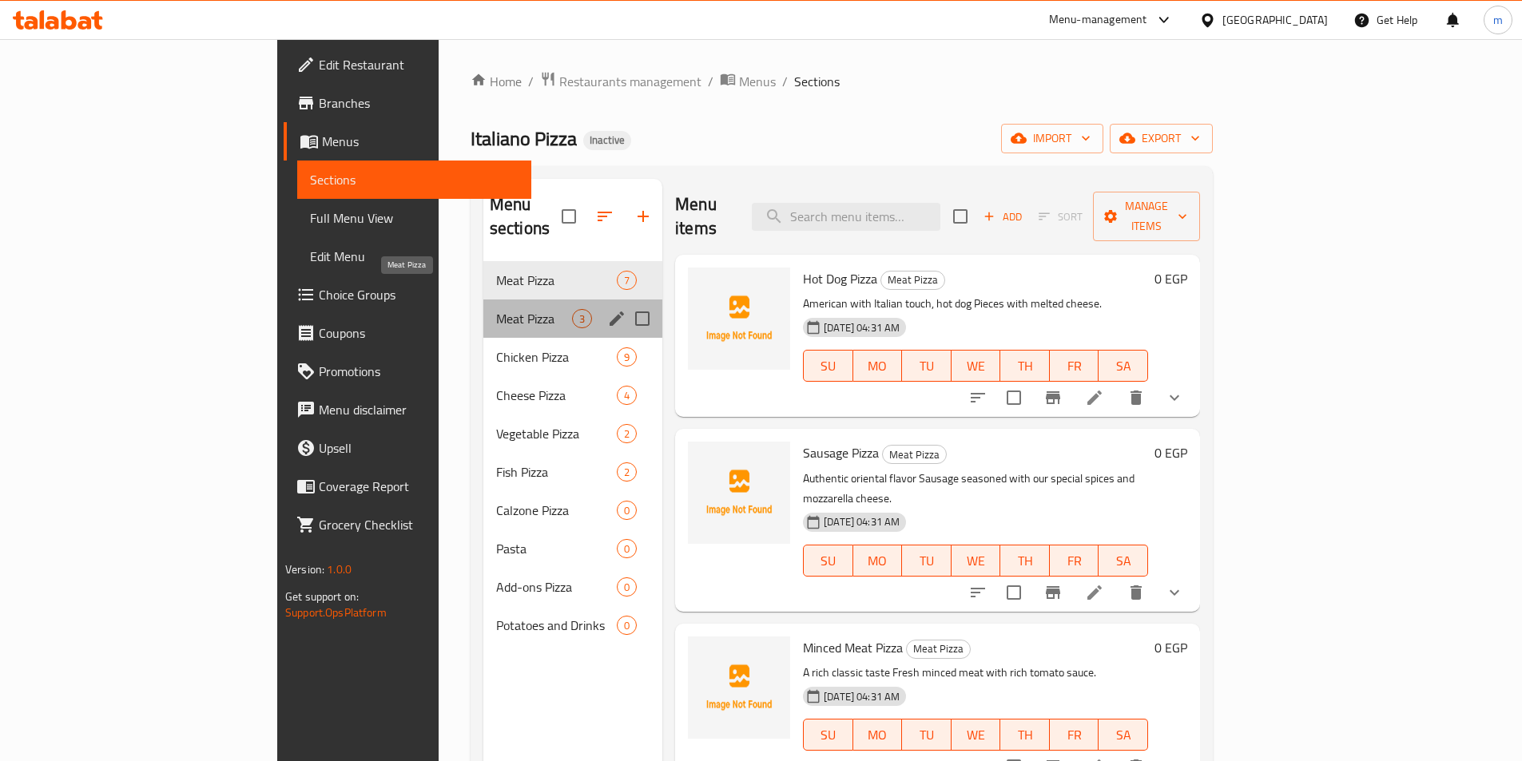
click at [496, 309] on span "Meat Pizza" at bounding box center [534, 318] width 76 height 19
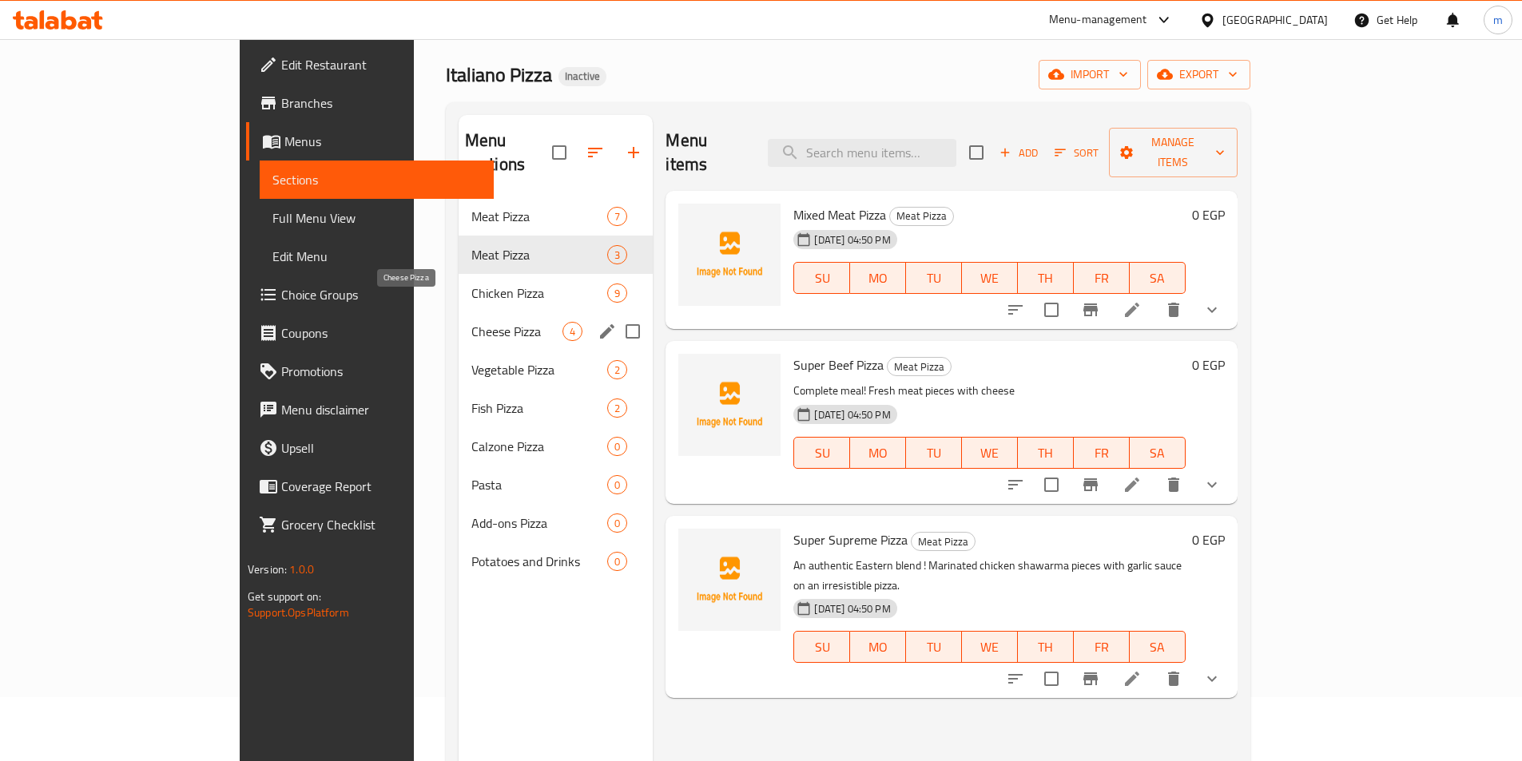
scroll to position [160, 0]
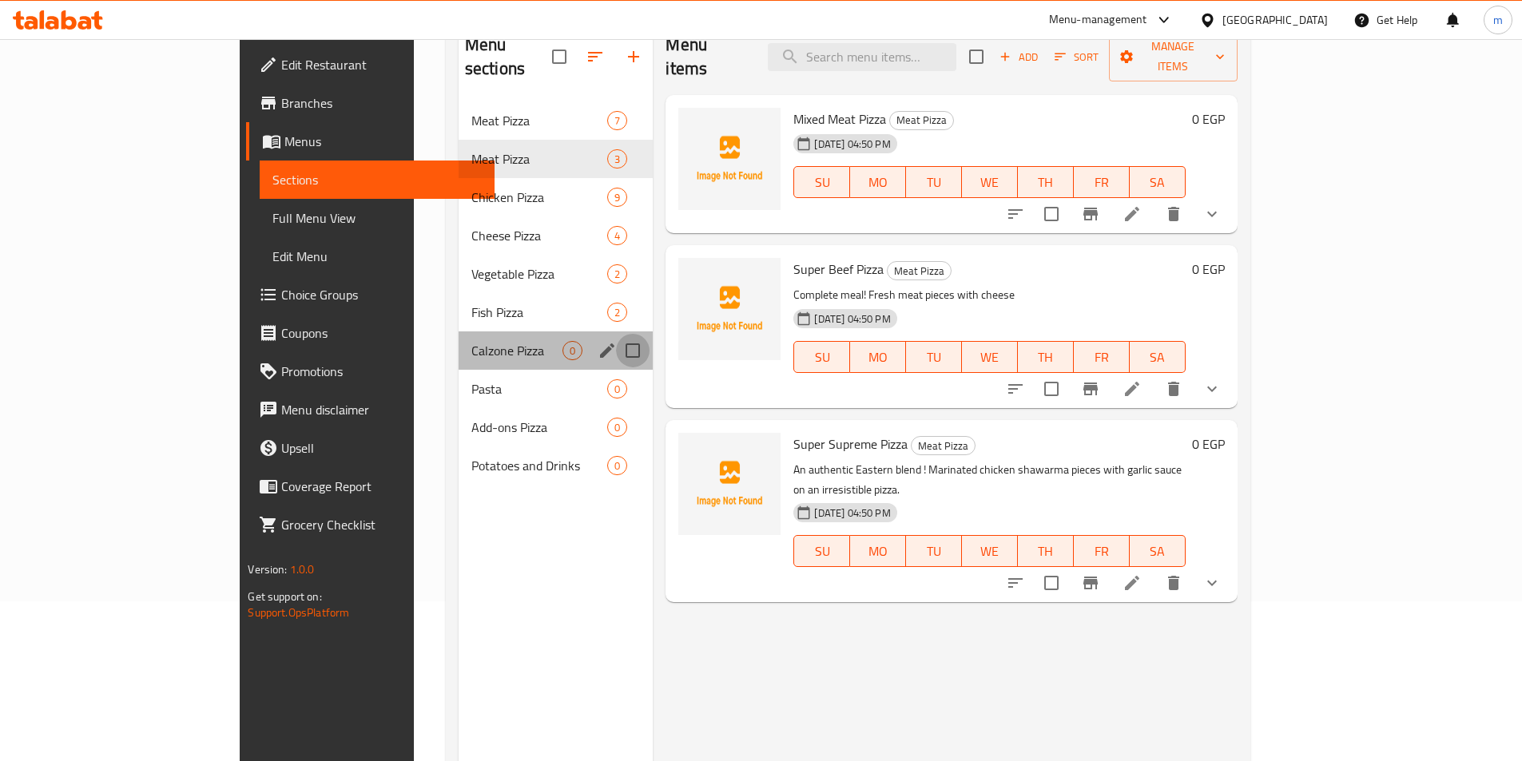
click at [616, 334] on input "Menu sections" at bounding box center [633, 351] width 34 height 34
checkbox input "true"
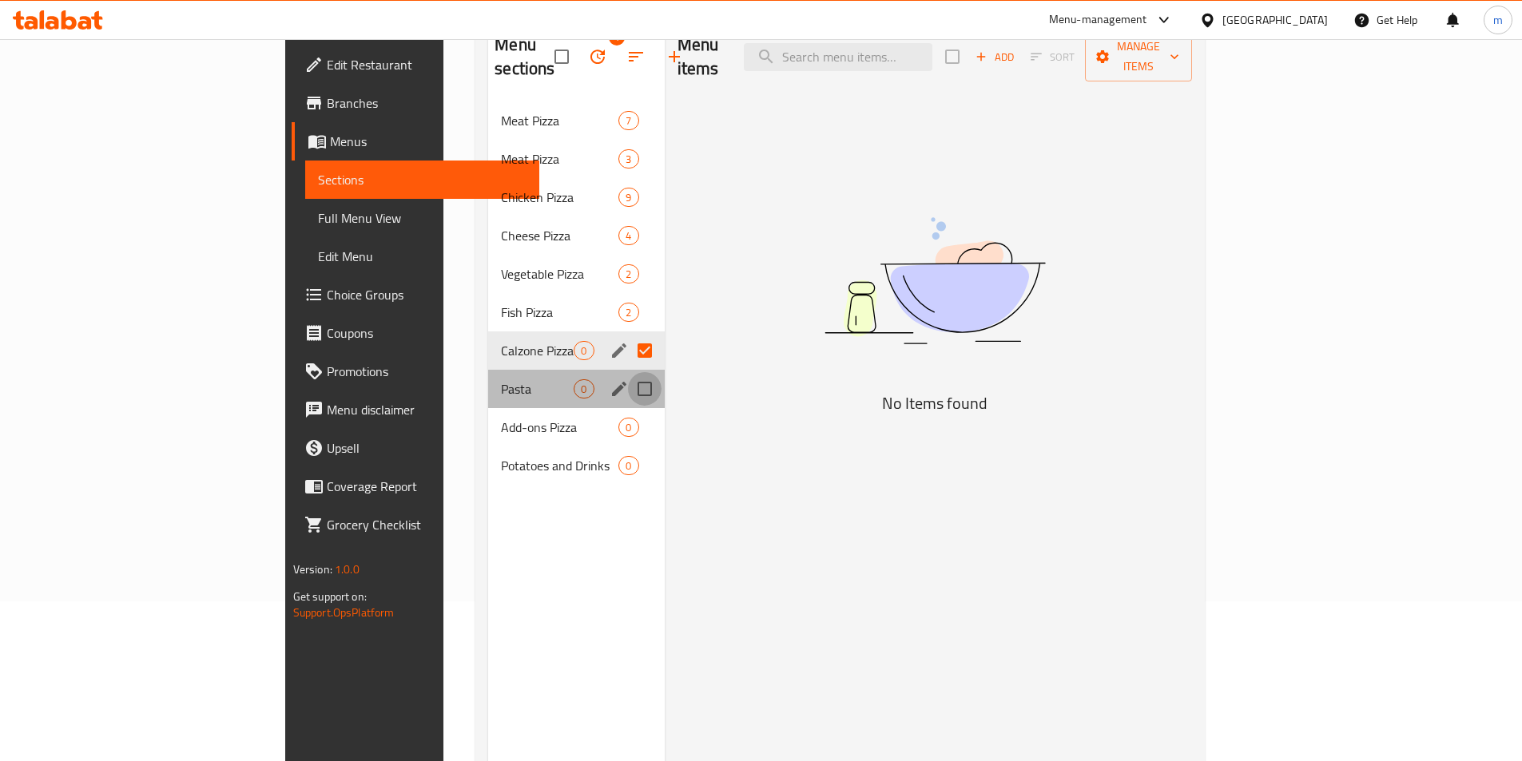
click at [628, 372] on input "Menu sections" at bounding box center [645, 389] width 34 height 34
checkbox input "true"
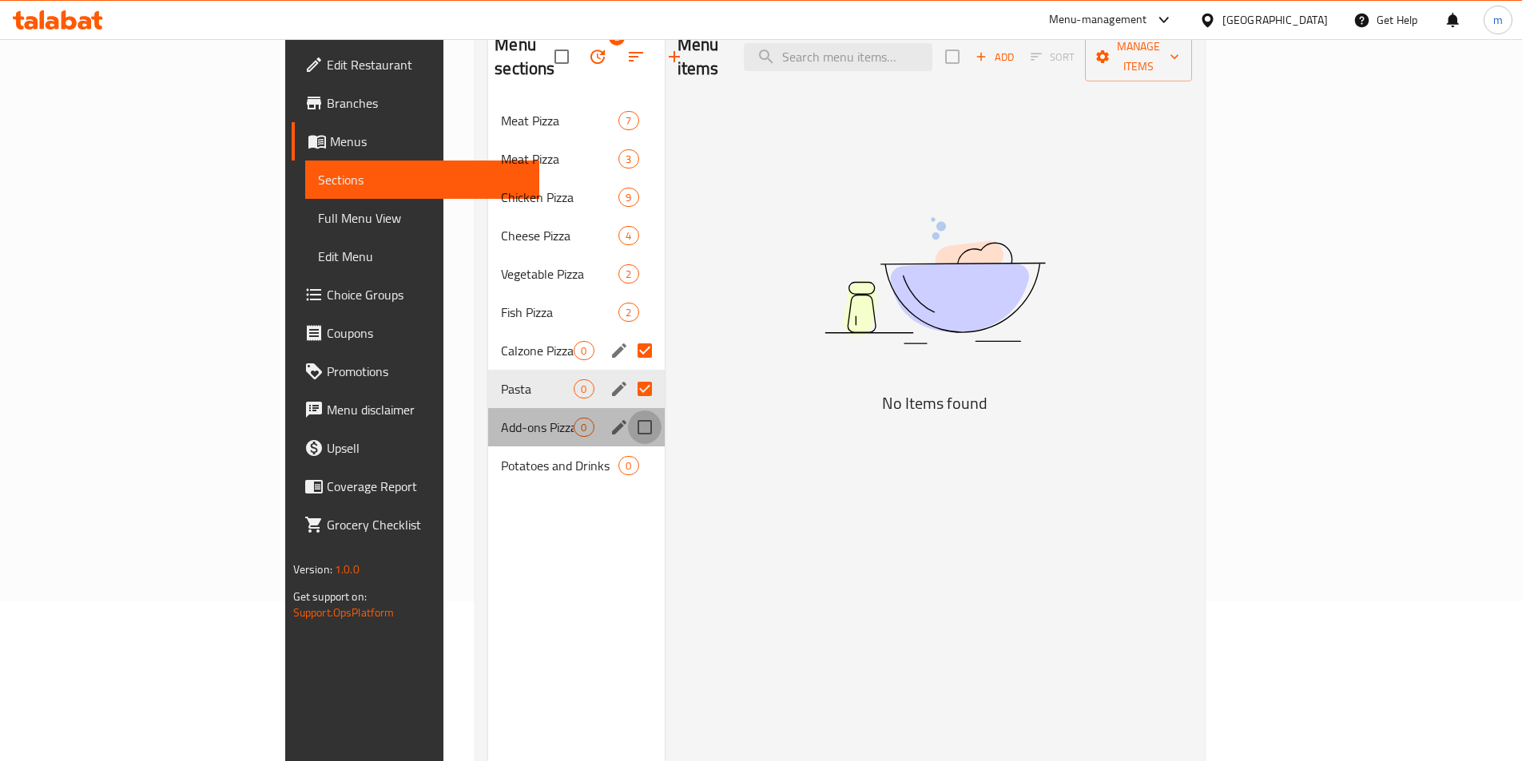
click at [628, 411] on input "Menu sections" at bounding box center [645, 428] width 34 height 34
checkbox input "true"
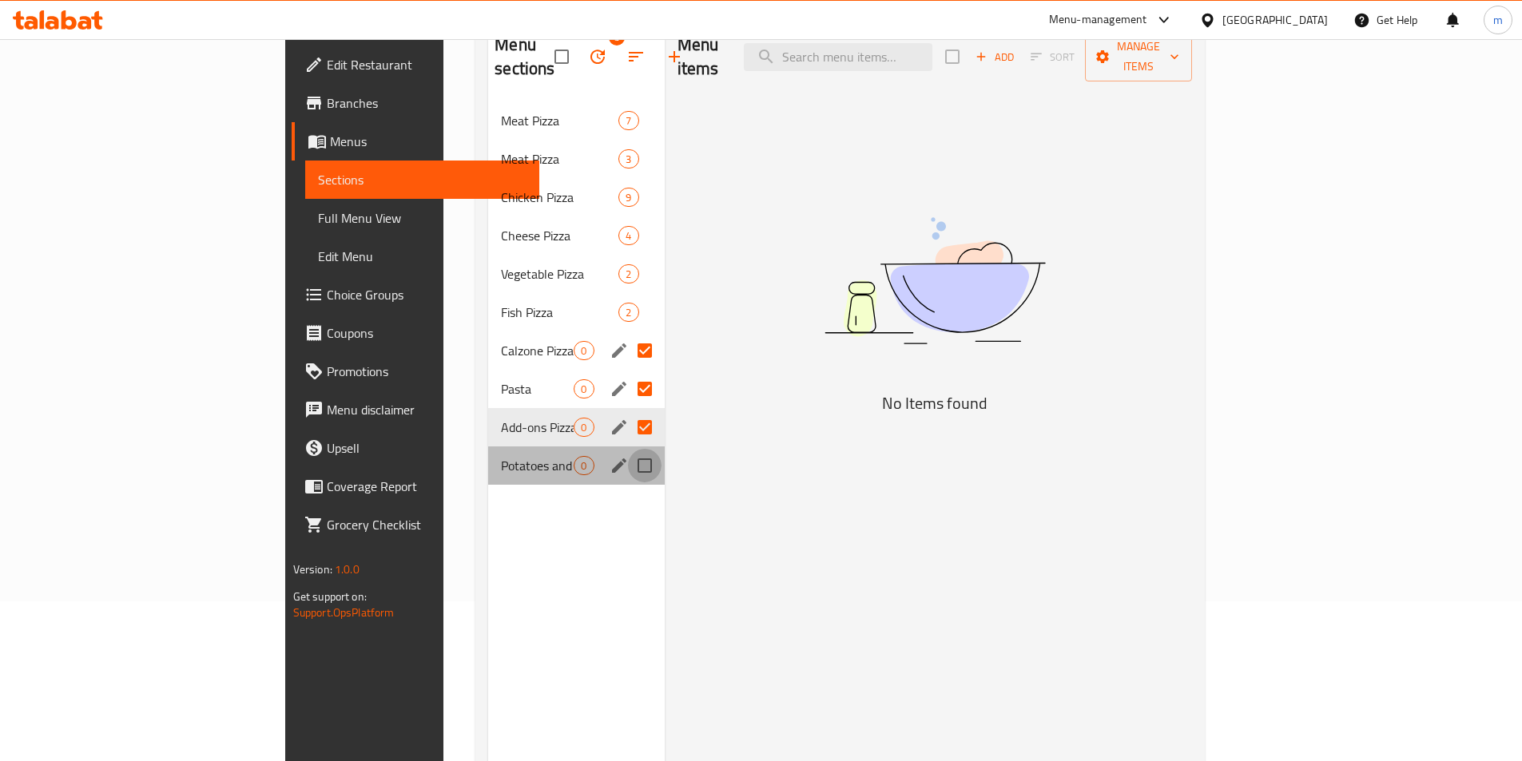
click at [628, 449] on input "Menu sections" at bounding box center [645, 466] width 34 height 34
checkbox input "true"
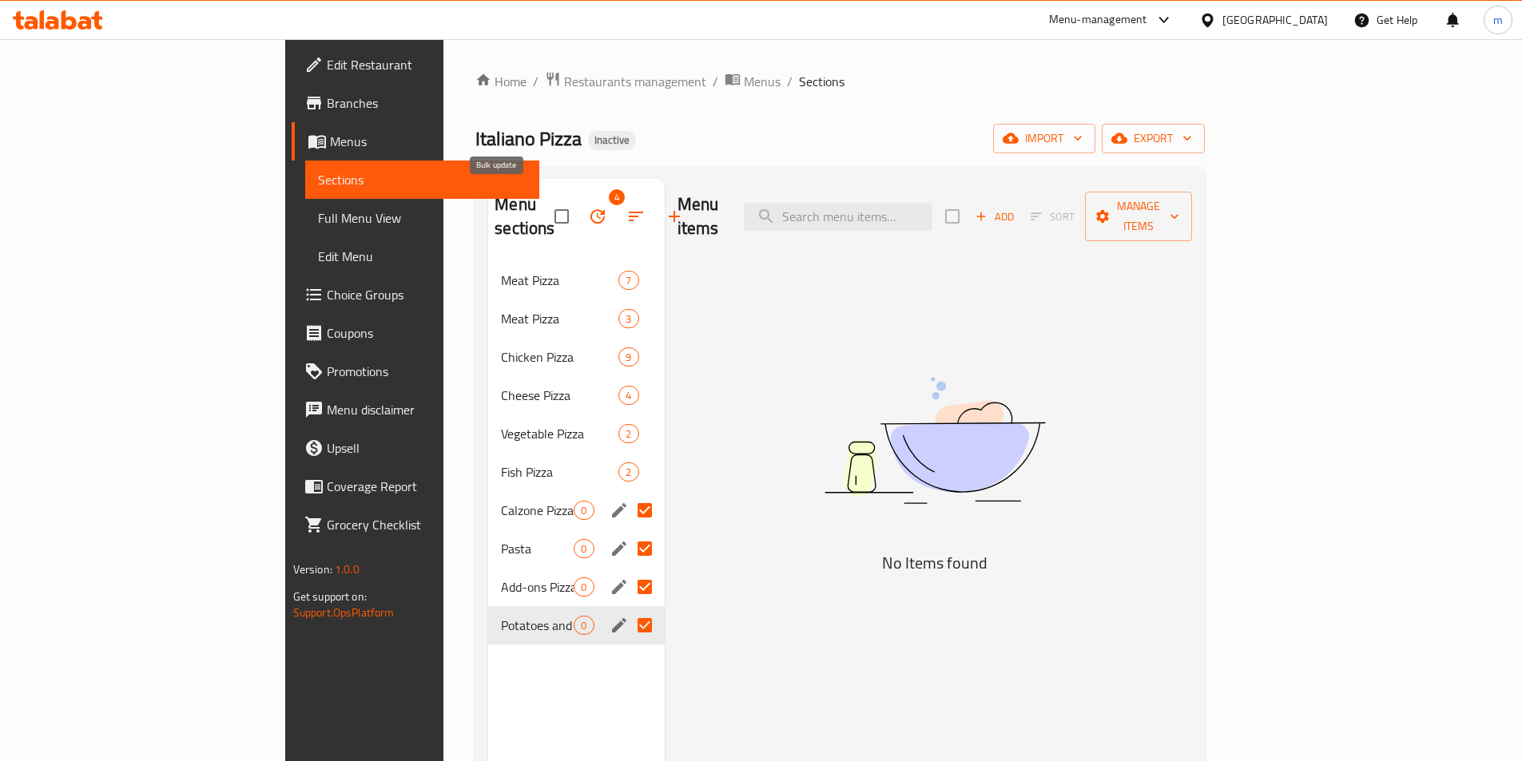
click at [578, 210] on button "button" at bounding box center [597, 216] width 38 height 38
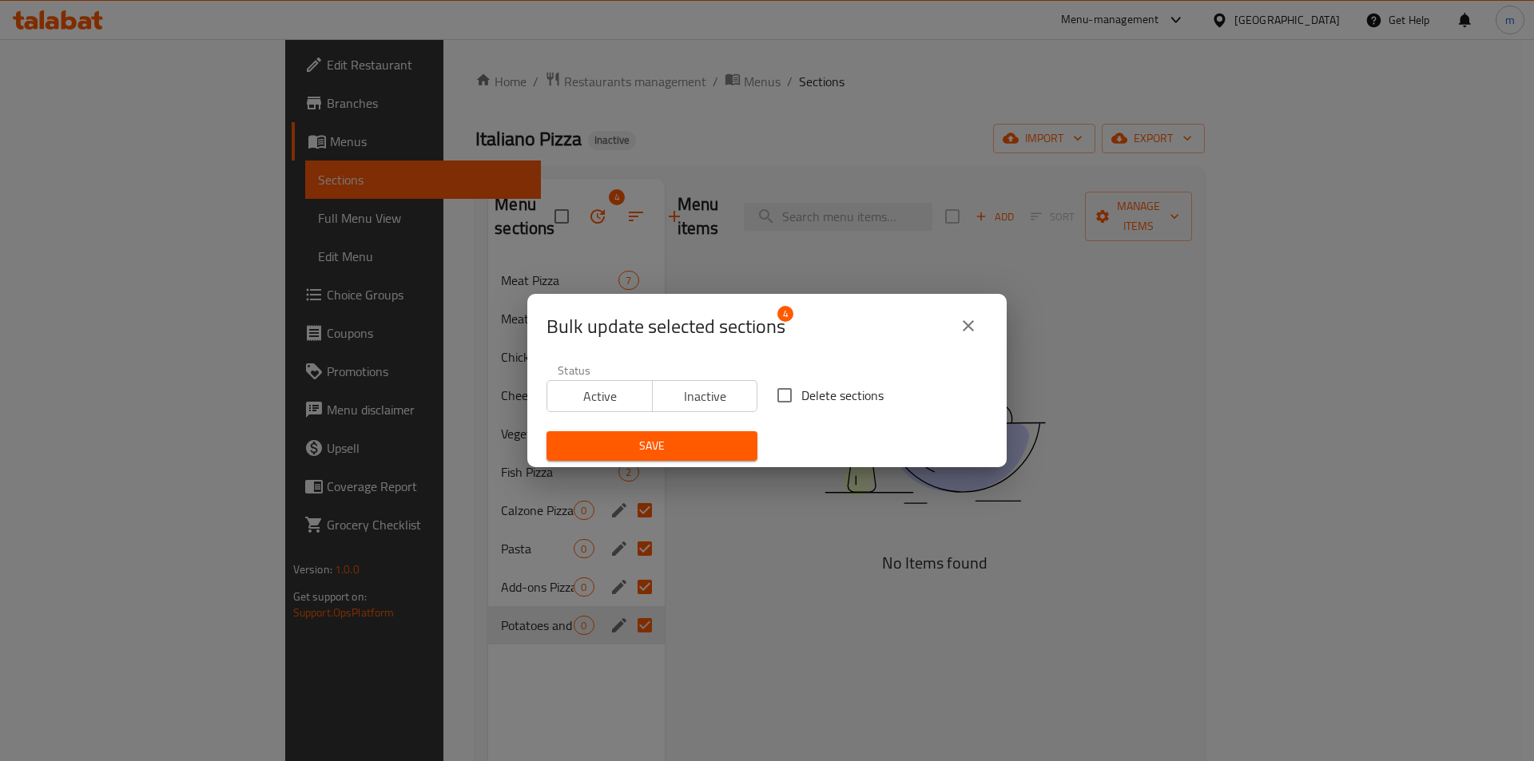
click at [777, 395] on input "Delete sections" at bounding box center [785, 396] width 34 height 34
checkbox input "true"
click at [728, 443] on span "Save" at bounding box center [651, 446] width 185 height 20
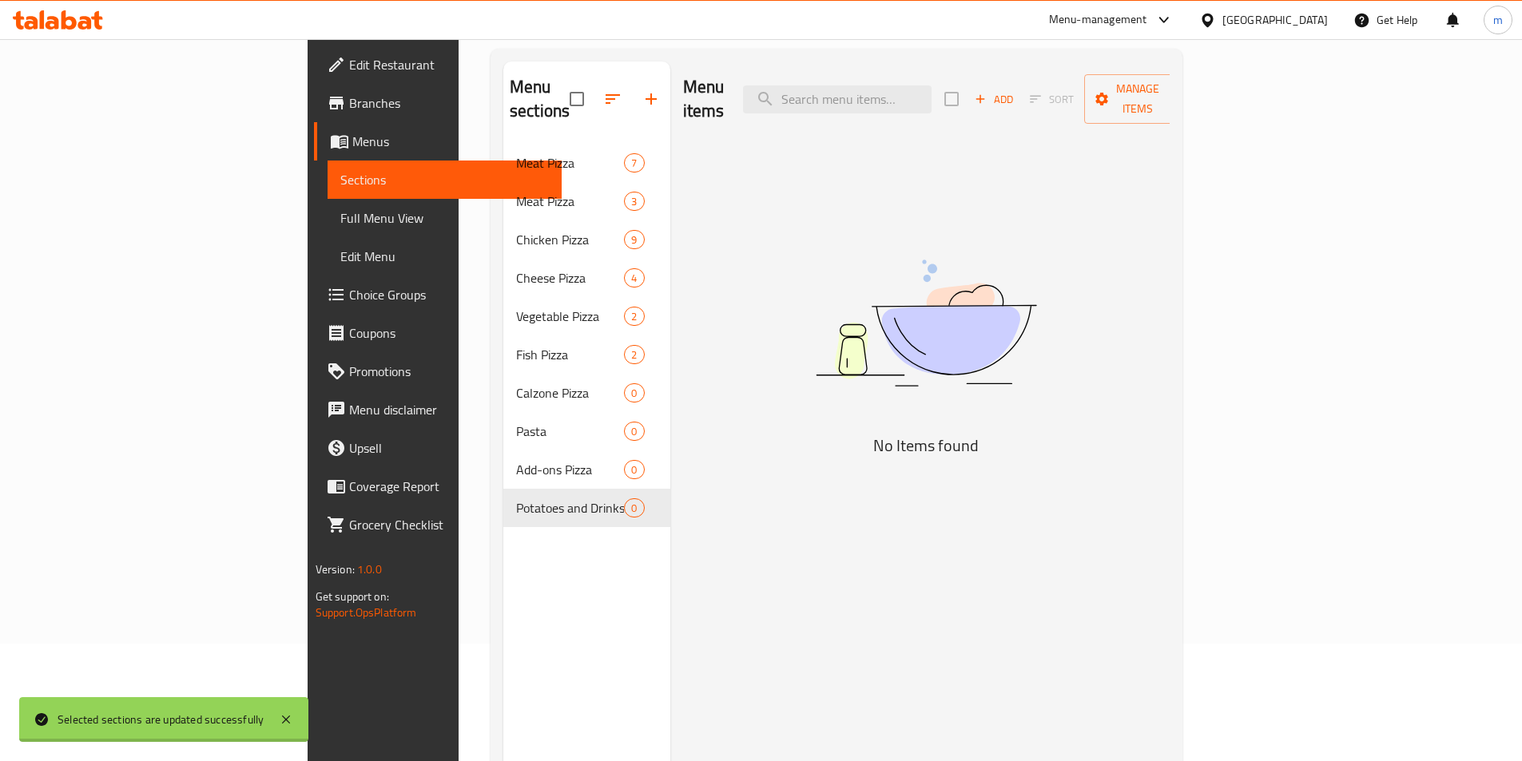
scroll to position [224, 0]
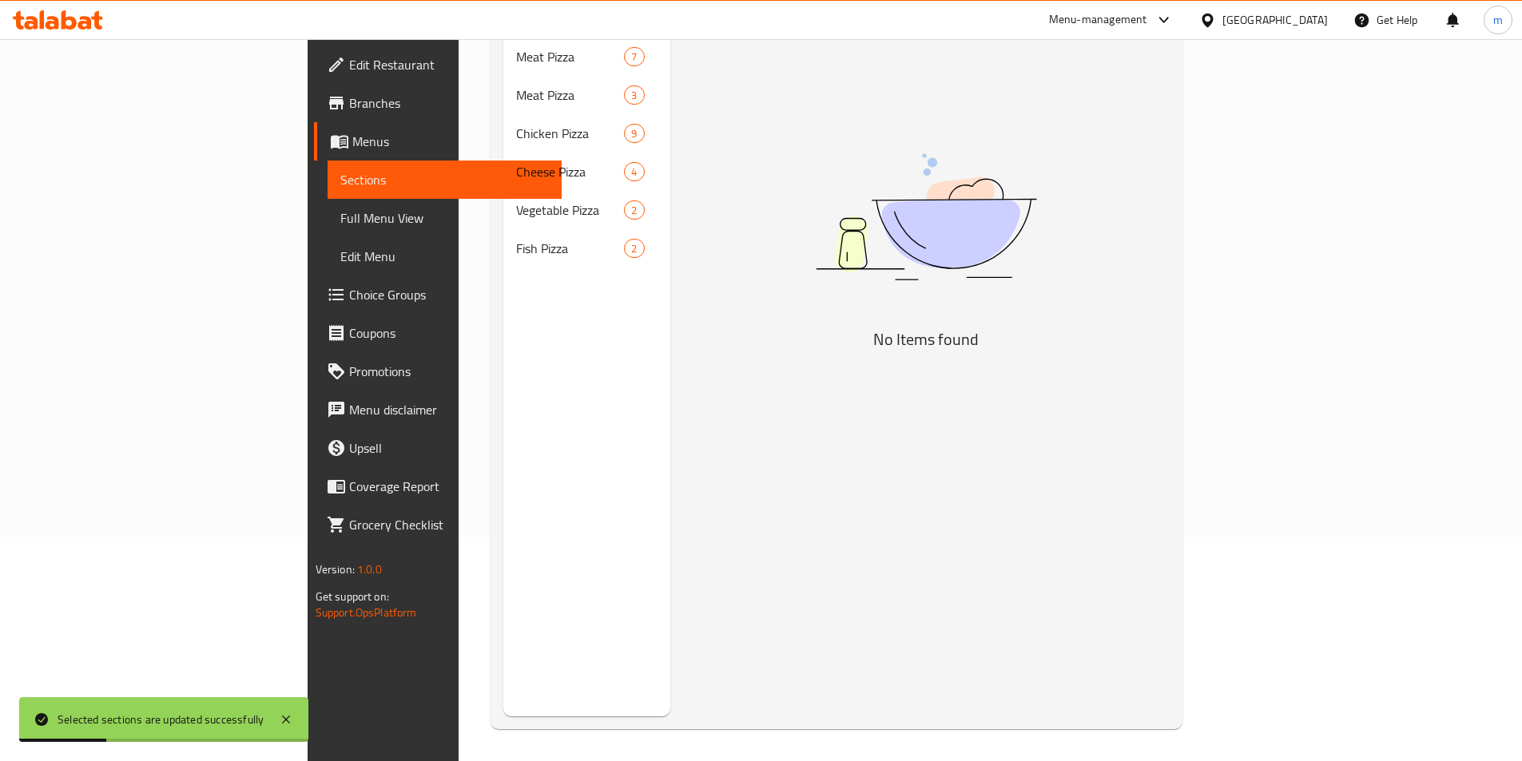
click at [328, 192] on link "Sections" at bounding box center [445, 180] width 234 height 38
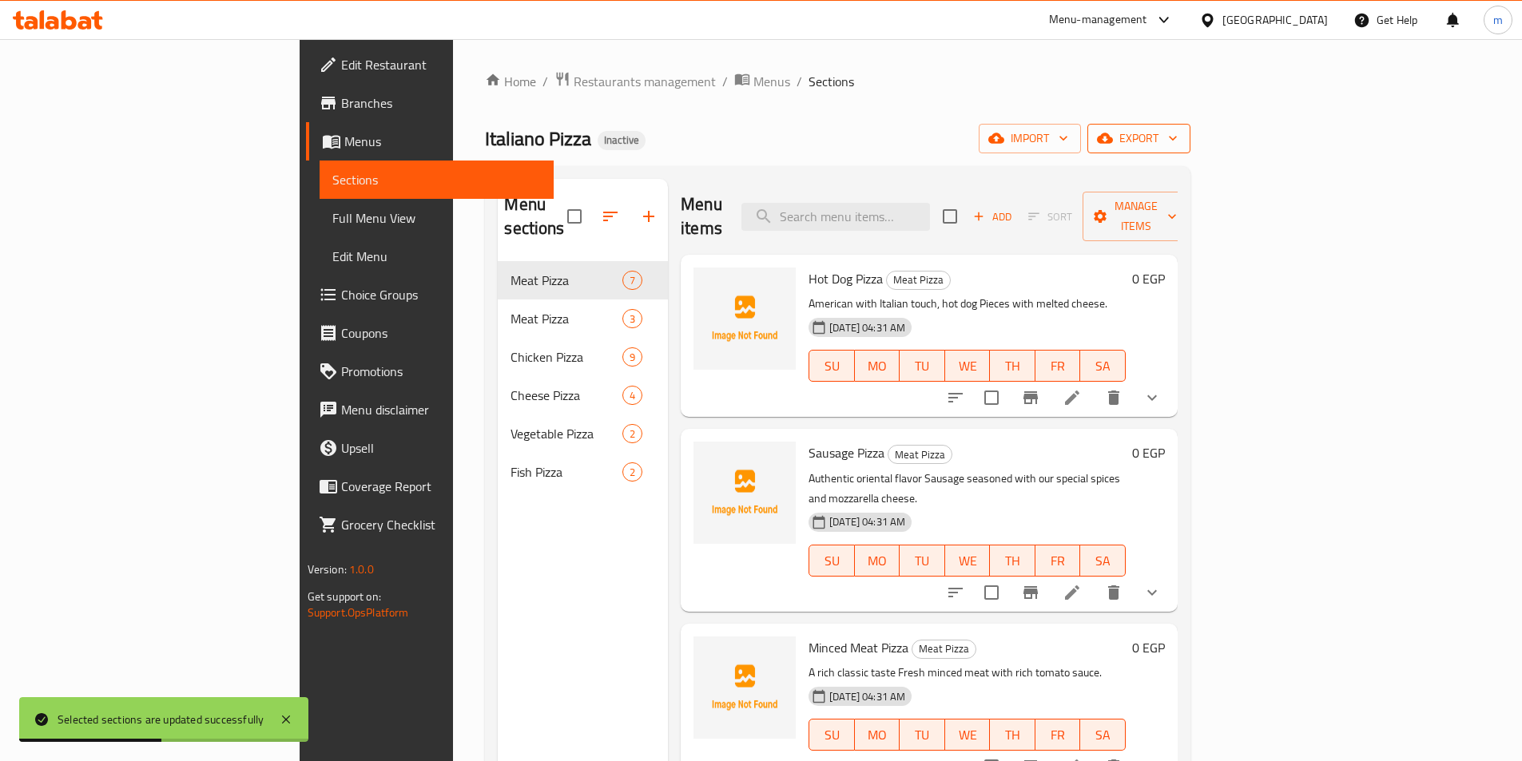
click at [1113, 131] on icon "button" at bounding box center [1105, 138] width 16 height 16
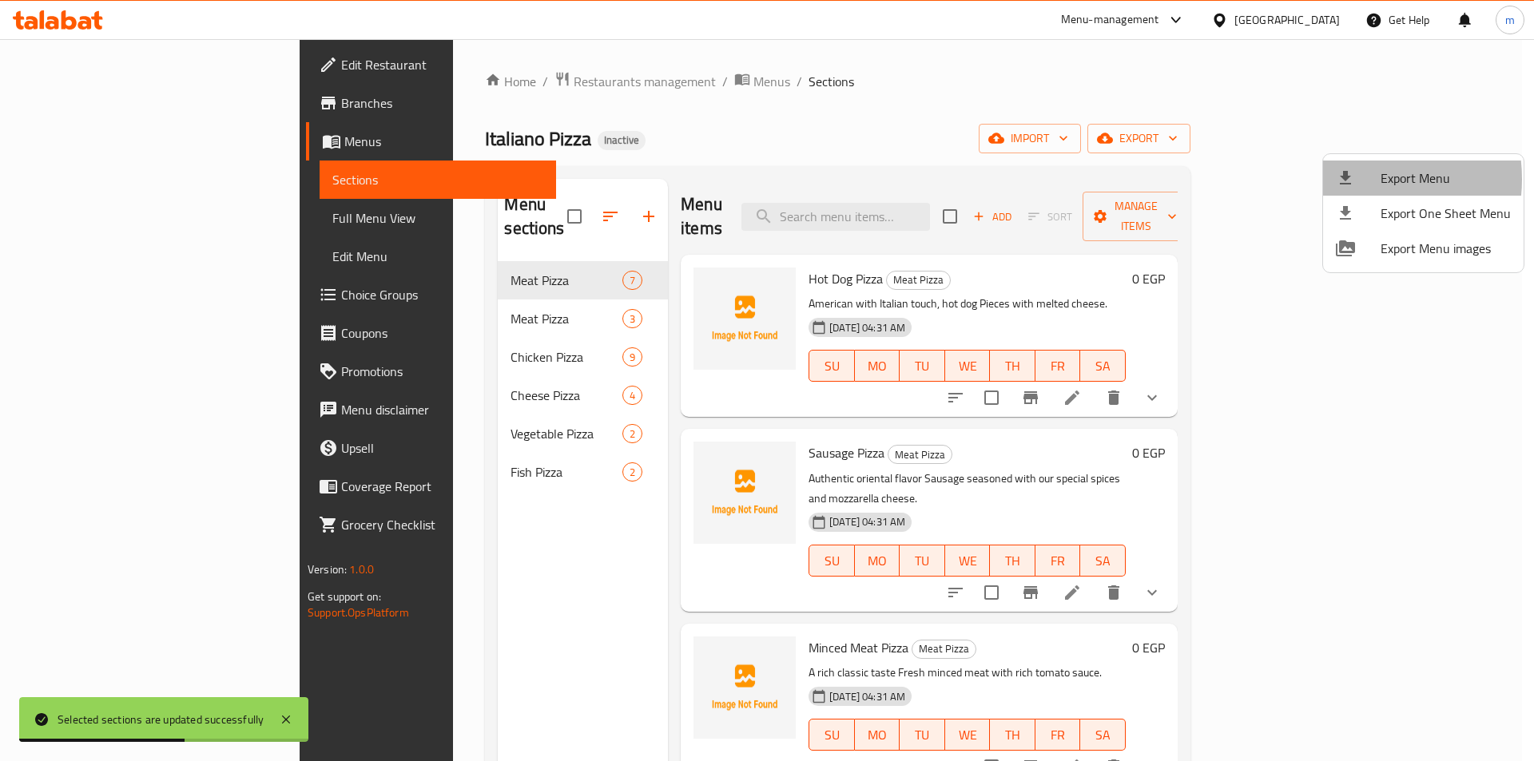
click at [1353, 179] on icon at bounding box center [1345, 178] width 19 height 19
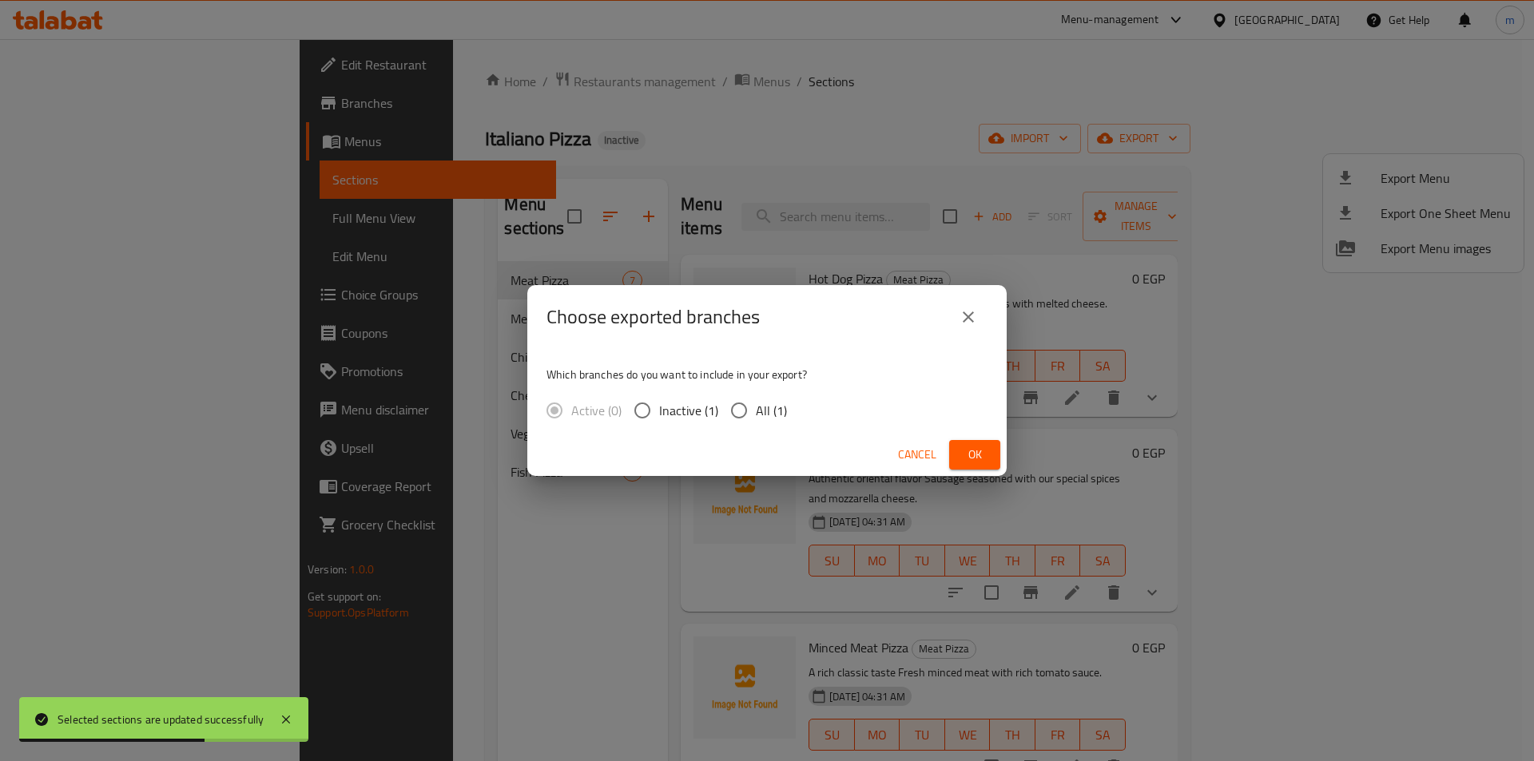
click at [733, 406] on input "All (1)" at bounding box center [739, 411] width 34 height 34
radio input "true"
click at [969, 455] on span "Ok" at bounding box center [975, 455] width 26 height 20
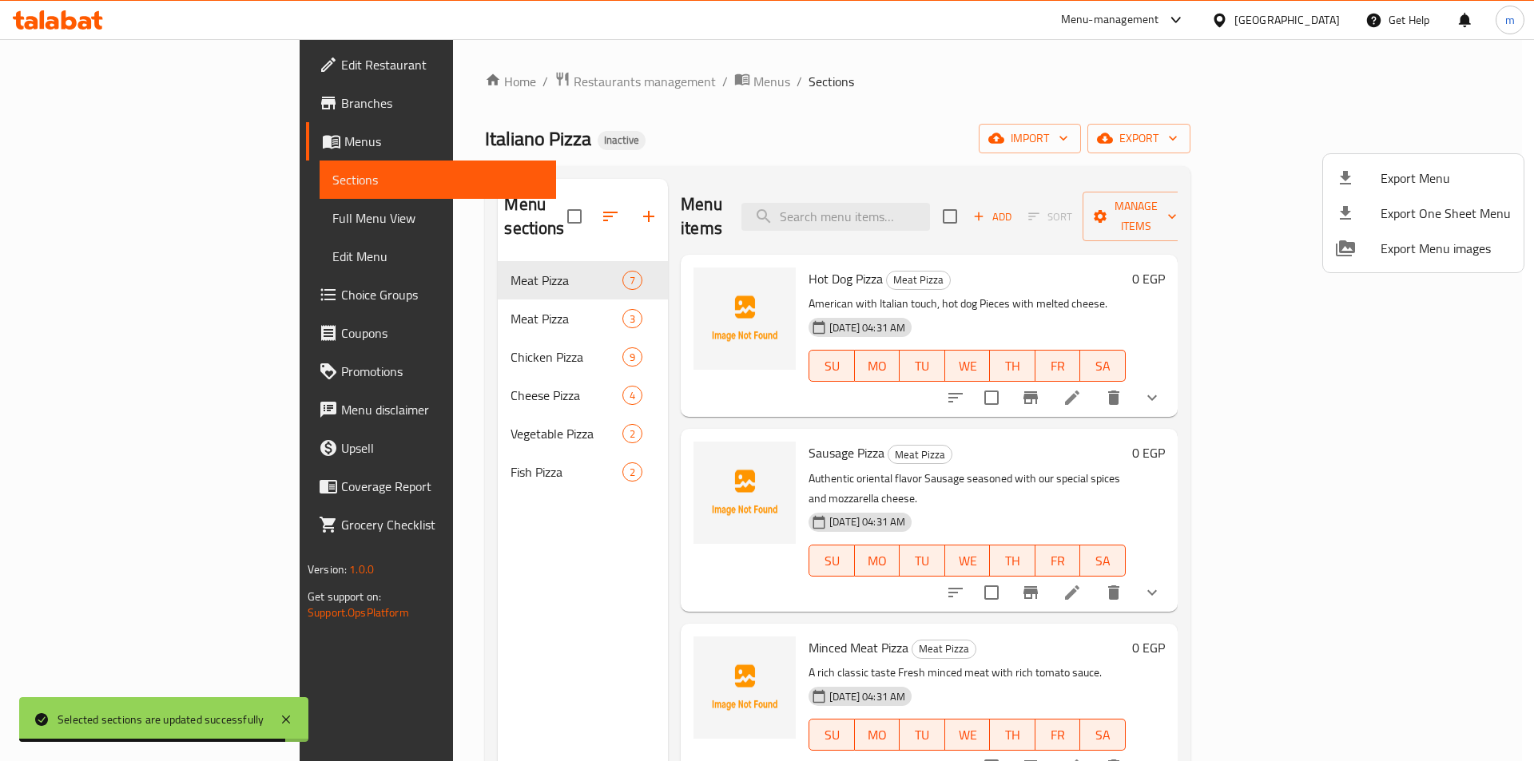
click at [99, 224] on div at bounding box center [767, 380] width 1534 height 761
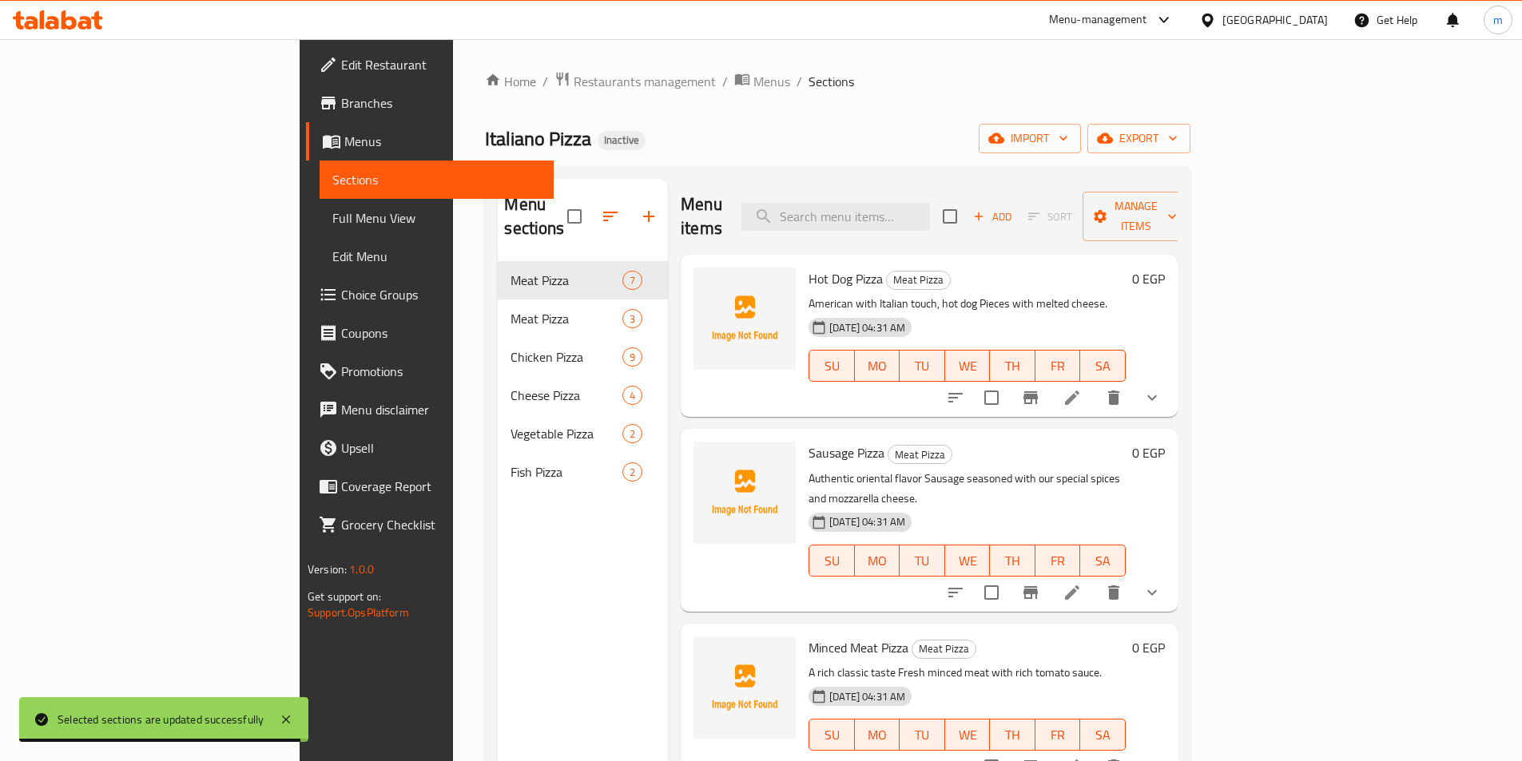
click at [332, 224] on span "Full Menu View" at bounding box center [436, 217] width 208 height 19
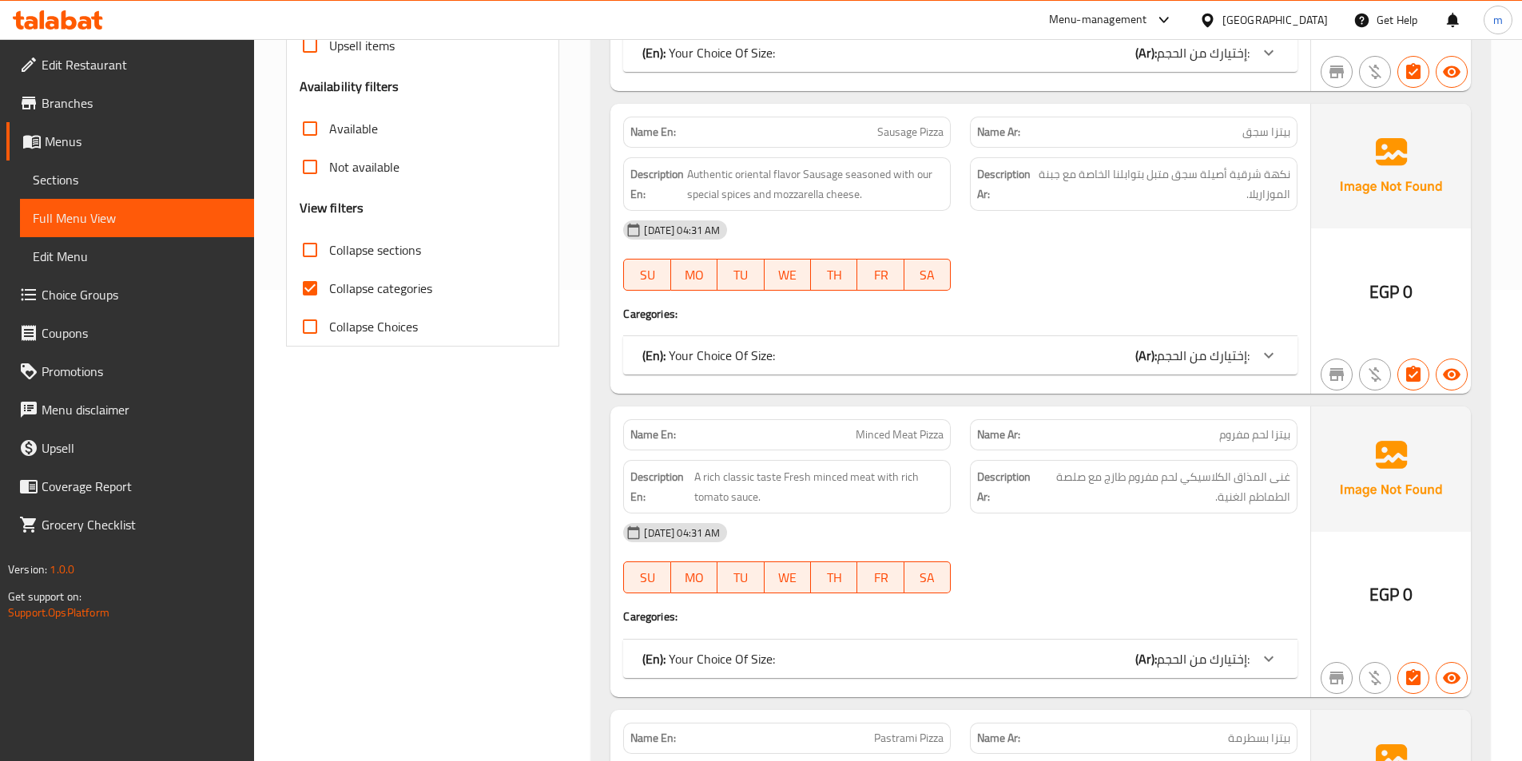
scroll to position [479, 0]
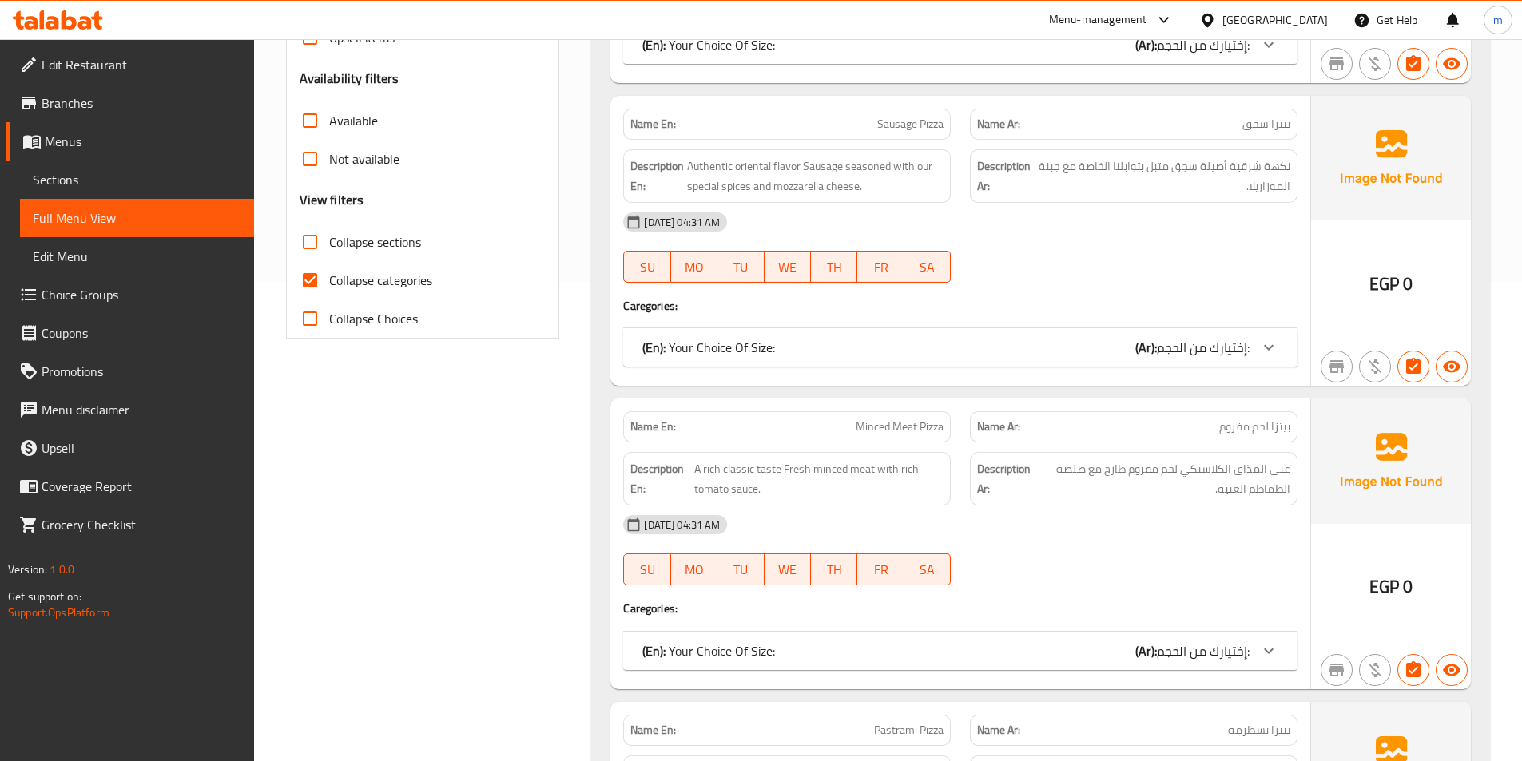
click at [320, 278] on input "Collapse categories" at bounding box center [310, 280] width 38 height 38
checkbox input "false"
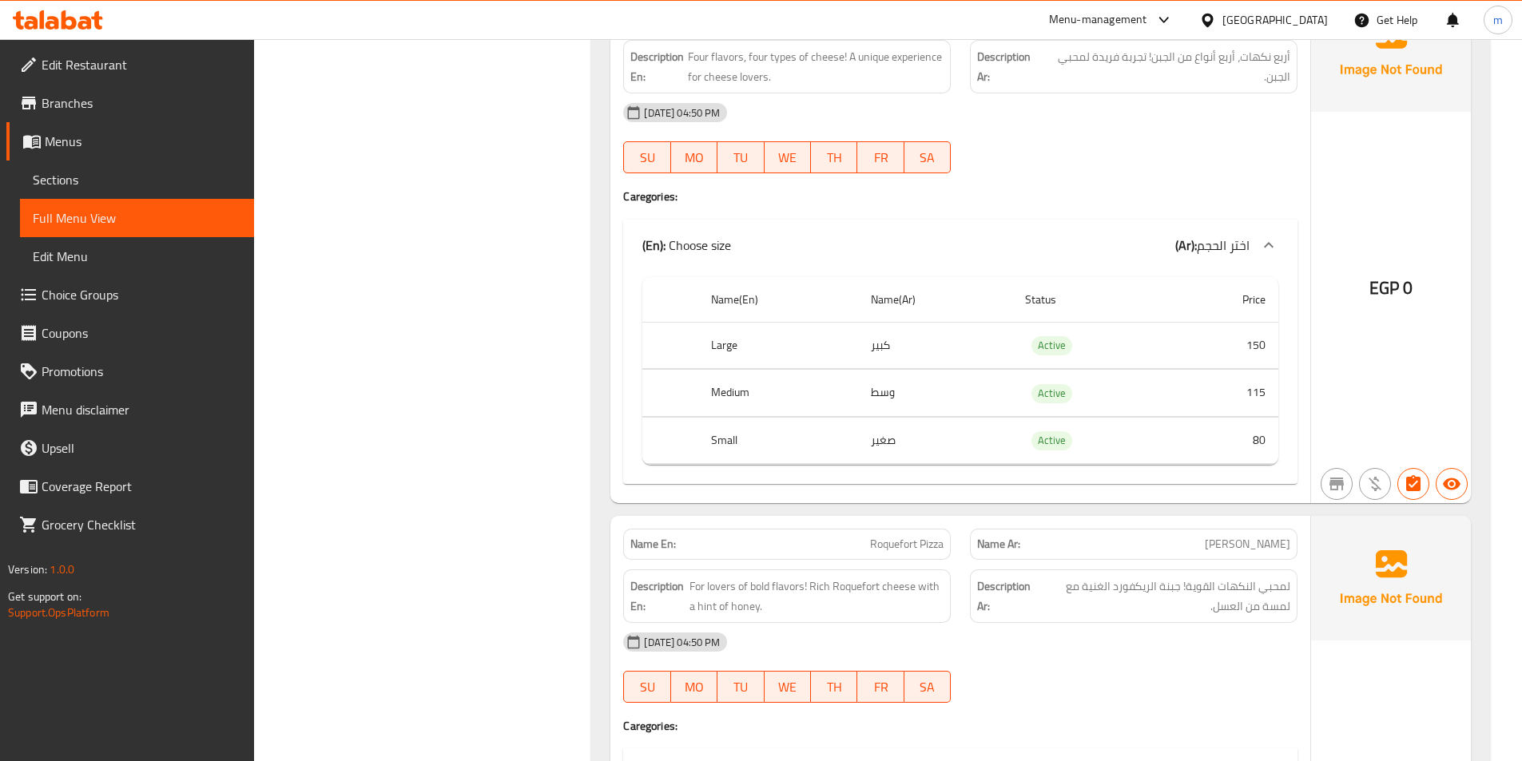
scroll to position [11315, 0]
